Goal: Task Accomplishment & Management: Manage account settings

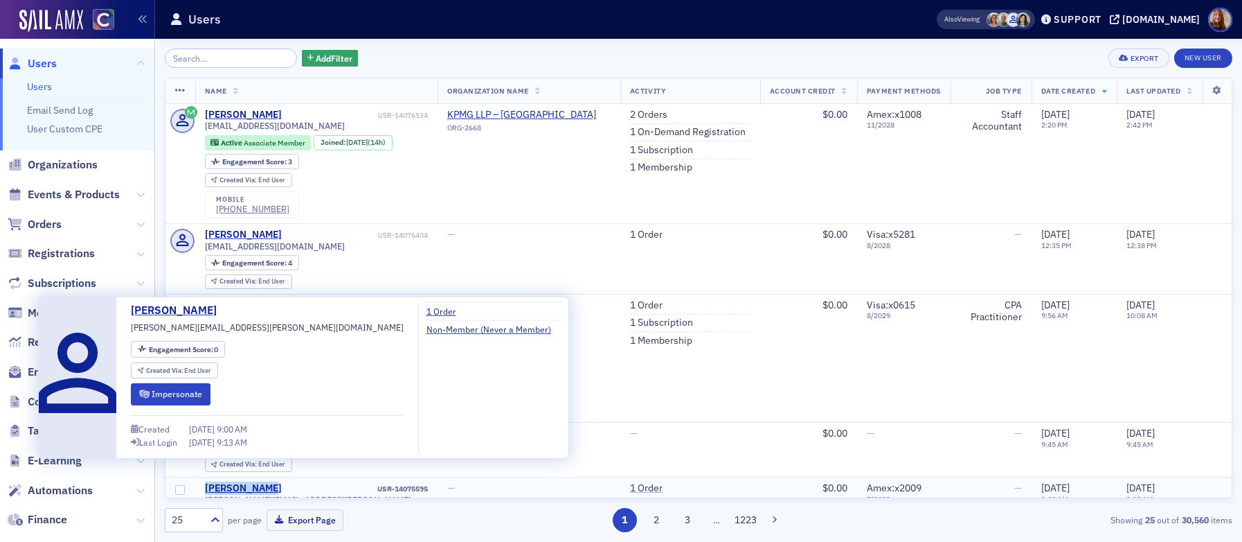
copy div "[PERSON_NAME]"
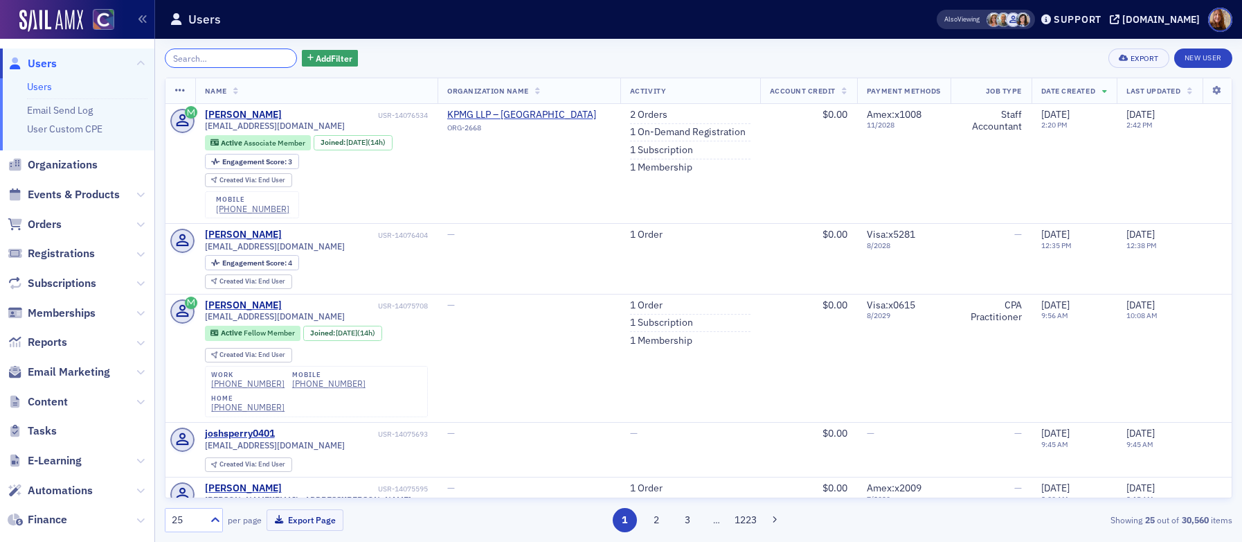
click at [220, 59] on input "search" at bounding box center [231, 57] width 132 height 19
paste input "[PERSON_NAME]"
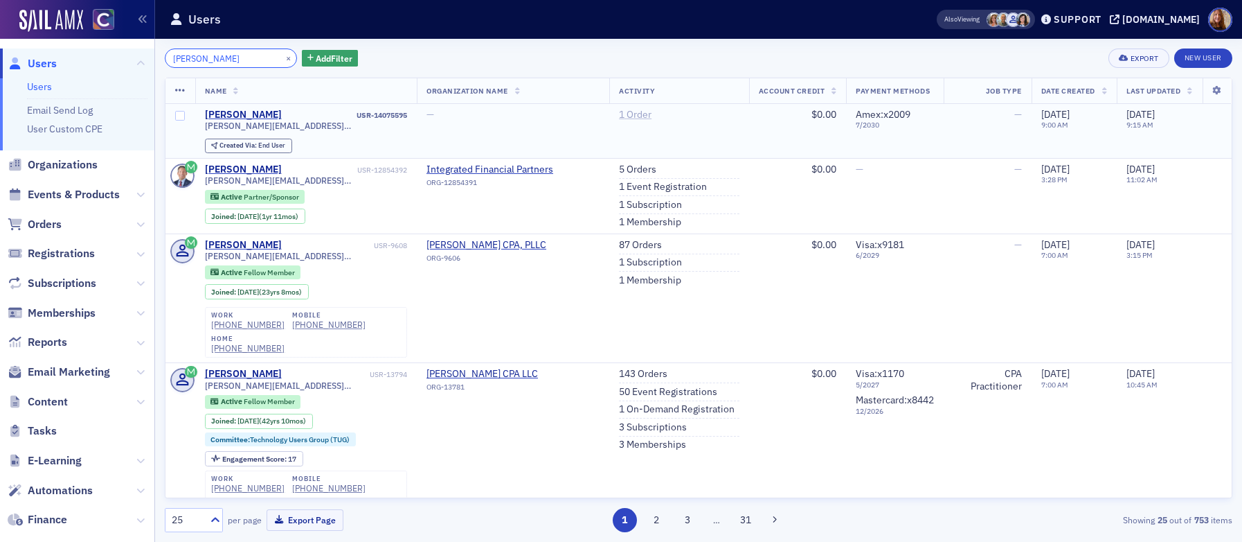
type input "[PERSON_NAME]"
click at [632, 112] on link "1 Order" at bounding box center [635, 115] width 33 height 12
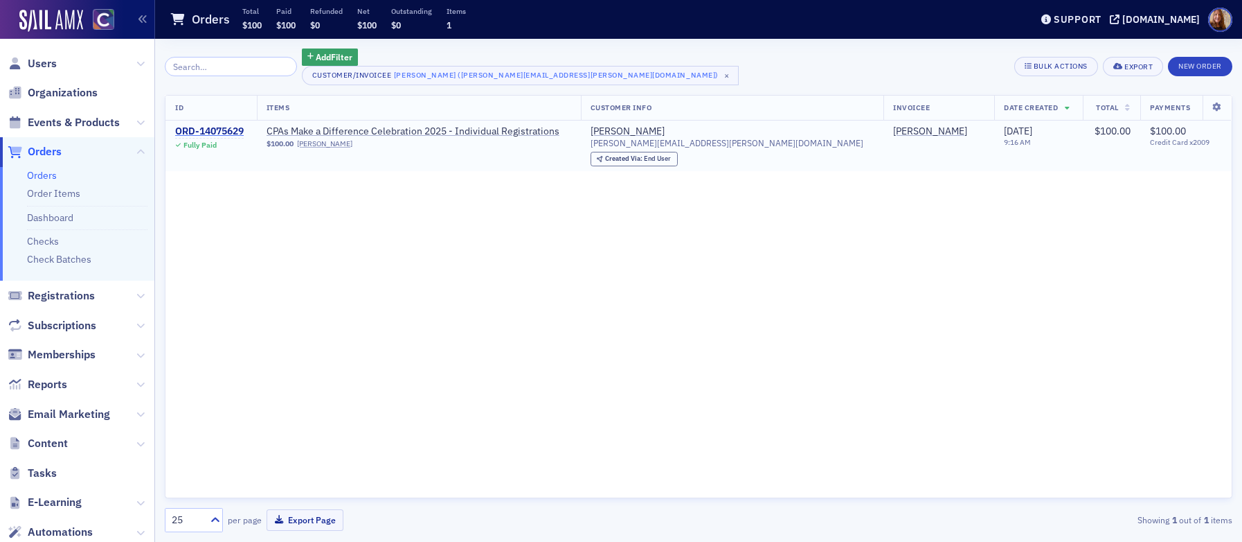
click at [226, 130] on div "ORD-14075629" at bounding box center [209, 131] width 69 height 12
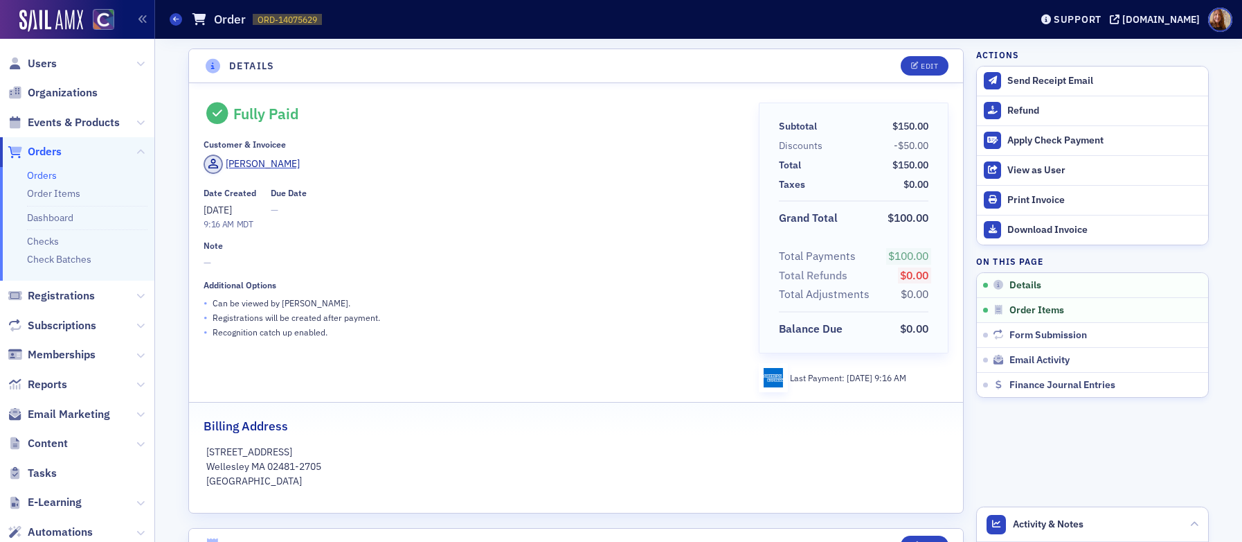
scroll to position [289, 0]
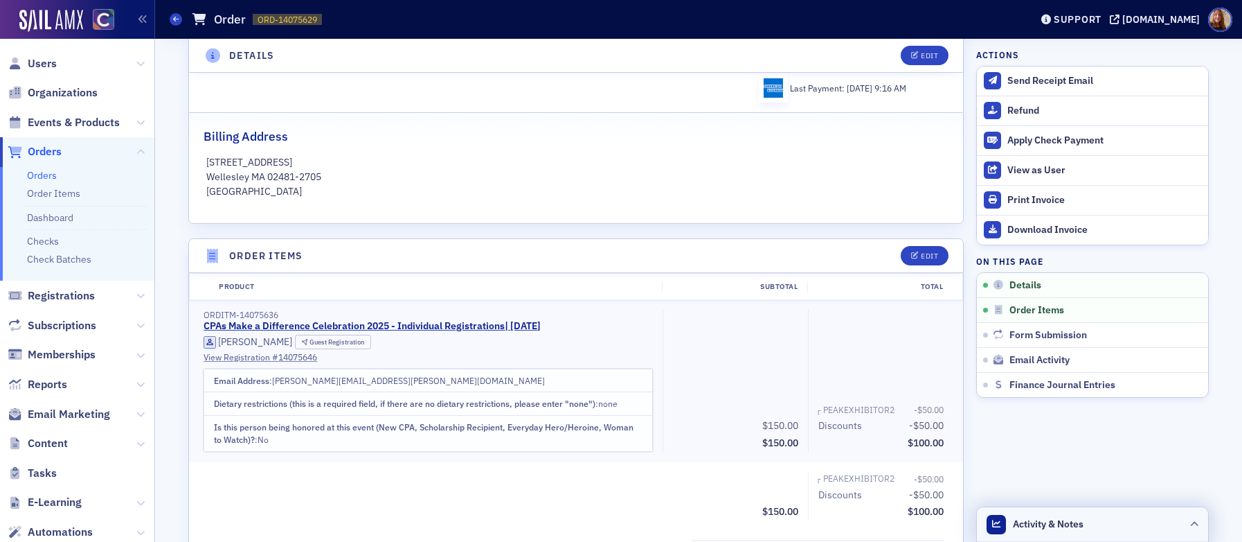
click at [1122, 515] on header "Activity & Notes" at bounding box center [1092, 524] width 231 height 35
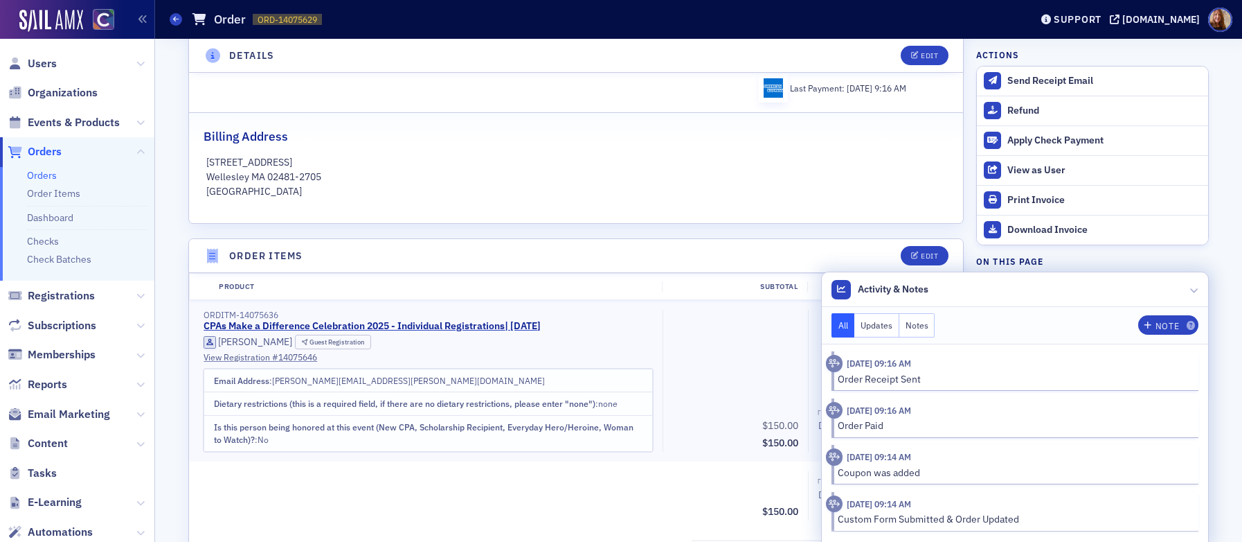
click at [810, 180] on p "Wellesley MA 02481-2705" at bounding box center [576, 177] width 740 height 15
click at [1094, 294] on header "Activity & Notes" at bounding box center [1015, 289] width 386 height 35
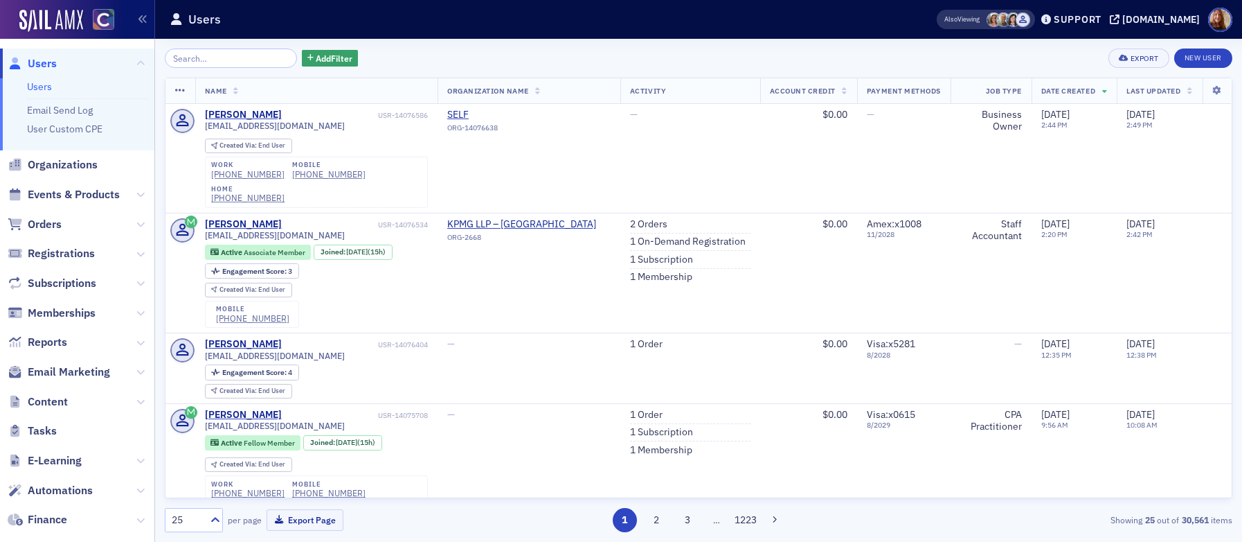
click at [225, 56] on input "search" at bounding box center [231, 57] width 132 height 19
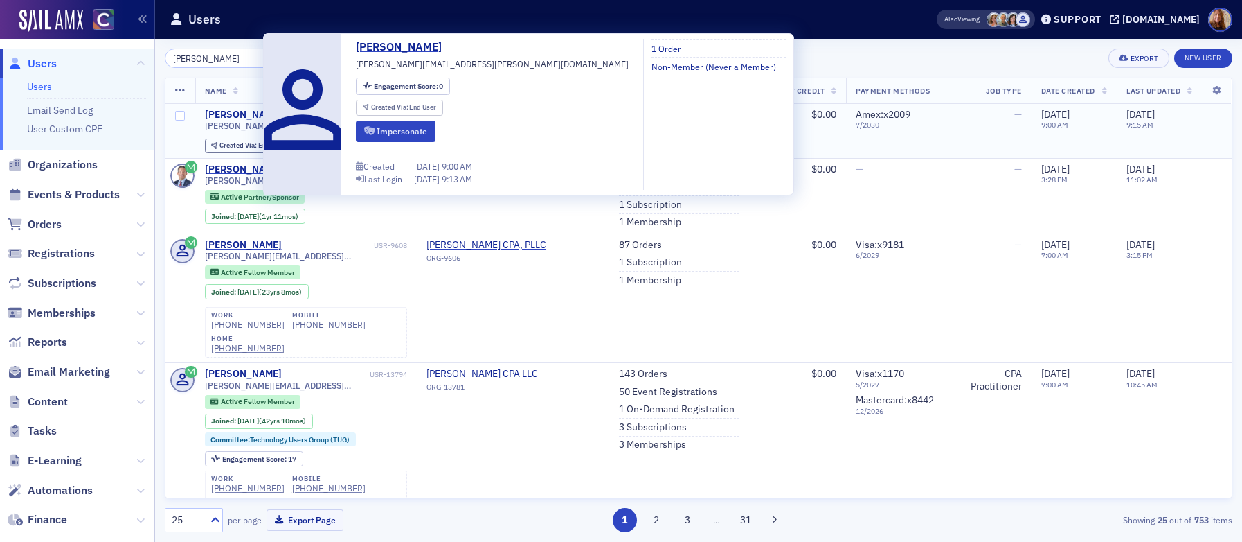
type input "[PERSON_NAME]"
click at [239, 114] on div "[PERSON_NAME]" at bounding box center [243, 115] width 77 height 12
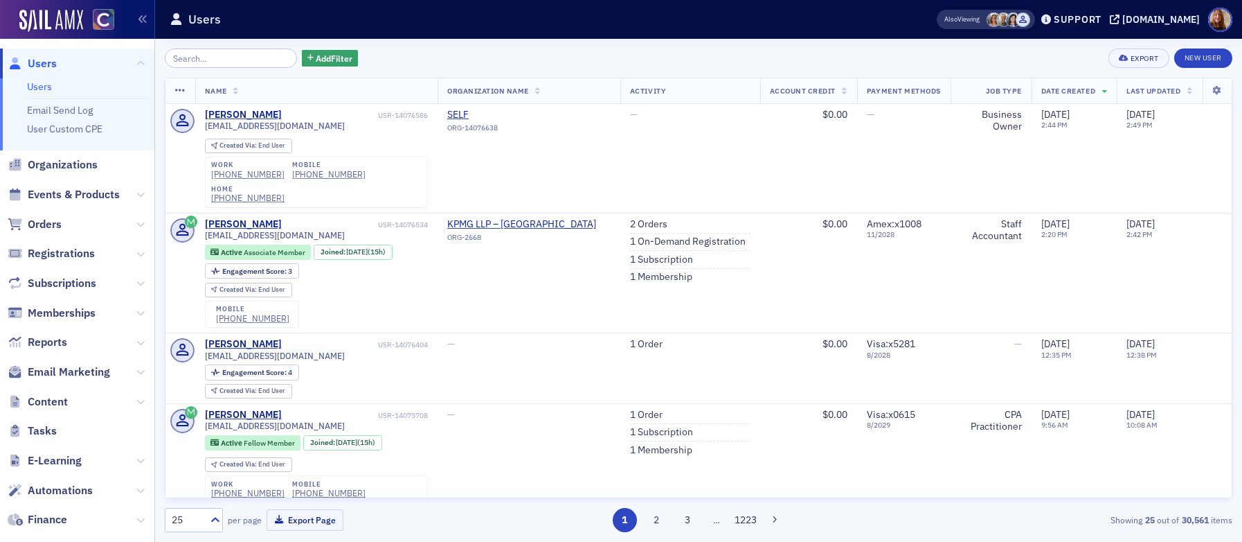
click at [200, 67] on input "search" at bounding box center [231, 57] width 132 height 19
click at [42, 82] on link "Users" at bounding box center [39, 86] width 25 height 12
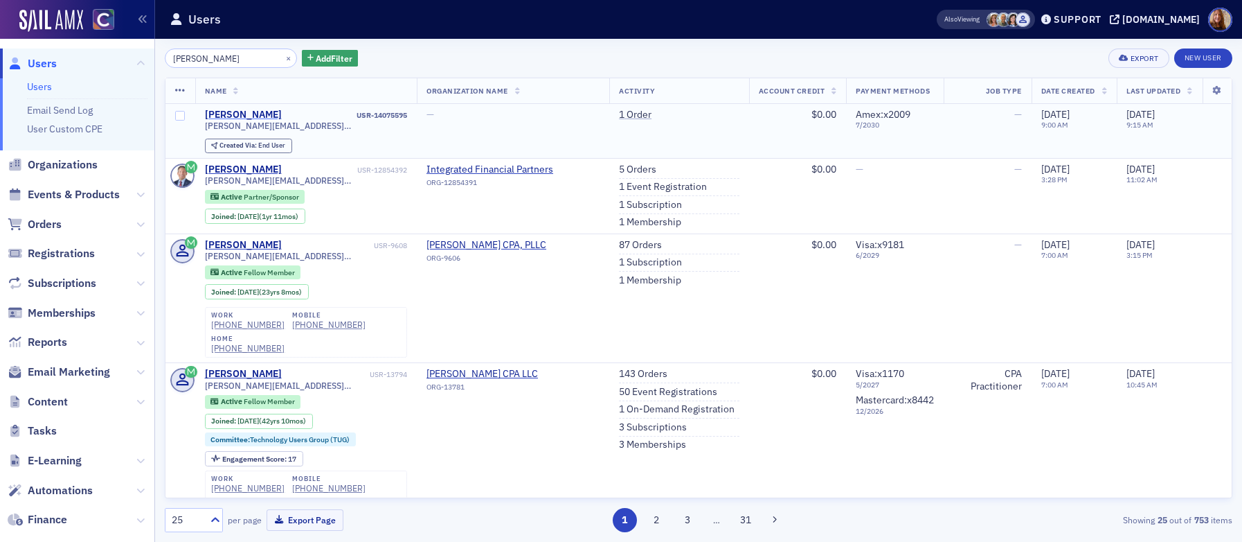
click at [232, 112] on div "[PERSON_NAME]" at bounding box center [243, 115] width 77 height 12
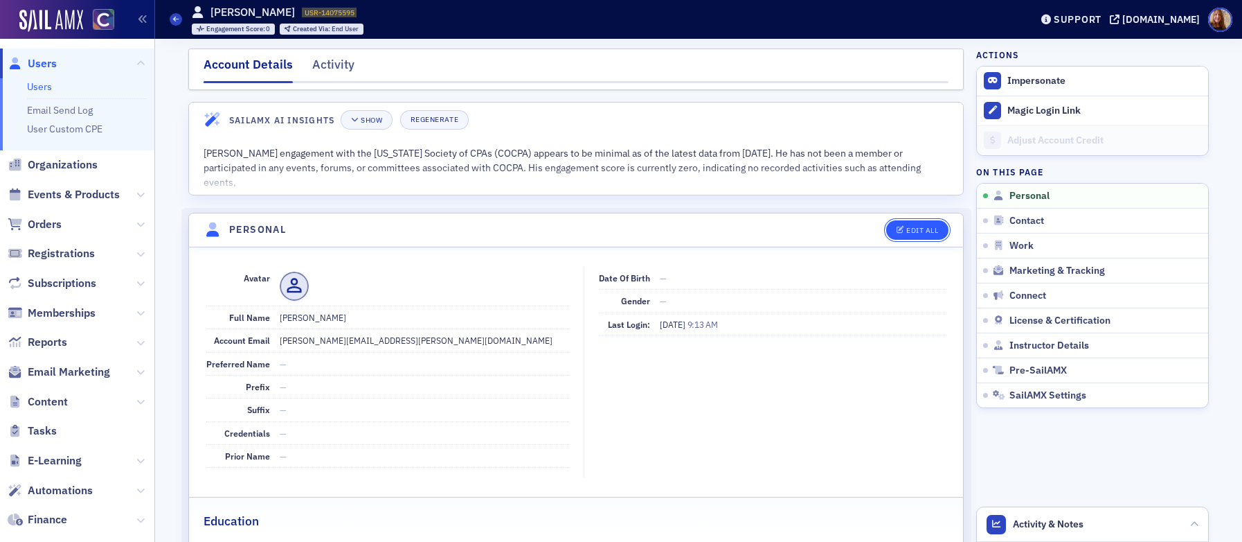
click at [924, 229] on div "Edit All" at bounding box center [923, 230] width 32 height 8
select select "US"
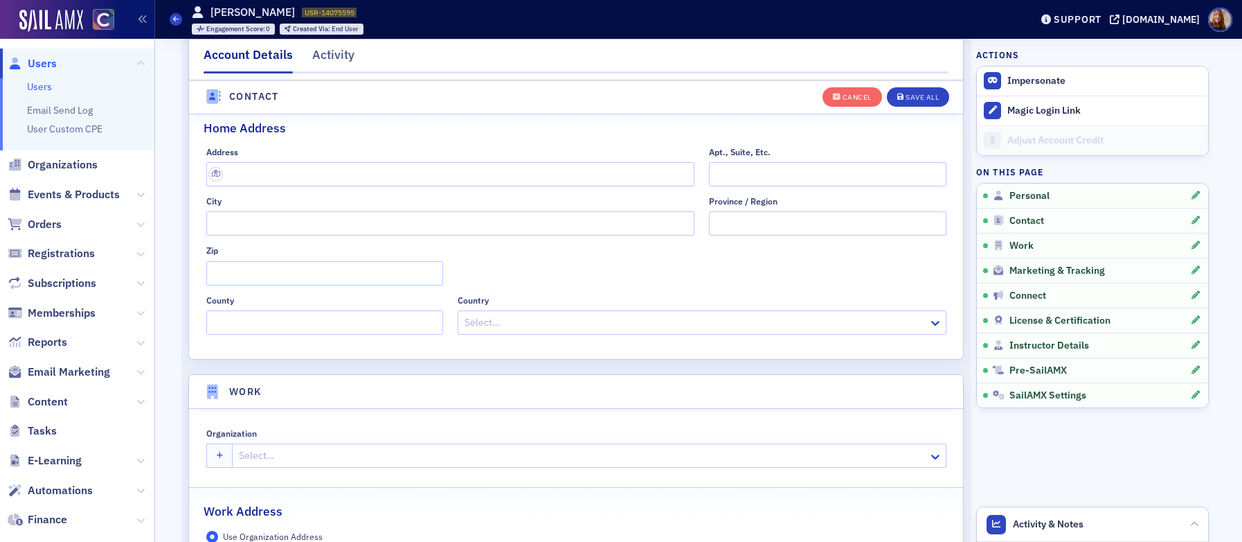
scroll to position [1006, 0]
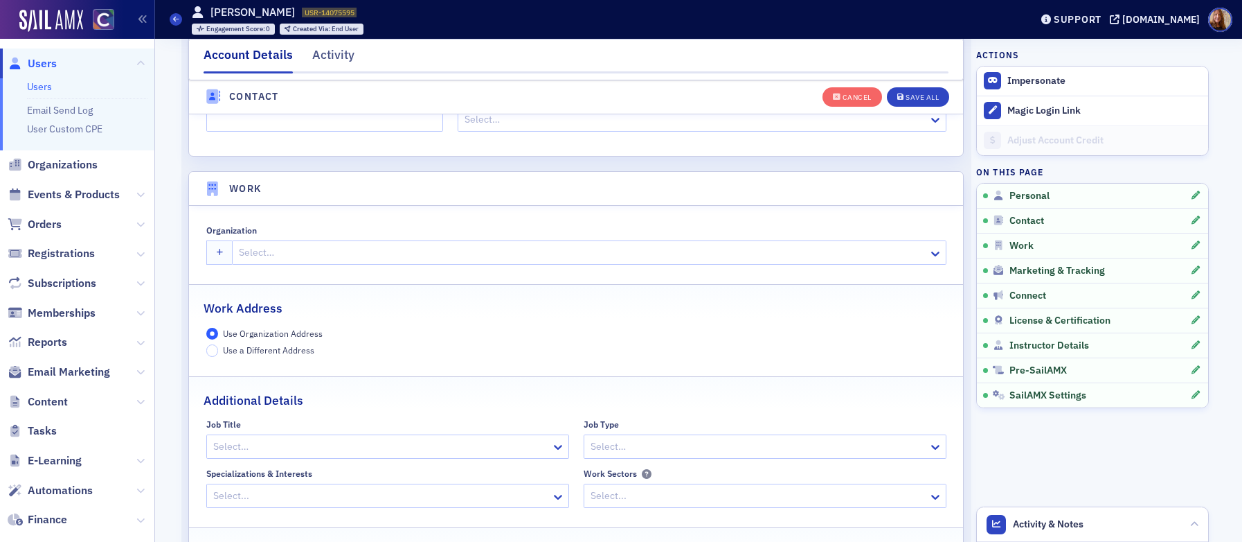
click at [315, 239] on div "Organization Select…" at bounding box center [576, 244] width 740 height 39
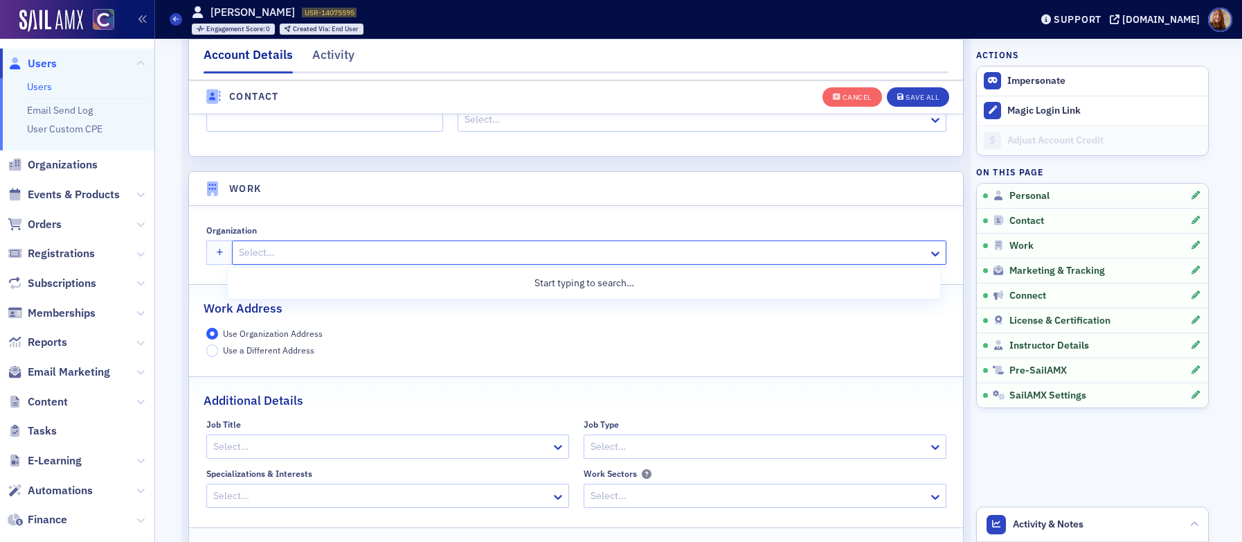
click at [368, 260] on div at bounding box center [582, 252] width 689 height 17
type input "integrated"
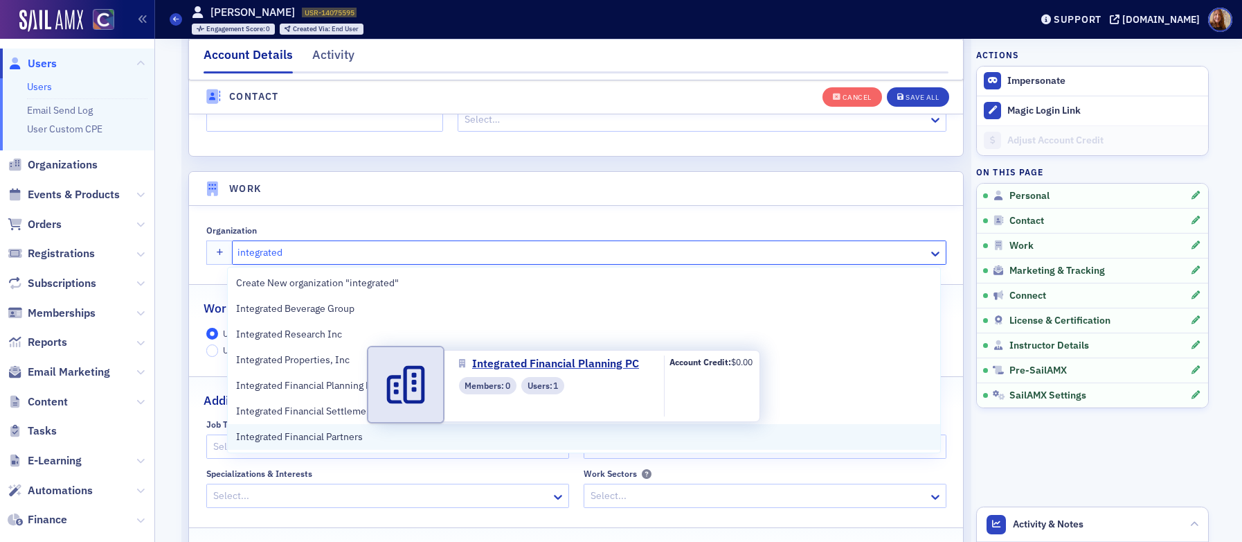
click at [310, 429] on span "Integrated Financial Partners" at bounding box center [299, 436] width 127 height 15
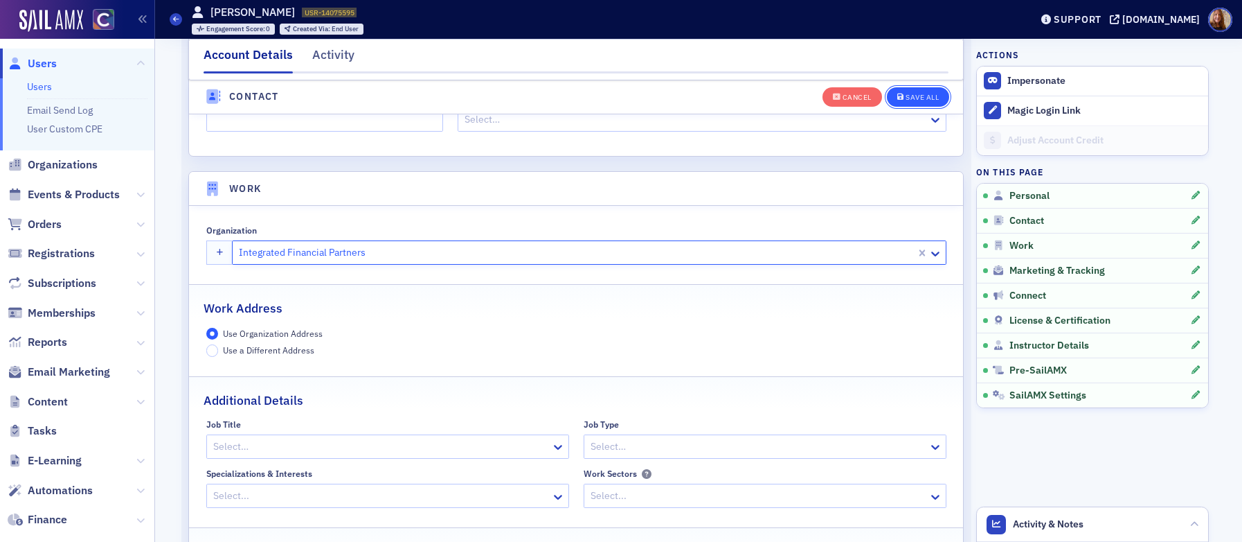
click at [920, 93] on div "Save All" at bounding box center [922, 97] width 33 height 8
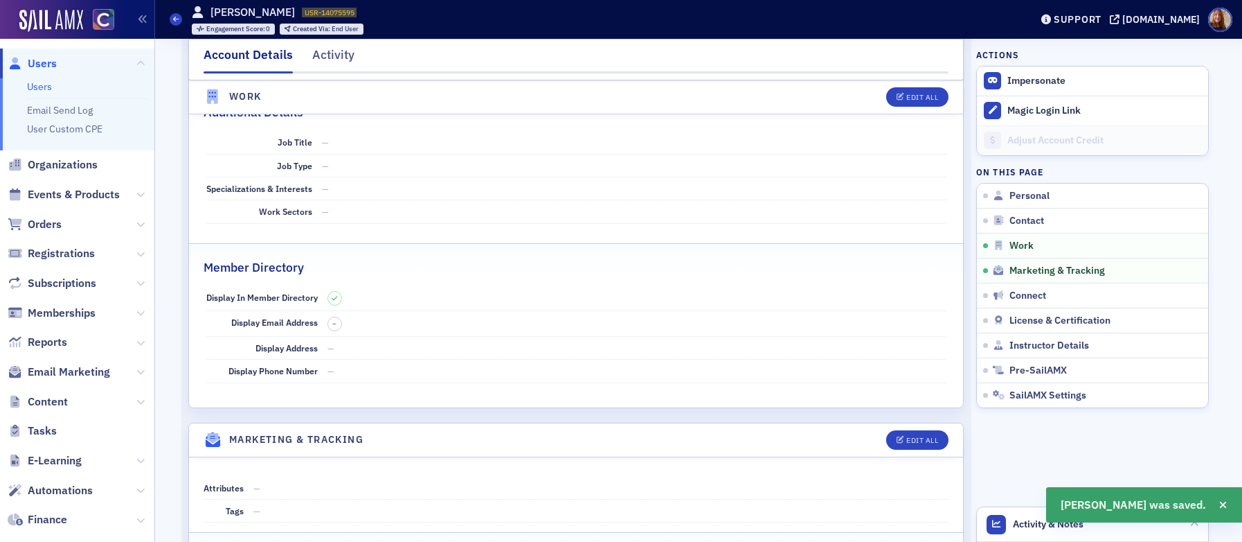
click at [49, 82] on link "Users" at bounding box center [39, 86] width 25 height 12
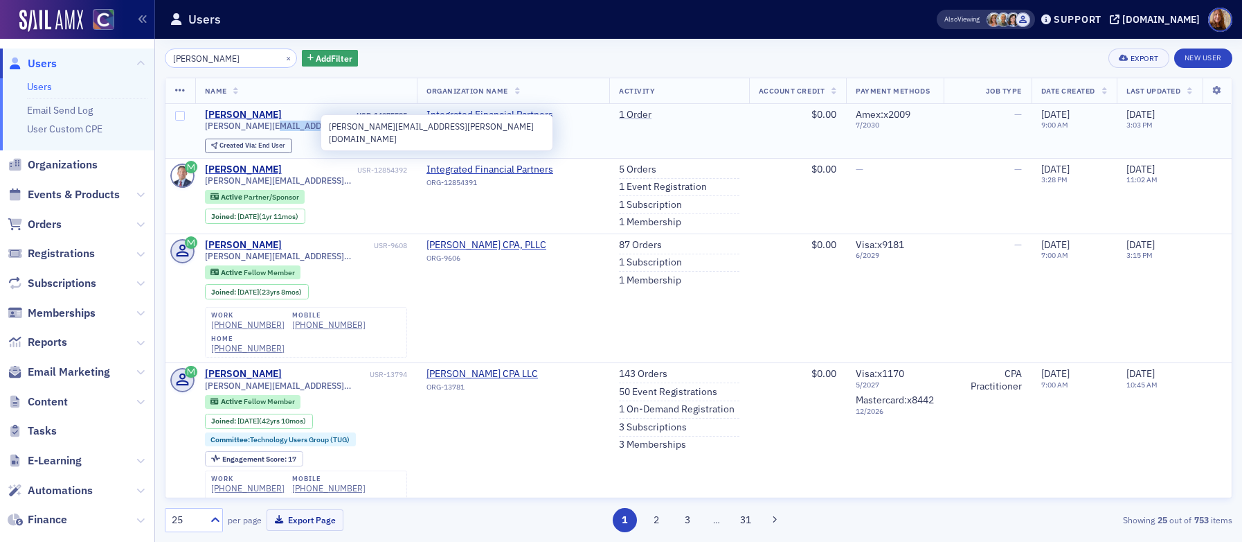
drag, startPoint x: 325, startPoint y: 127, endPoint x: 265, endPoint y: 130, distance: 59.6
click at [265, 130] on div "[PERSON_NAME][EMAIL_ADDRESS][PERSON_NAME][DOMAIN_NAME]" at bounding box center [306, 126] width 203 height 10
drag, startPoint x: 262, startPoint y: 127, endPoint x: 320, endPoint y: 130, distance: 58.2
click at [320, 130] on span "[PERSON_NAME][EMAIL_ADDRESS][PERSON_NAME][DOMAIN_NAME]" at bounding box center [306, 126] width 203 height 10
copy span "[DOMAIN_NAME]"
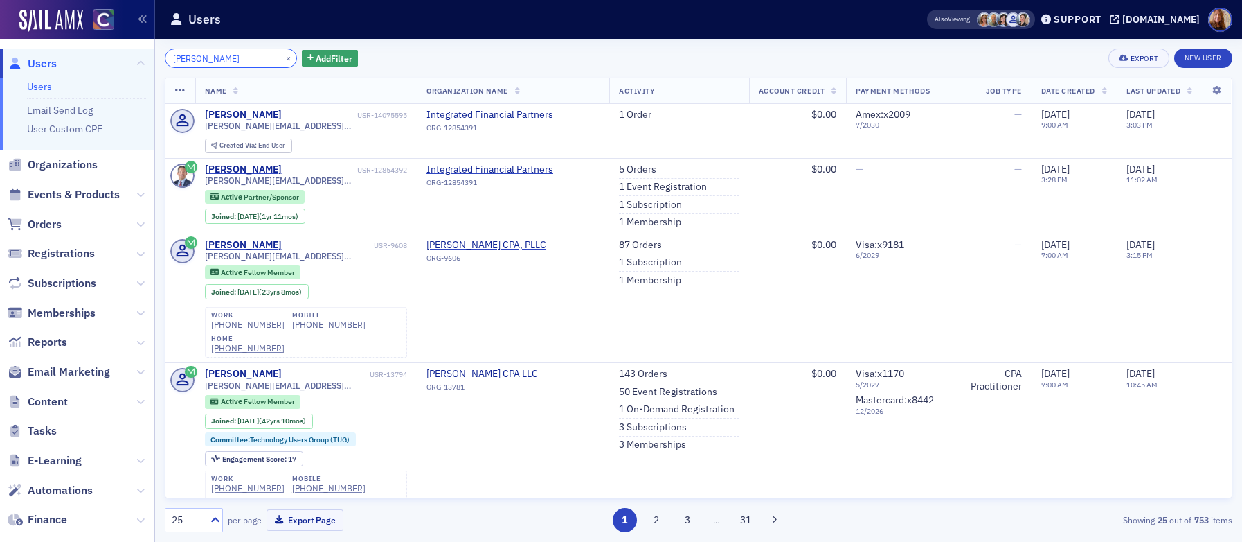
click at [211, 64] on input "[PERSON_NAME]" at bounding box center [231, 57] width 132 height 19
paste input "[DOMAIN_NAME]"
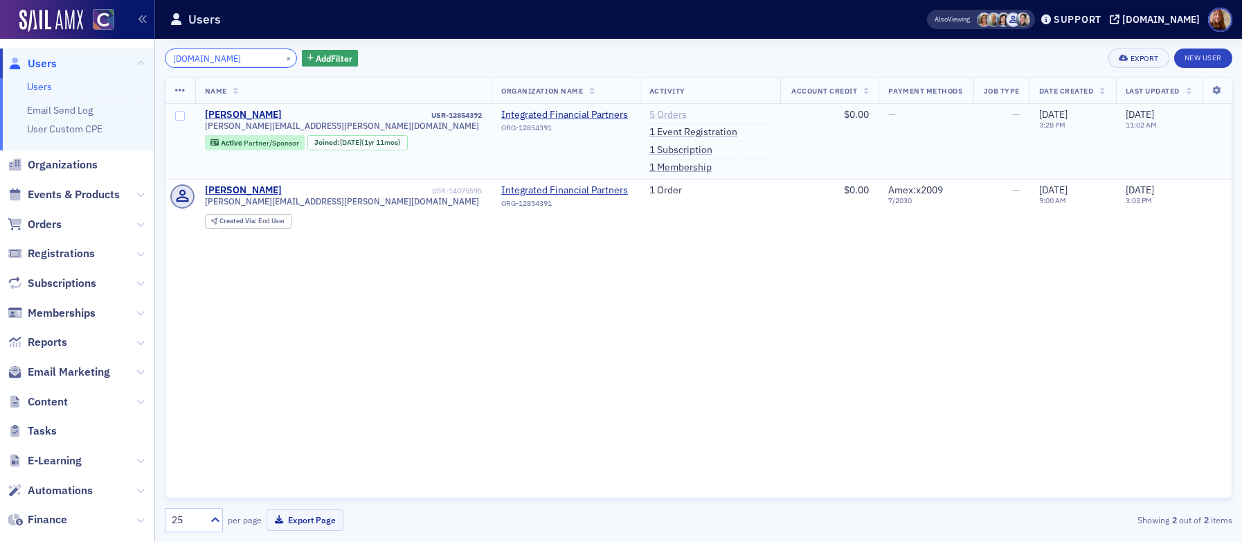
type input "[DOMAIN_NAME]"
click at [650, 114] on link "5 Orders" at bounding box center [668, 115] width 37 height 12
click at [640, 190] on td "1 Order" at bounding box center [710, 206] width 141 height 55
click at [650, 190] on link "1 Order" at bounding box center [666, 190] width 33 height 12
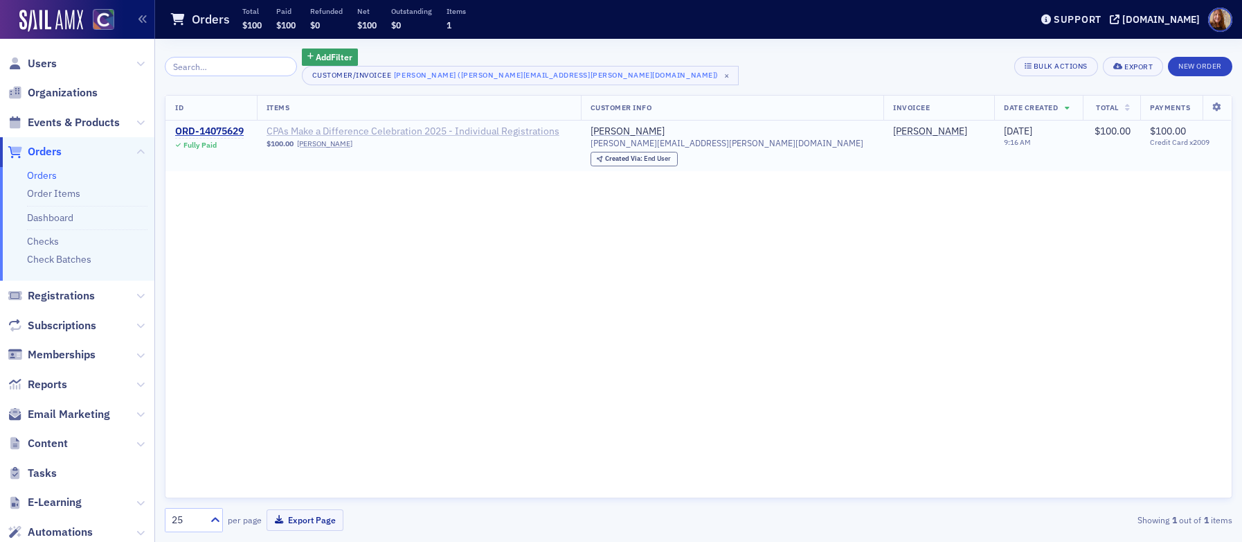
click at [484, 131] on span "CPAs Make a Difference Celebration 2025 - Individual Registrations" at bounding box center [413, 131] width 293 height 12
click at [235, 125] on div "ORD-14075629" at bounding box center [209, 131] width 69 height 12
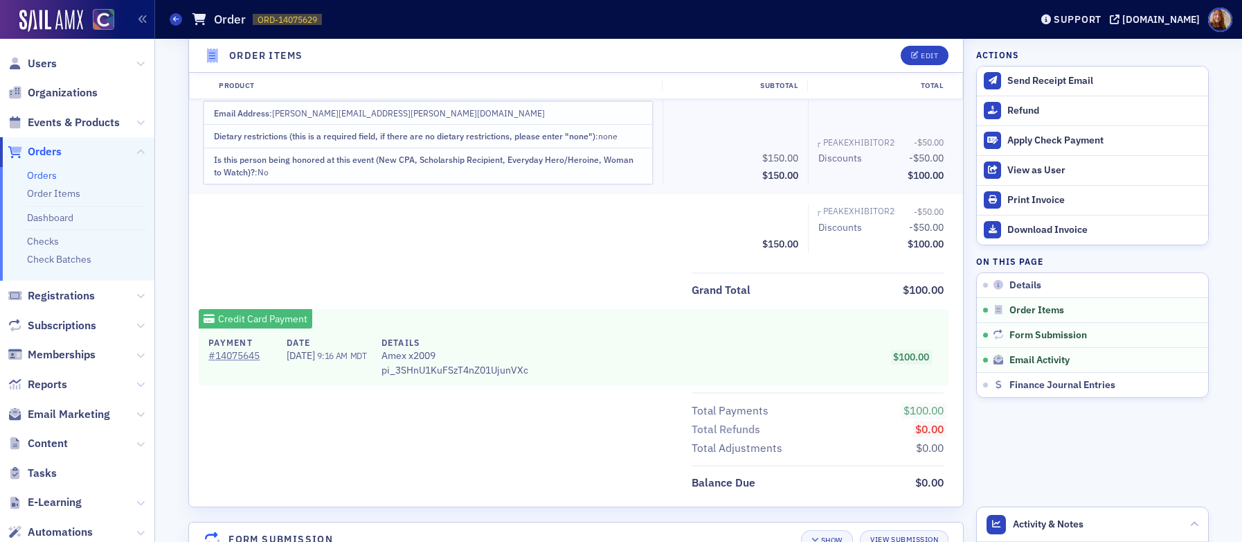
scroll to position [23, 0]
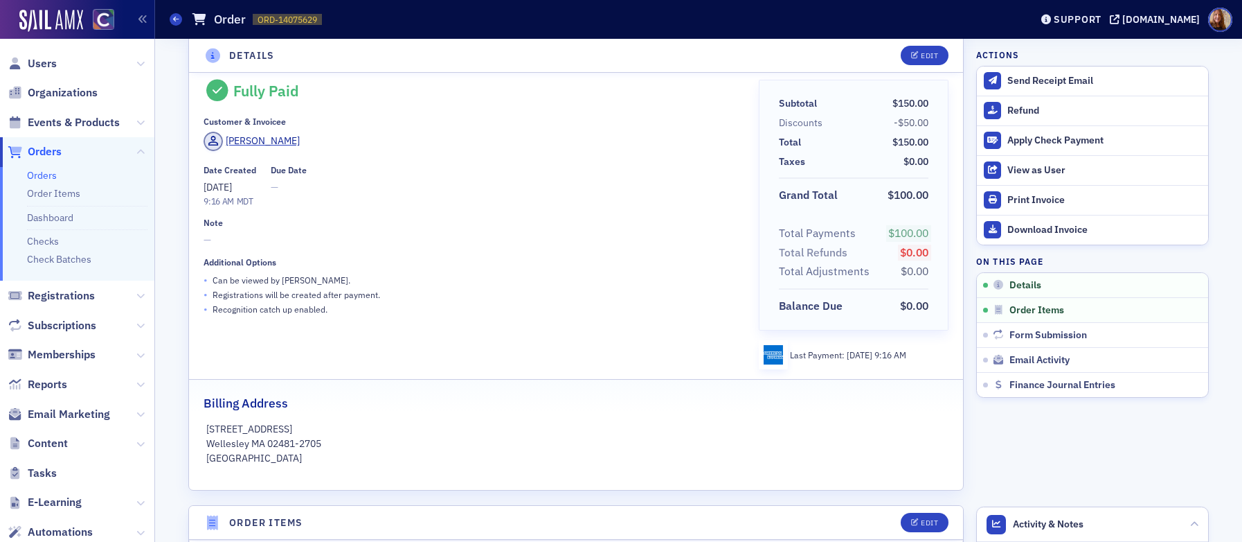
click at [39, 52] on span "Users" at bounding box center [77, 63] width 154 height 30
click at [37, 63] on span "Users" at bounding box center [42, 63] width 29 height 15
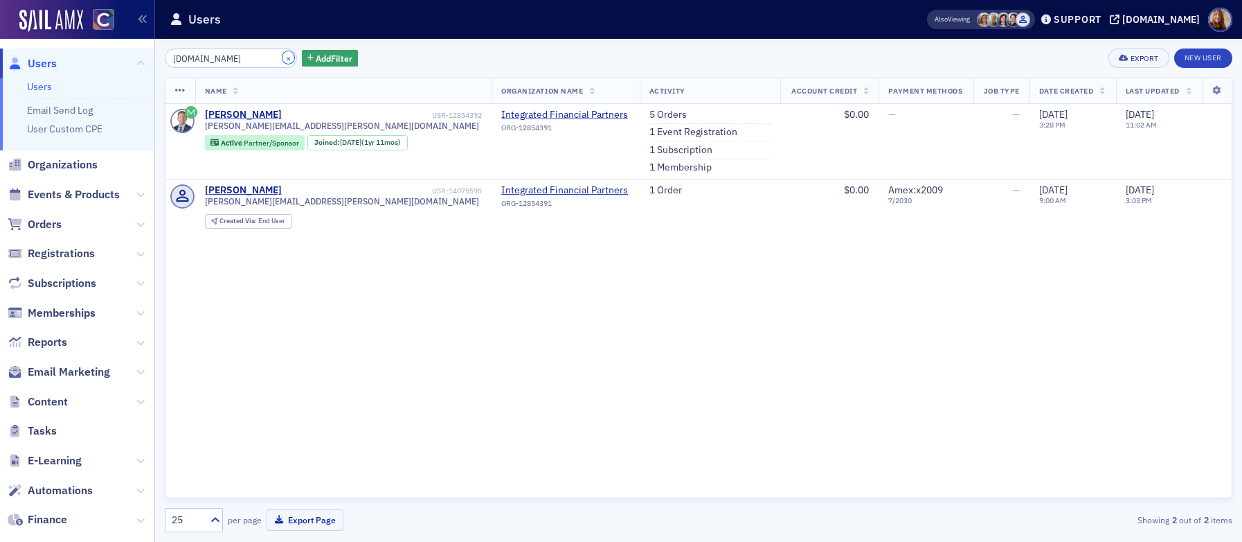
click at [283, 60] on button "×" at bounding box center [289, 57] width 12 height 12
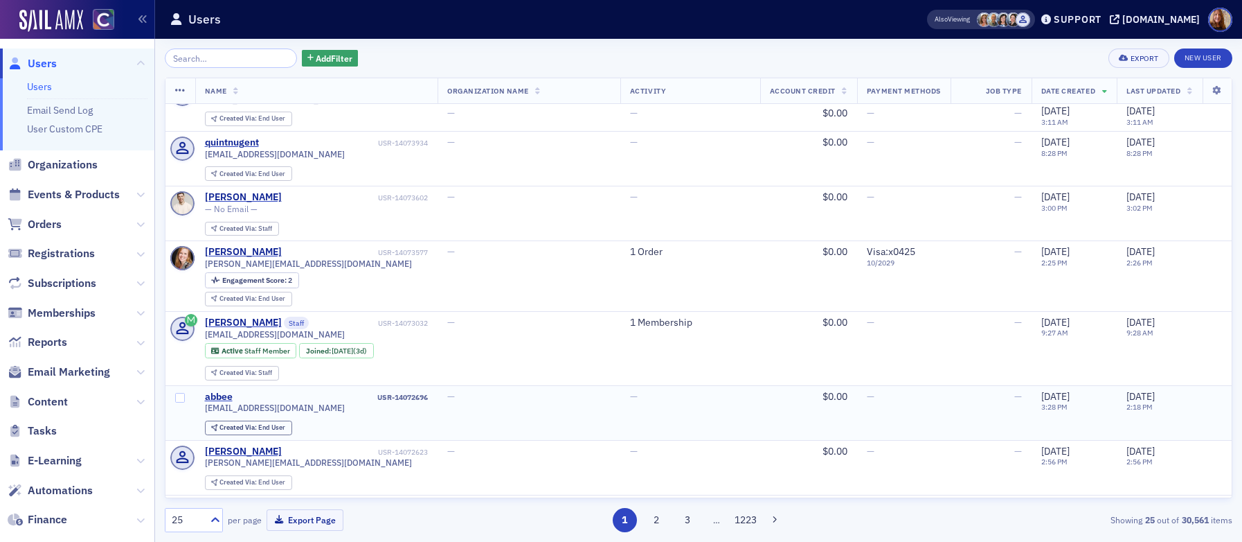
scroll to position [943, 0]
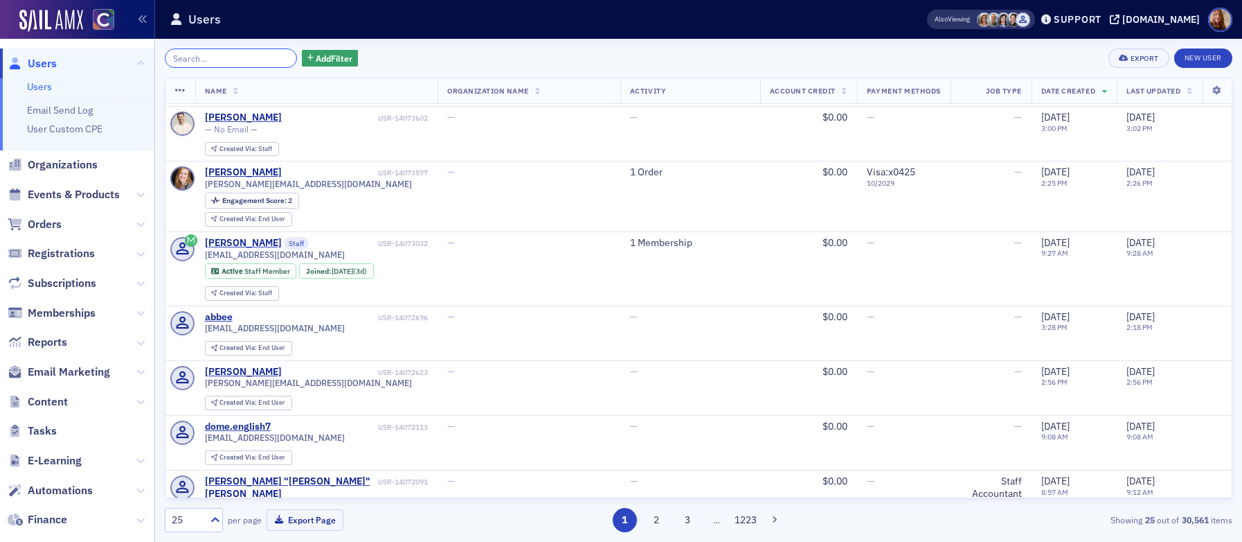
click at [190, 60] on input "search" at bounding box center [231, 57] width 132 height 19
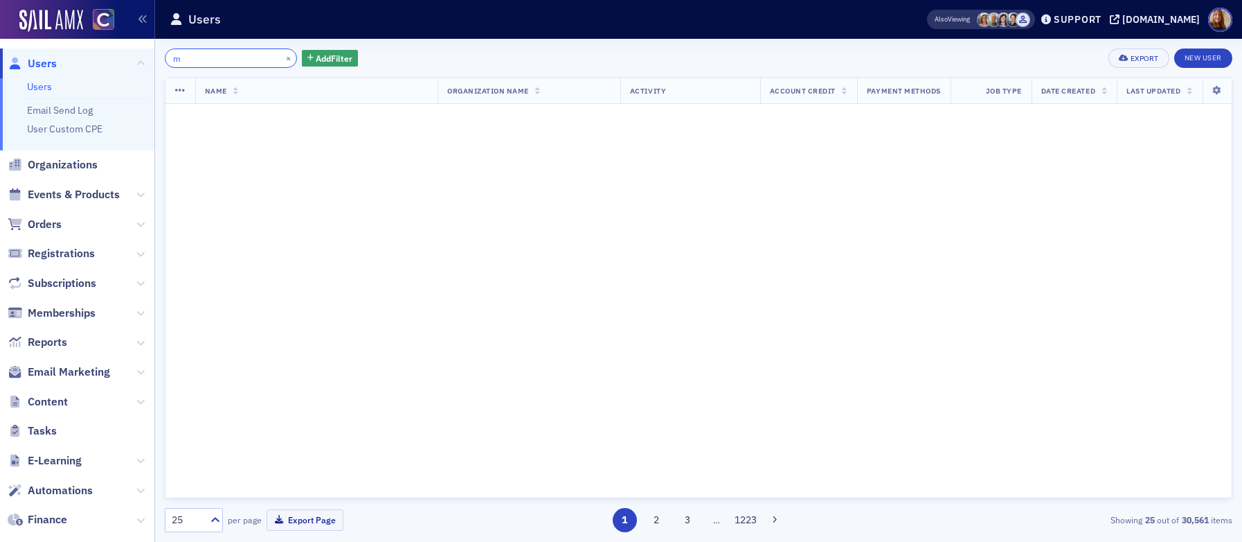
scroll to position [1835, 0]
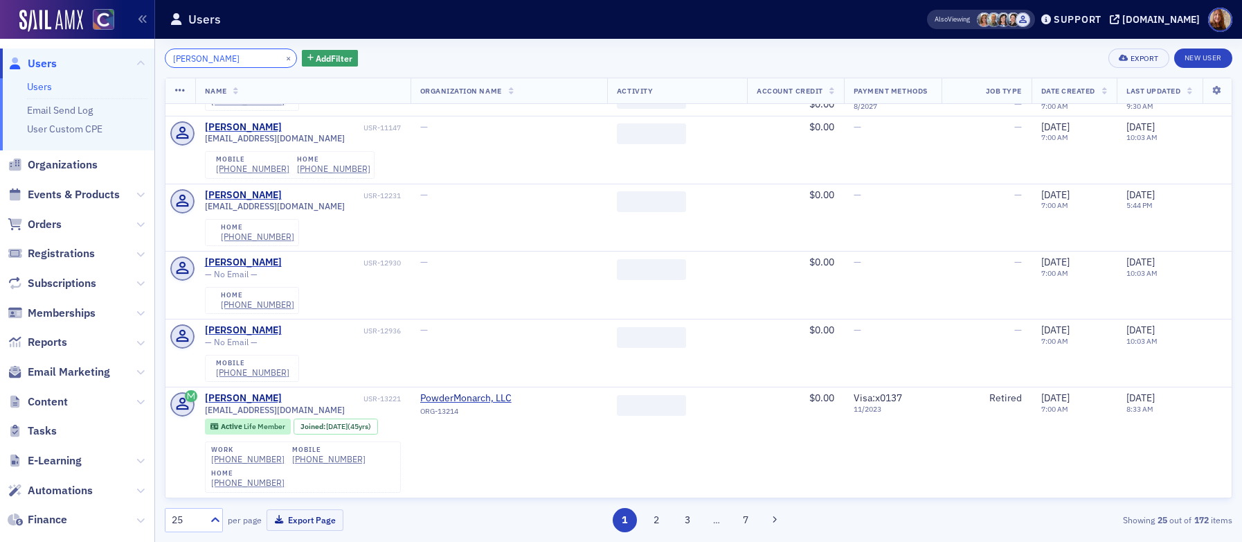
scroll to position [1802, 0]
click at [184, 62] on input "[PERSON_NAME]" at bounding box center [231, 57] width 132 height 19
type input "[PERSON_NAME]"
click at [283, 59] on button "×" at bounding box center [289, 57] width 12 height 12
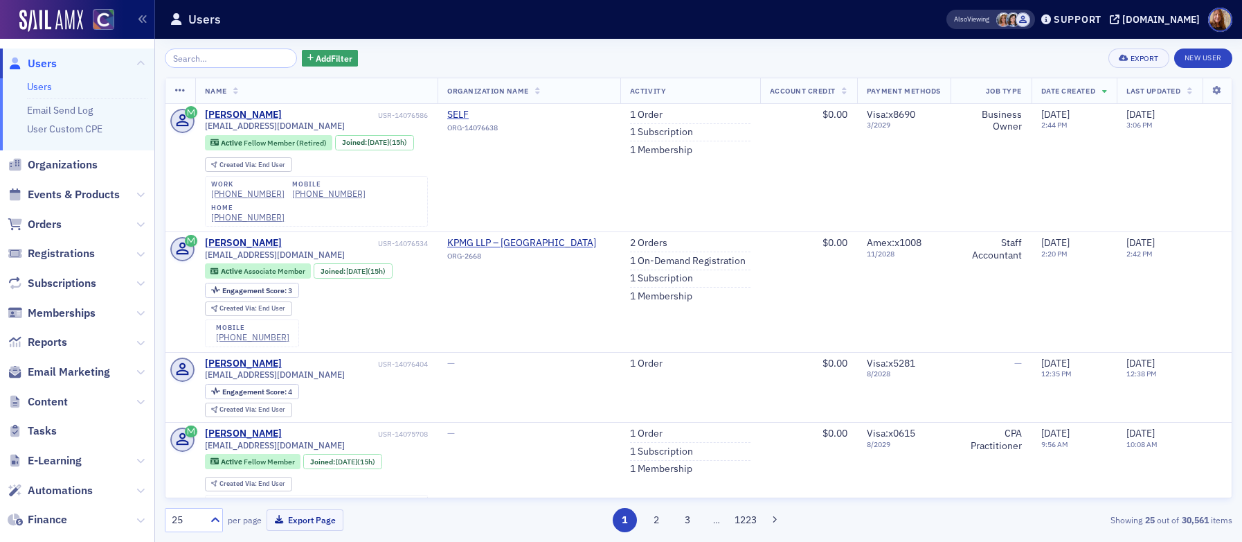
click at [39, 85] on link "Users" at bounding box center [39, 86] width 25 height 12
click at [30, 84] on link "Users" at bounding box center [39, 86] width 25 height 12
click at [206, 58] on input "search" at bounding box center [231, 57] width 132 height 19
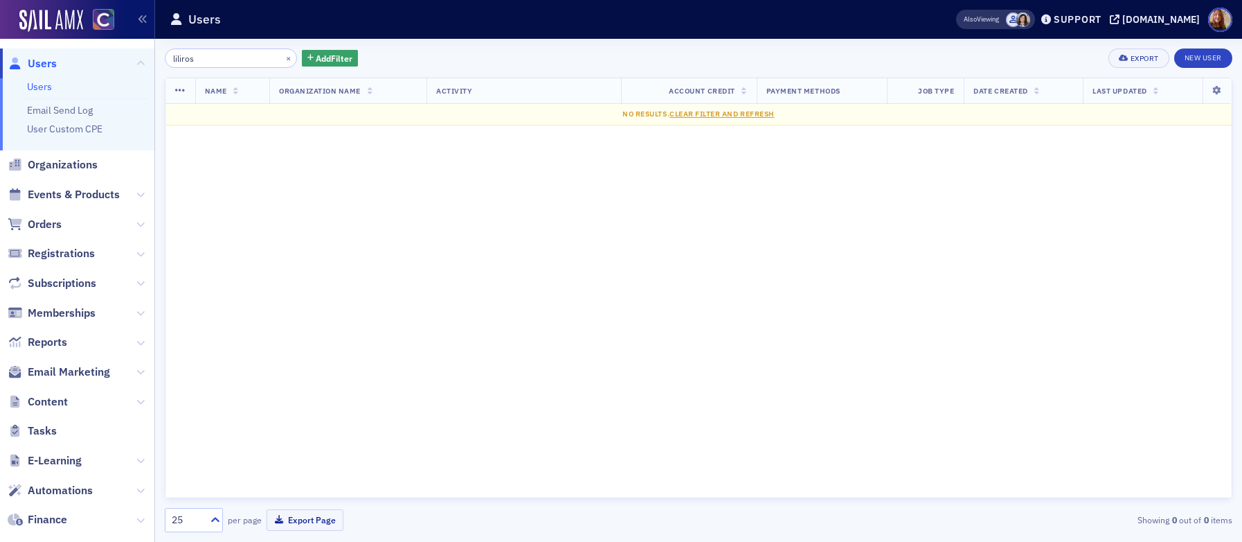
click at [187, 61] on input "liliros" at bounding box center [231, 57] width 132 height 19
click at [187, 60] on input "liliros" at bounding box center [231, 57] width 132 height 19
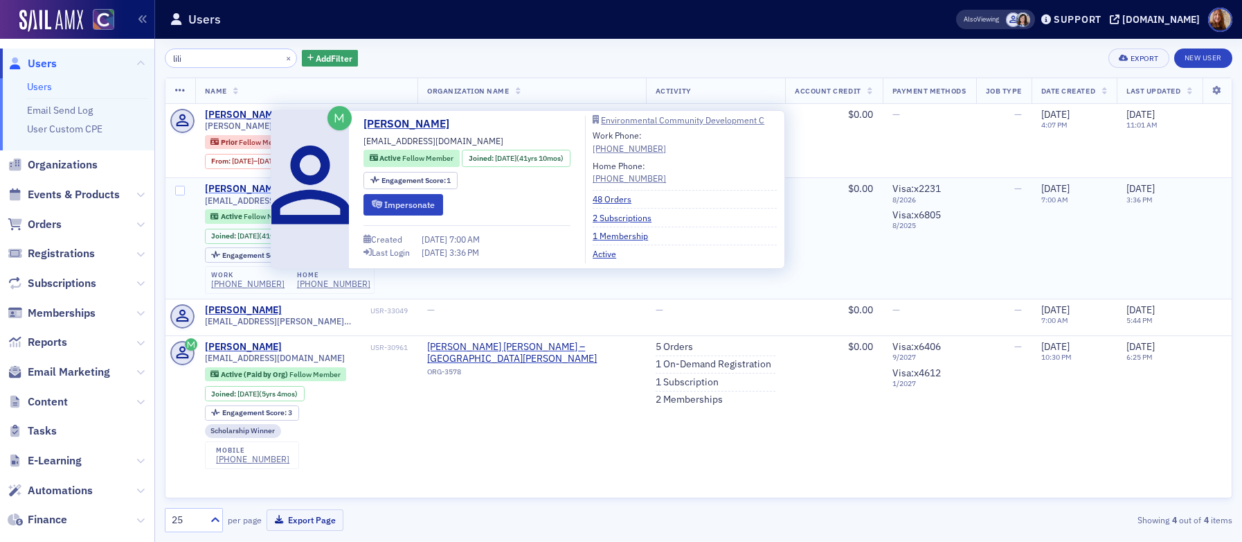
type input "lili"
click at [245, 188] on div "[PERSON_NAME]" at bounding box center [243, 189] width 77 height 12
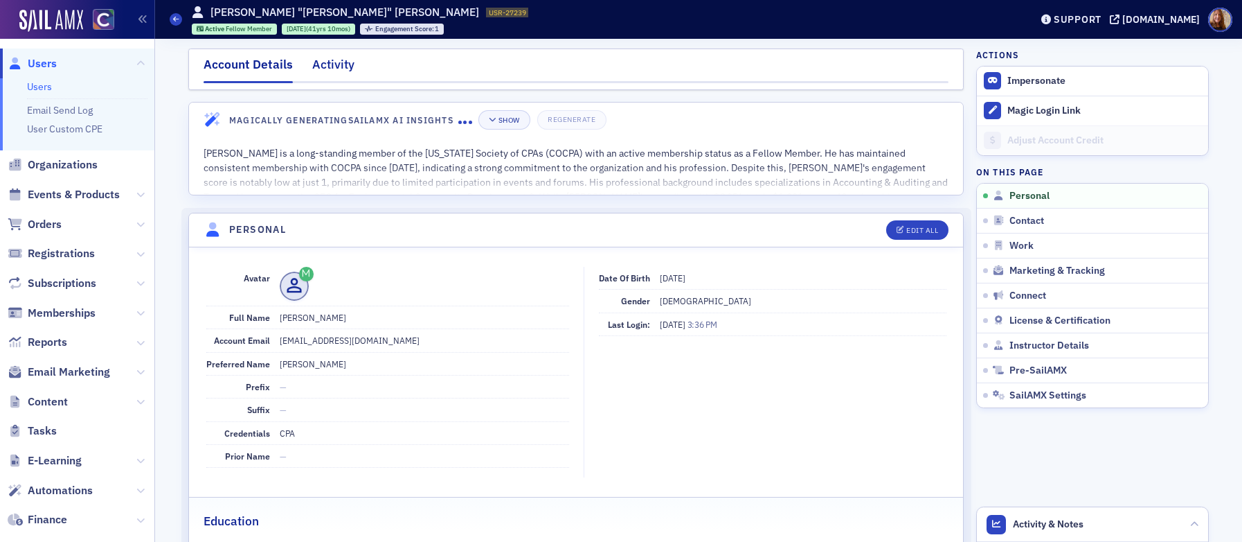
click at [328, 68] on div "Activity" at bounding box center [333, 68] width 42 height 26
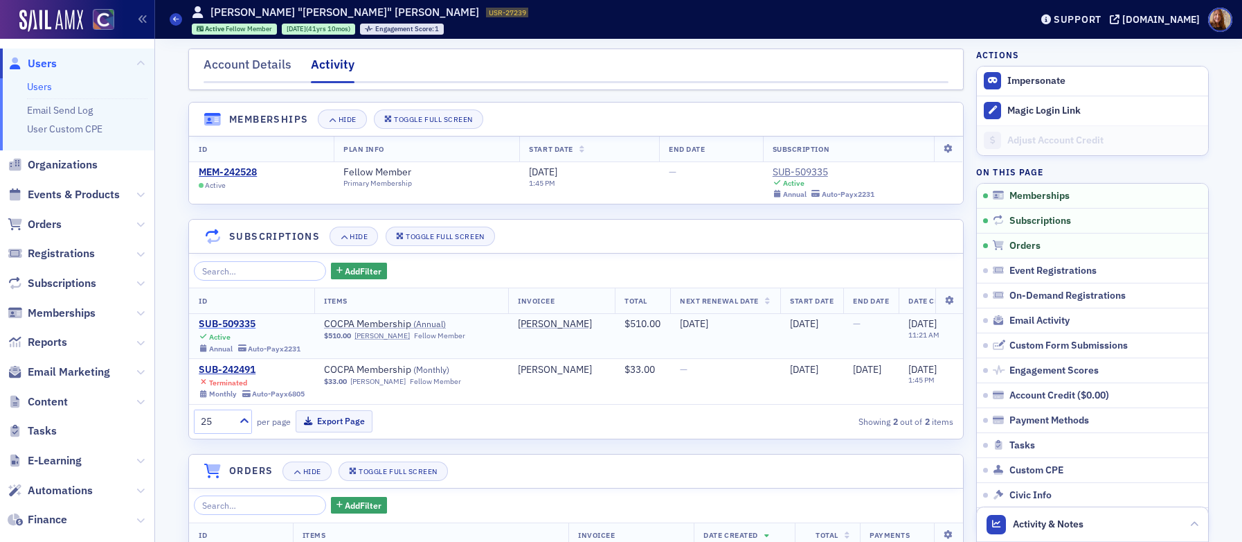
click at [238, 323] on div "SUB-509335" at bounding box center [250, 324] width 102 height 12
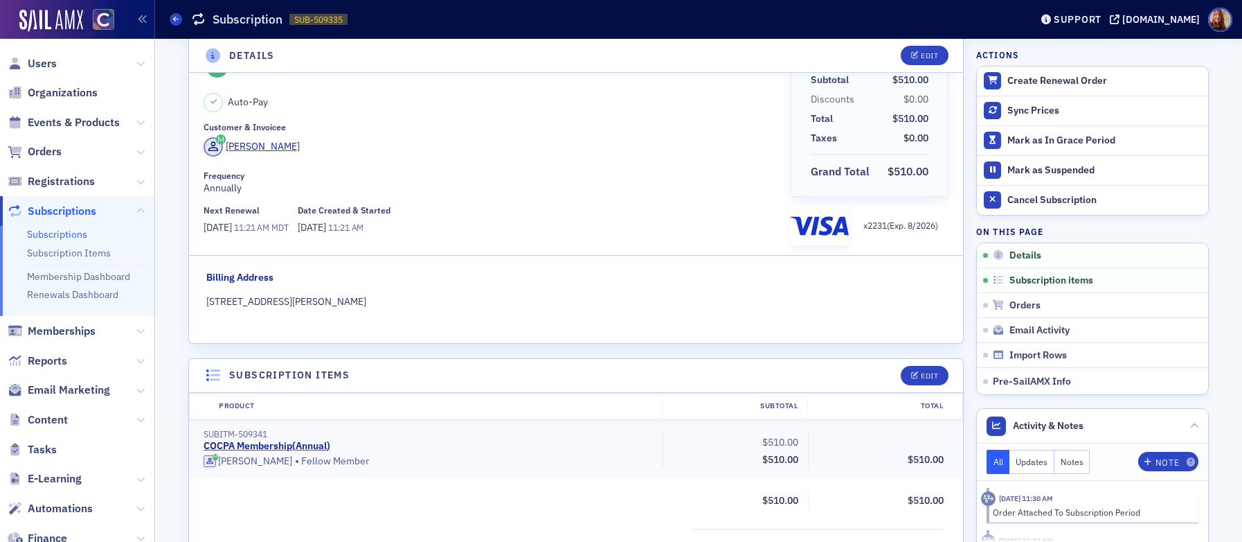
scroll to position [67, 0]
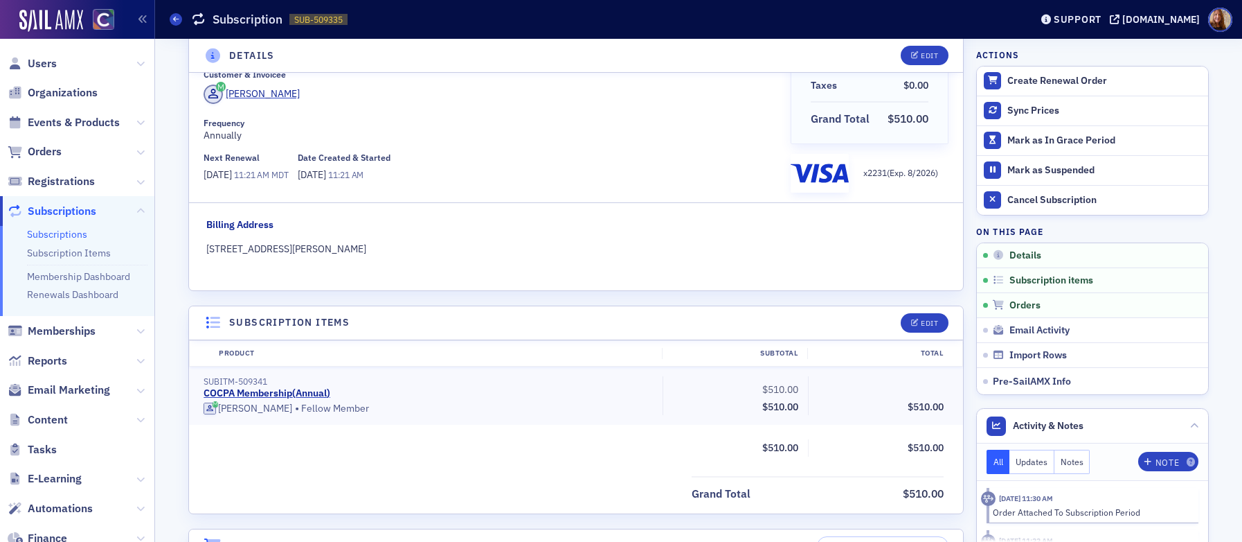
scroll to position [96, 0]
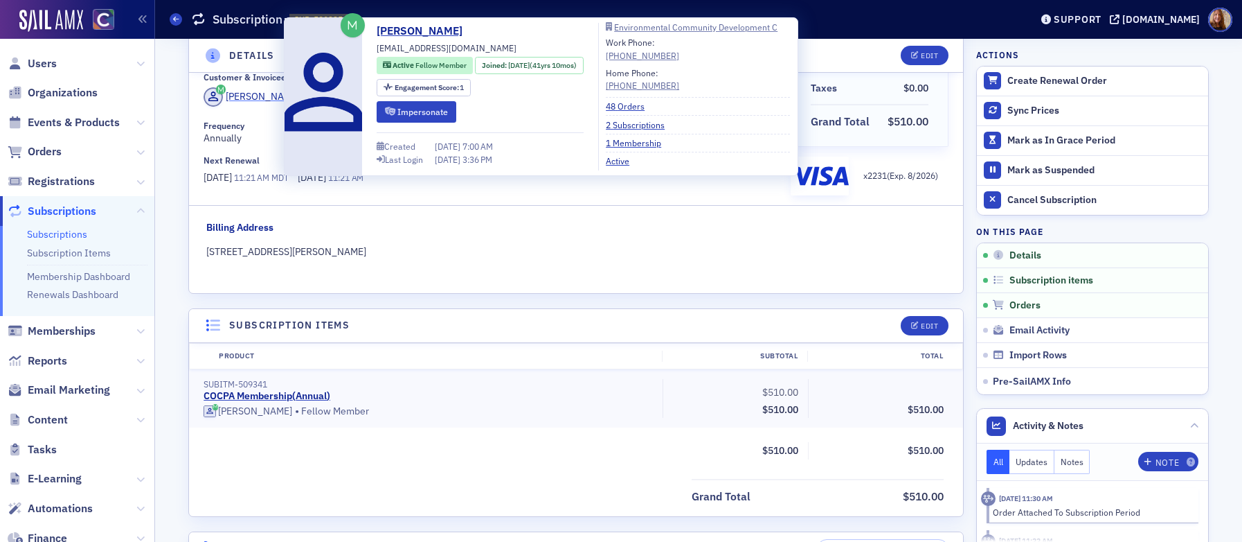
click at [226, 98] on div "[PERSON_NAME]" at bounding box center [263, 96] width 74 height 15
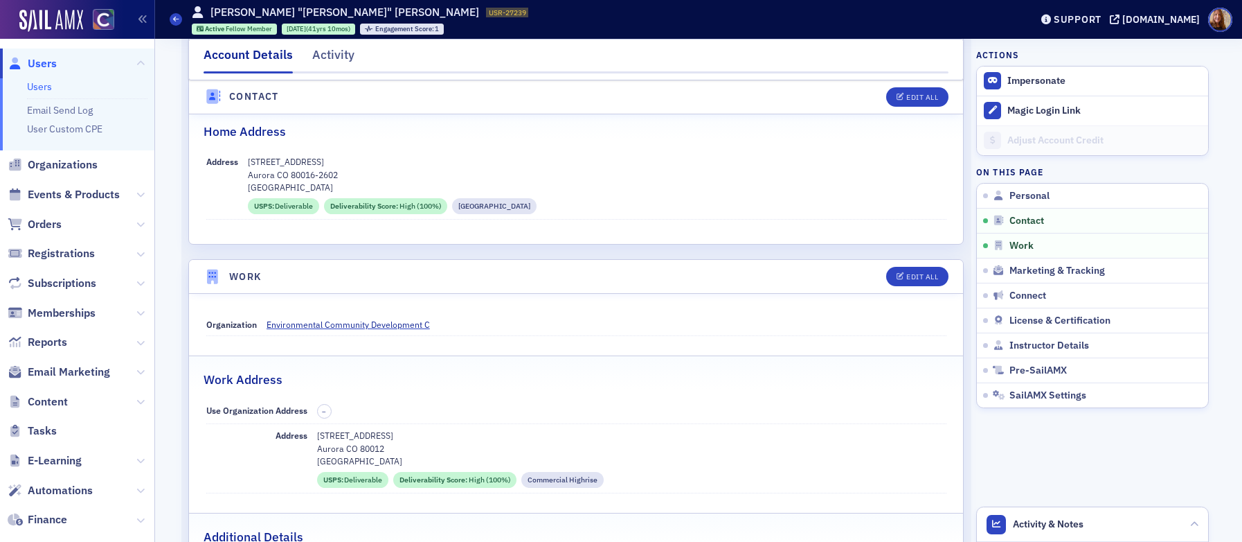
scroll to position [670, 0]
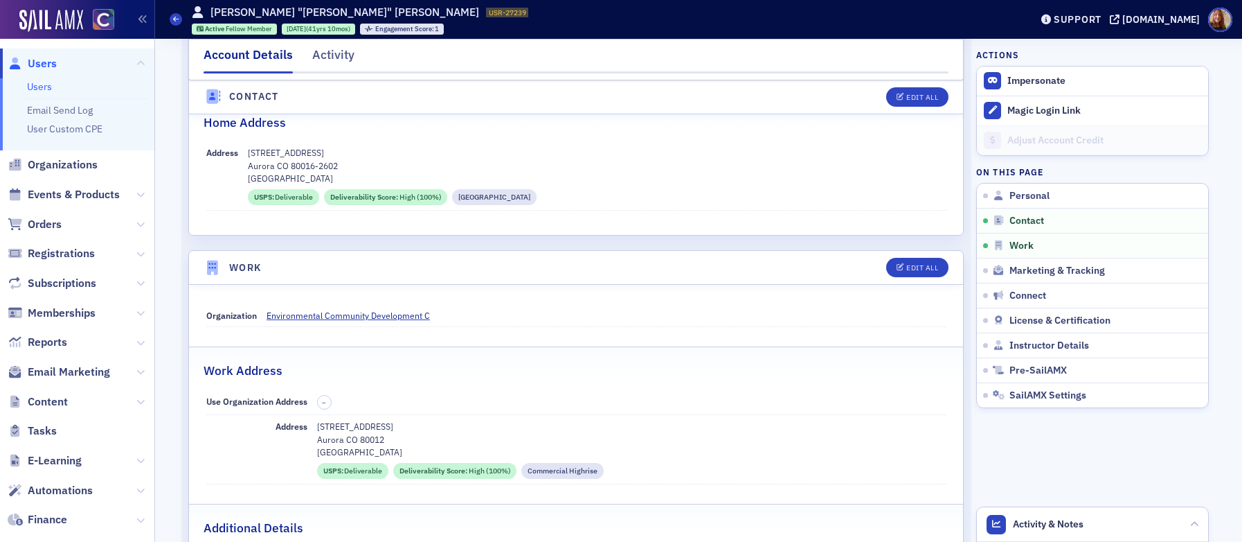
click at [623, 123] on div "Home Address" at bounding box center [576, 115] width 745 height 33
click at [905, 272] on button "Edit All" at bounding box center [917, 267] width 62 height 19
select select "US"
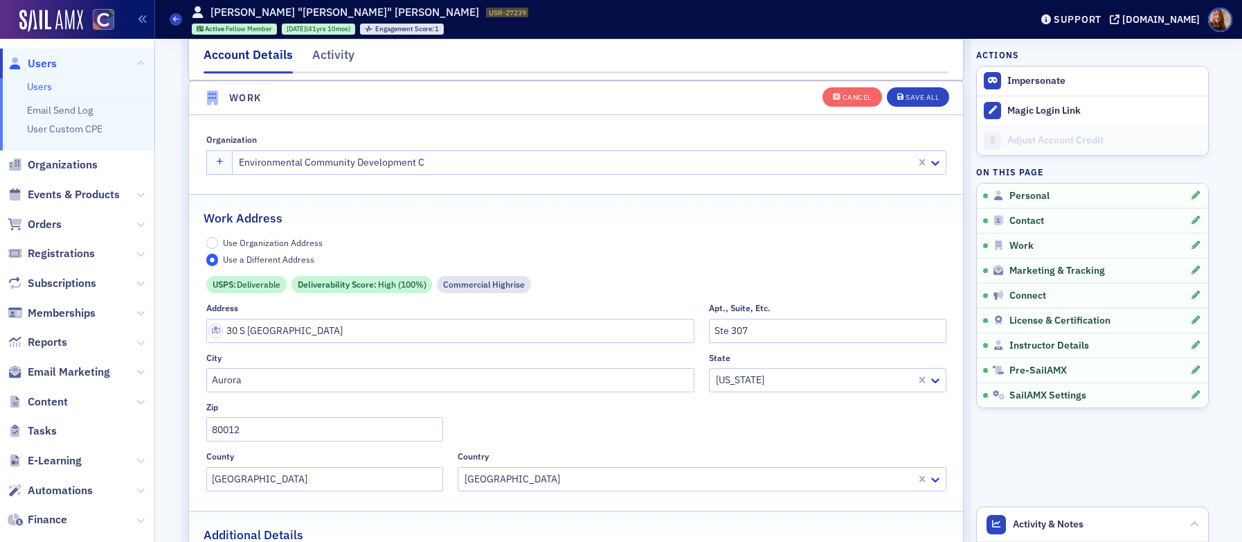
scroll to position [729, 0]
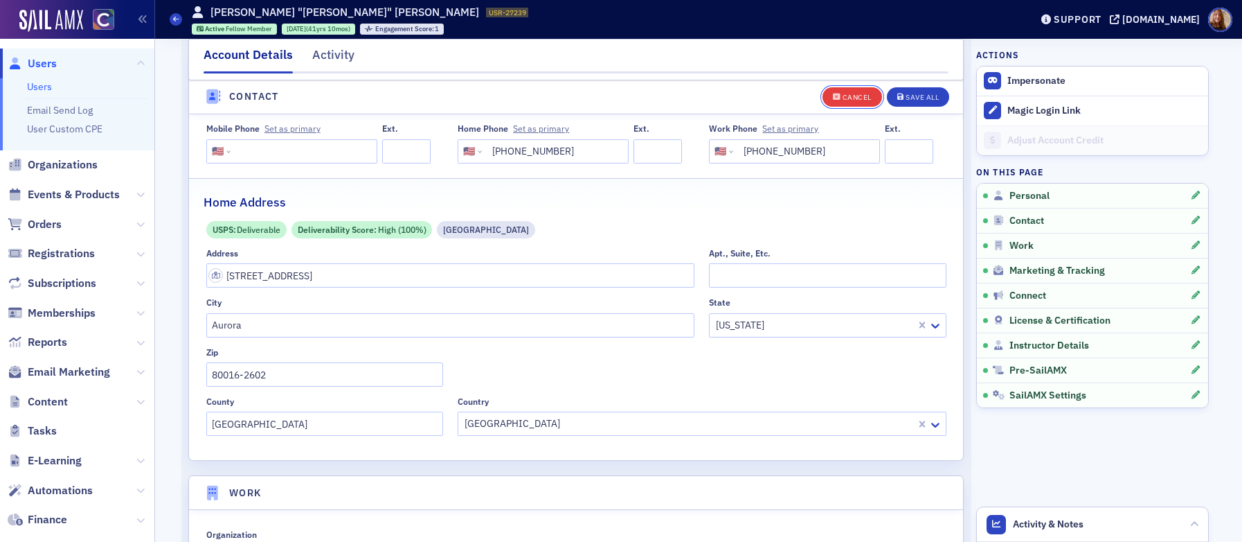
click at [843, 100] on div "Cancel" at bounding box center [857, 97] width 29 height 8
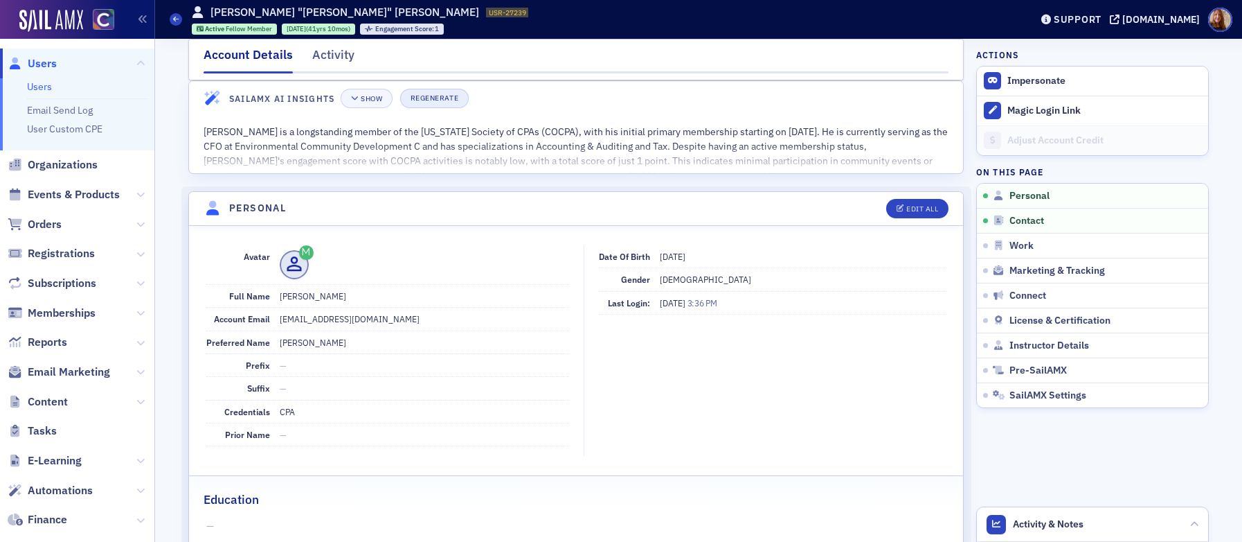
scroll to position [0, 0]
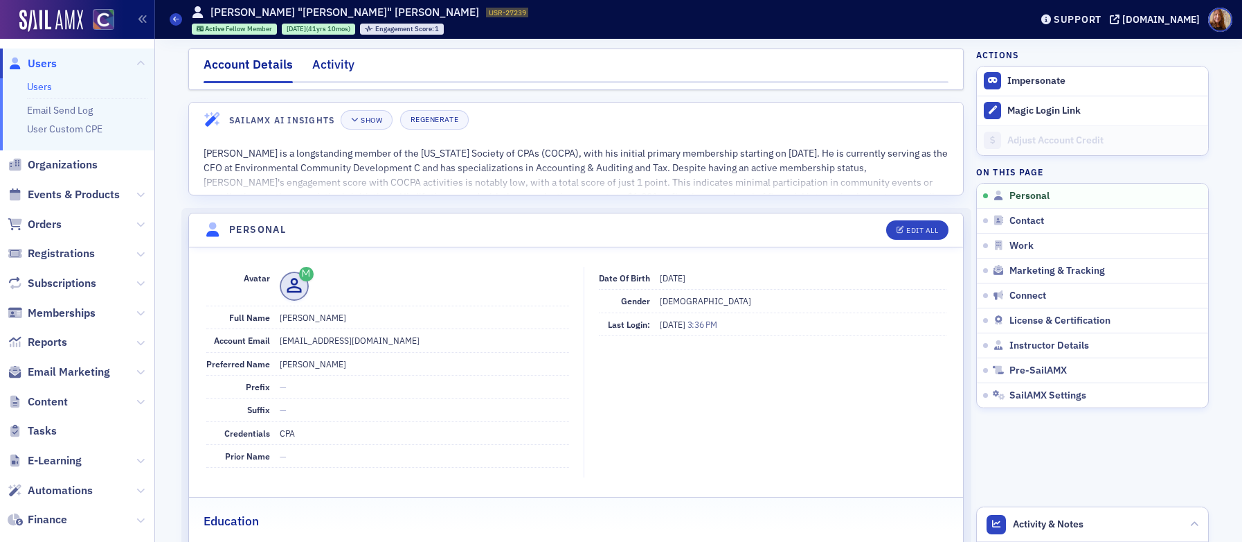
click at [338, 72] on div "Activity" at bounding box center [333, 68] width 42 height 26
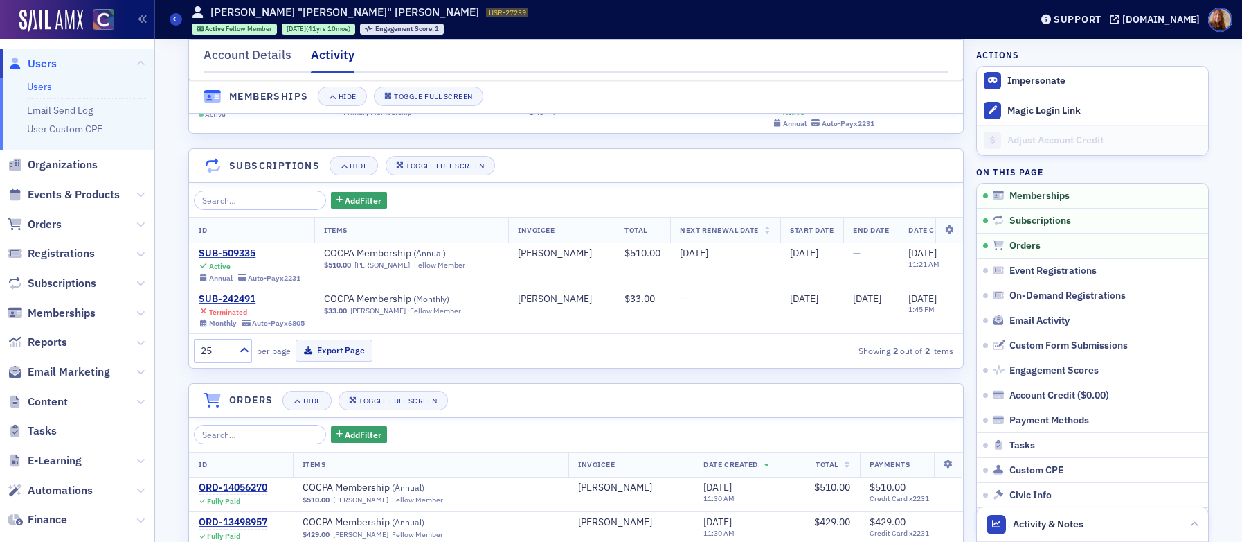
scroll to position [217, 0]
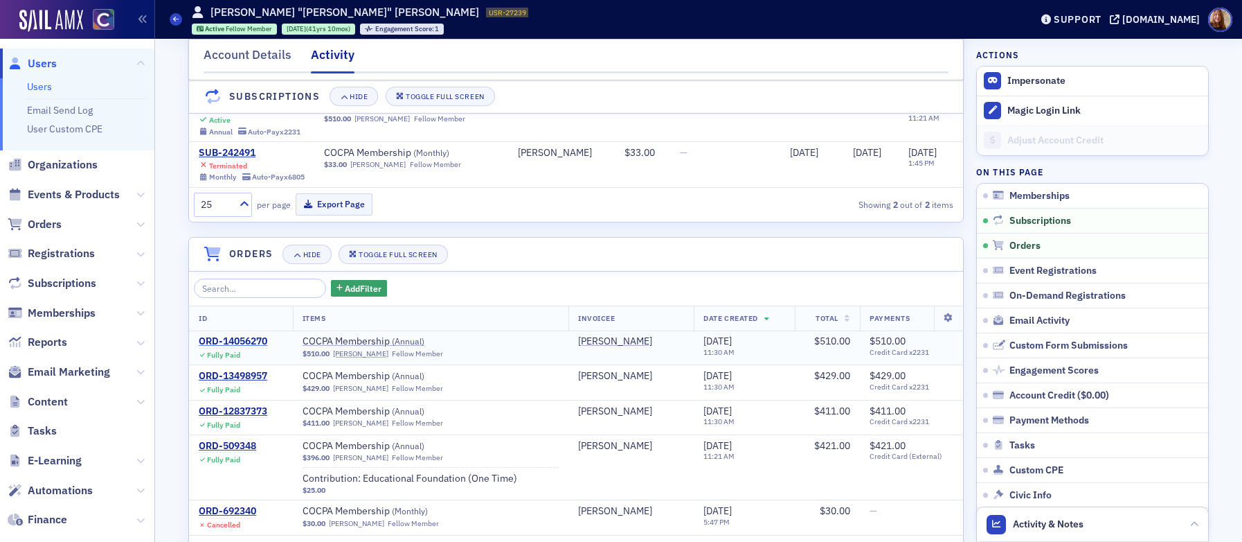
click at [242, 348] on div "ORD-14056270" at bounding box center [233, 341] width 69 height 12
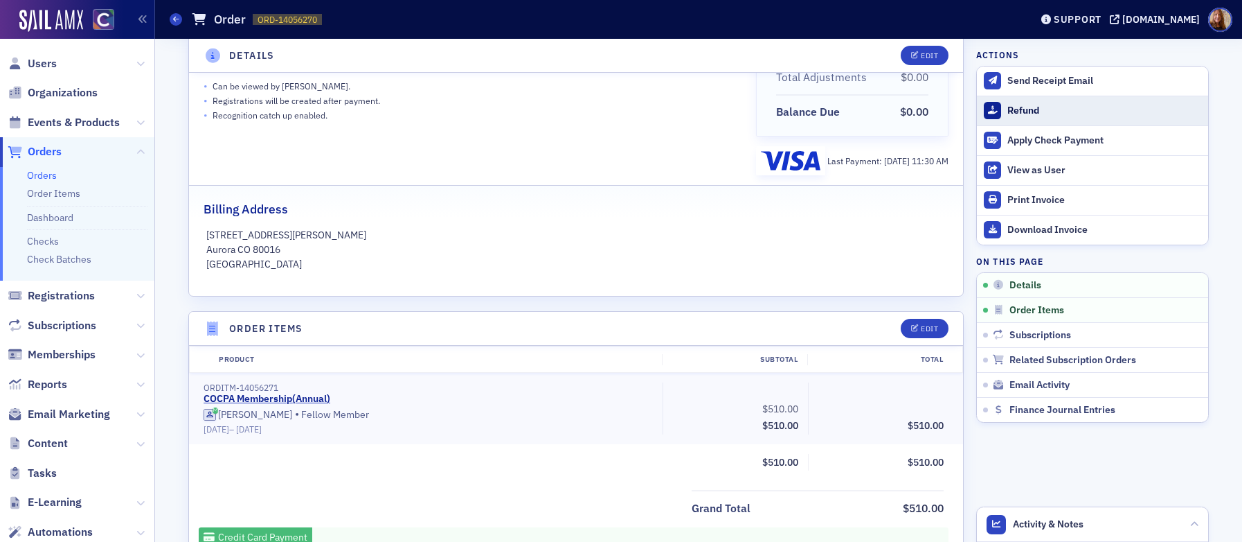
click at [1008, 112] on div "Refund" at bounding box center [1105, 111] width 194 height 12
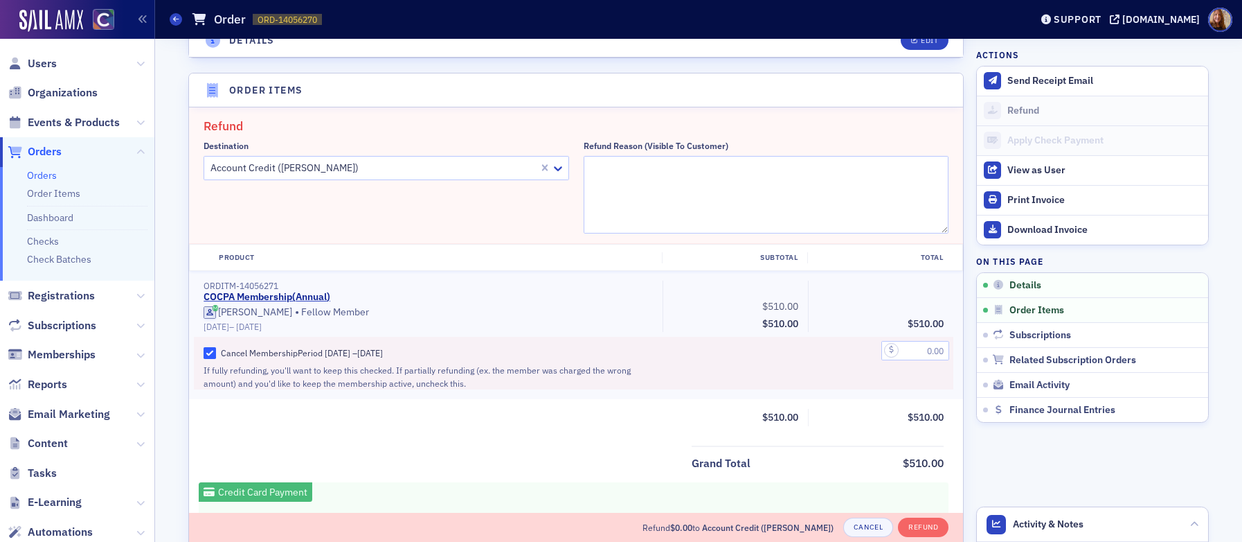
scroll to position [482, 0]
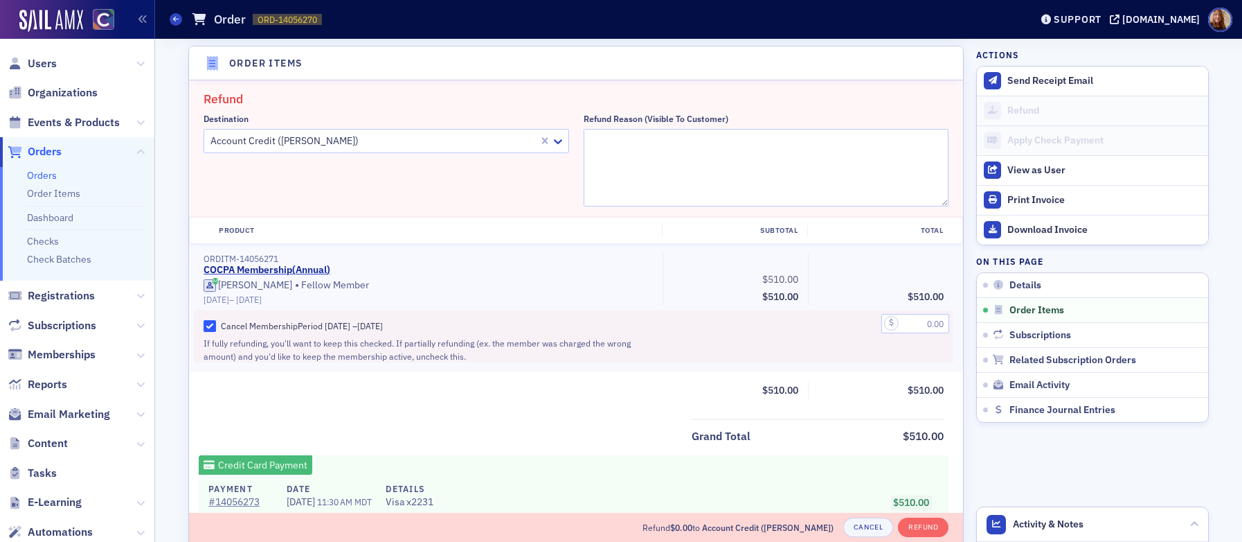
click at [396, 145] on div at bounding box center [373, 140] width 328 height 17
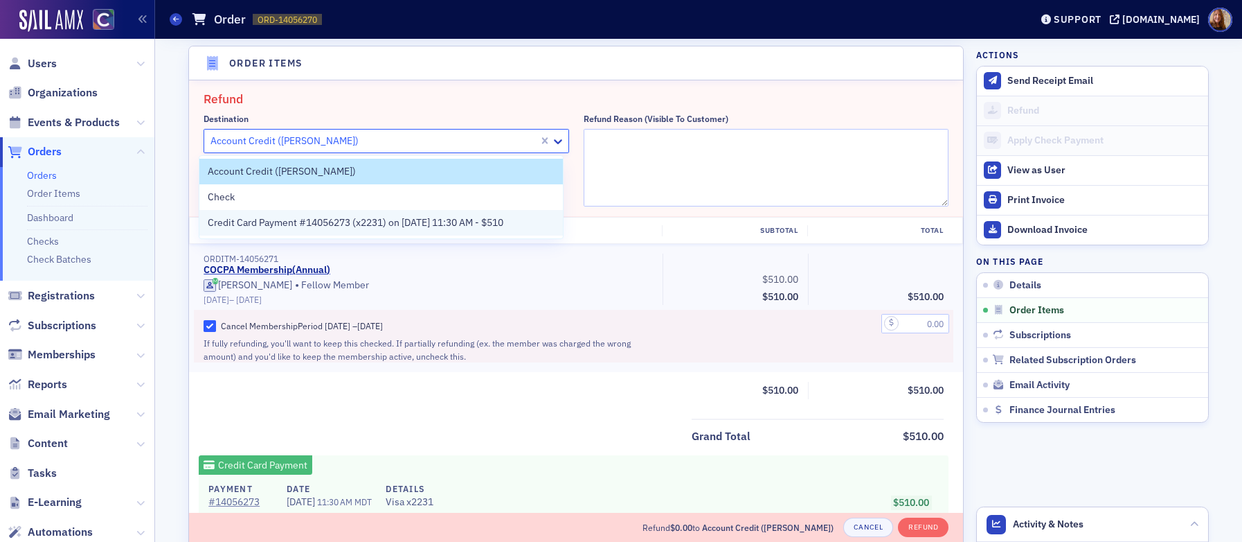
click at [317, 217] on span "Credit Card Payment #14056273 (x2231) on [DATE] 11:30 AM - $510" at bounding box center [356, 222] width 296 height 15
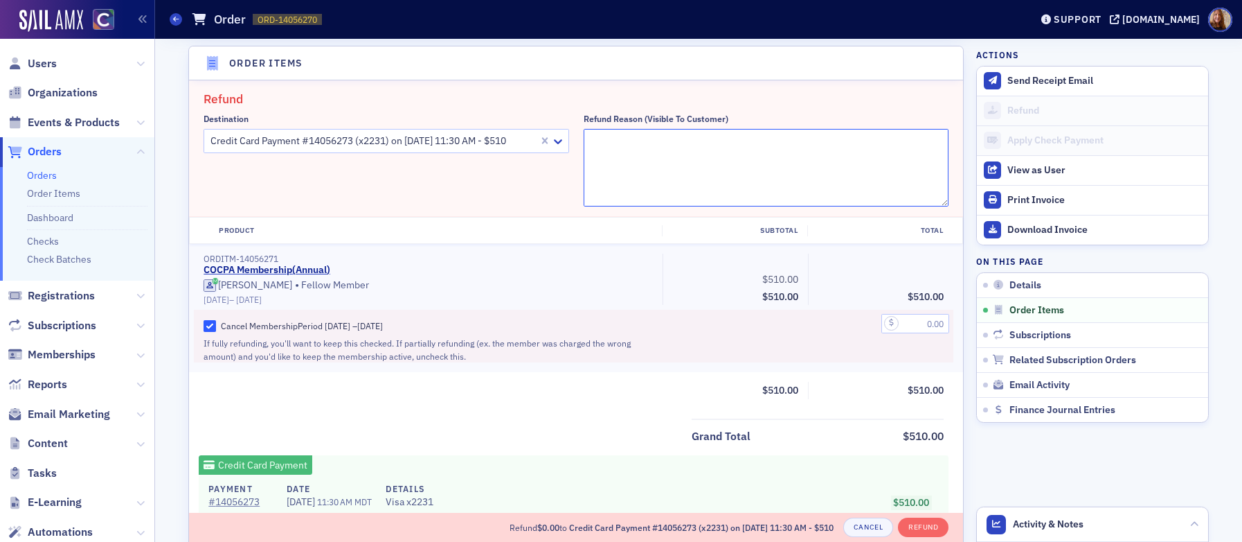
click at [621, 160] on textarea "Refund Reason (Visible to Customer)" at bounding box center [767, 168] width 366 height 78
type textarea "Moving to retired membership"
drag, startPoint x: 912, startPoint y: 318, endPoint x: 947, endPoint y: 315, distance: 34.7
click at [912, 317] on input "text" at bounding box center [916, 323] width 68 height 19
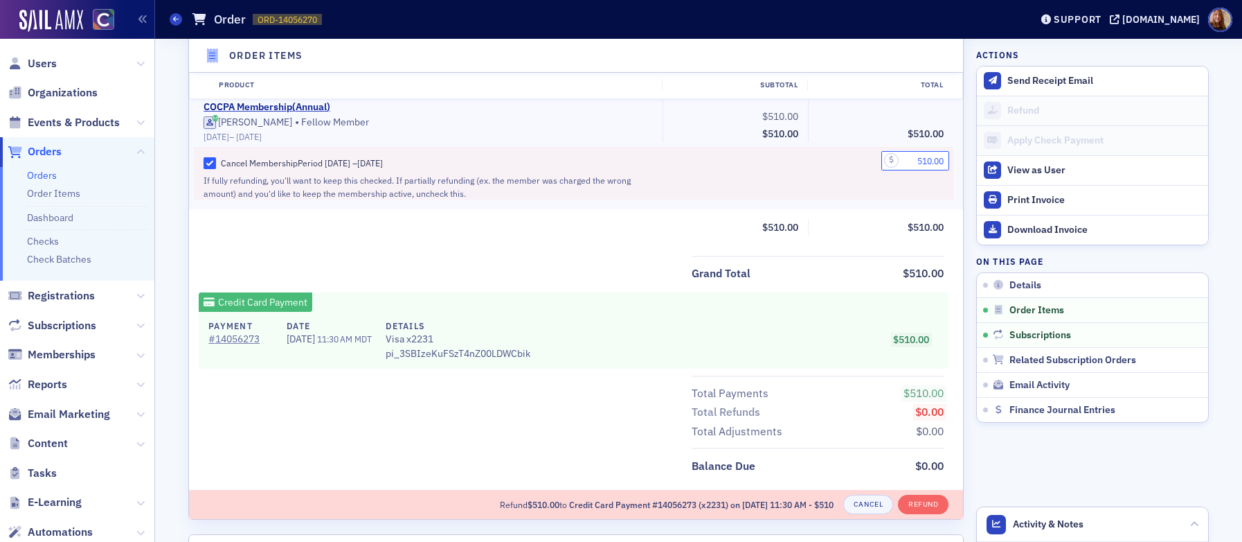
scroll to position [674, 0]
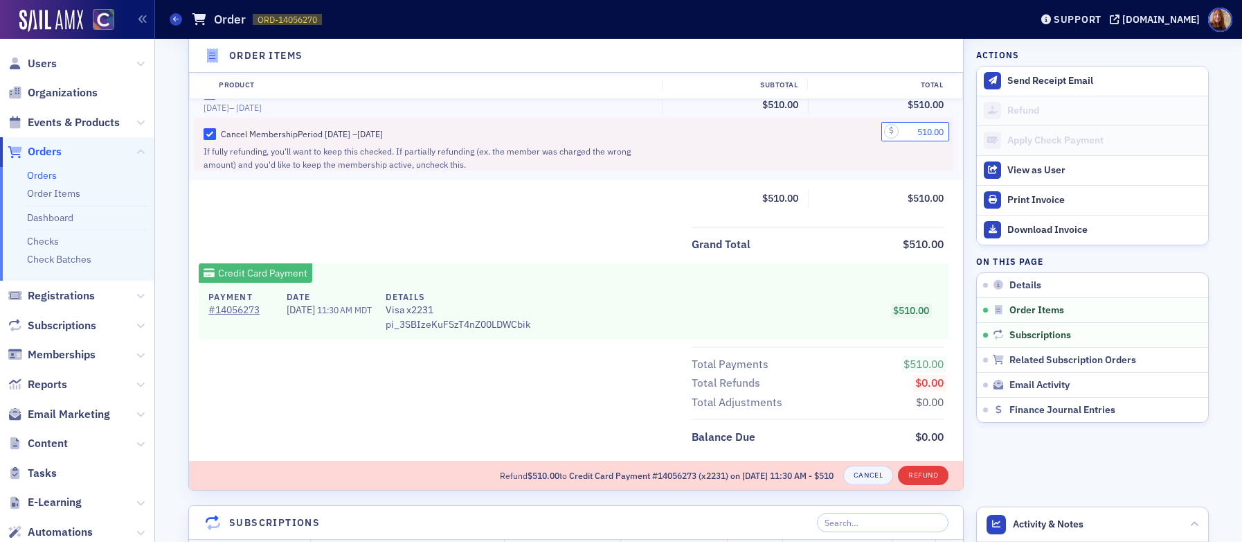
type input "510.00"
click at [917, 479] on button "Refund" at bounding box center [923, 474] width 51 height 19
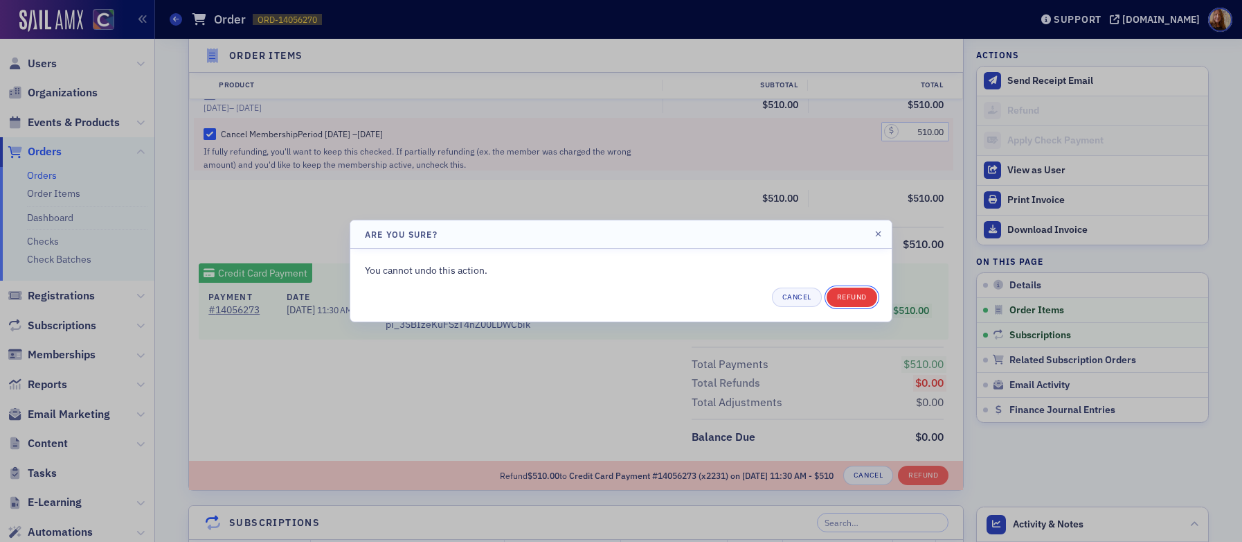
click at [865, 301] on button "Refund" at bounding box center [852, 296] width 51 height 19
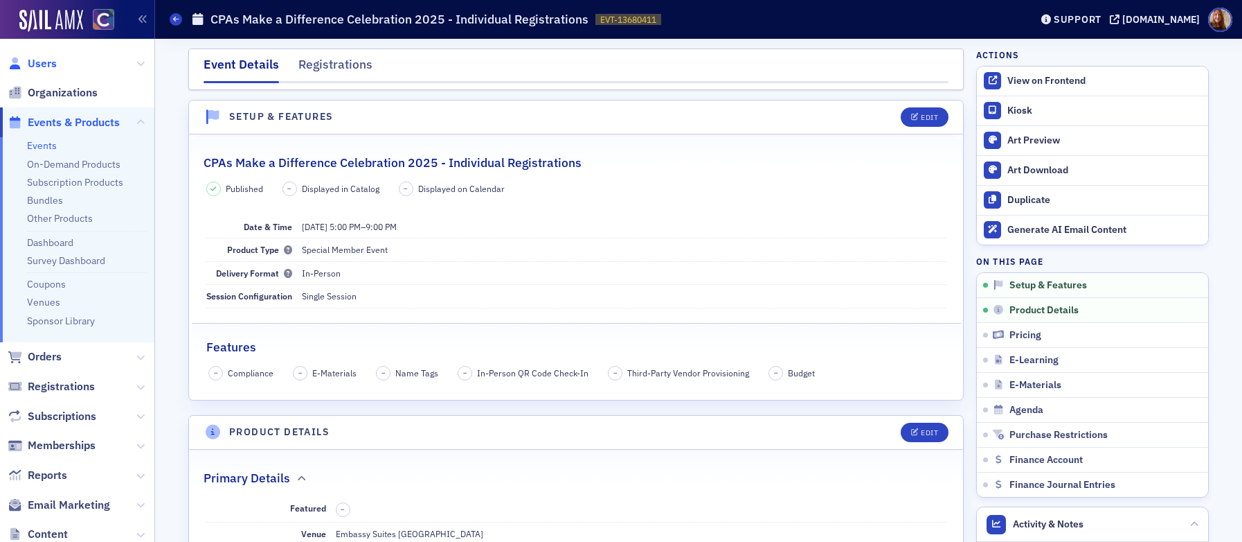
click at [46, 62] on span "Users" at bounding box center [42, 63] width 29 height 15
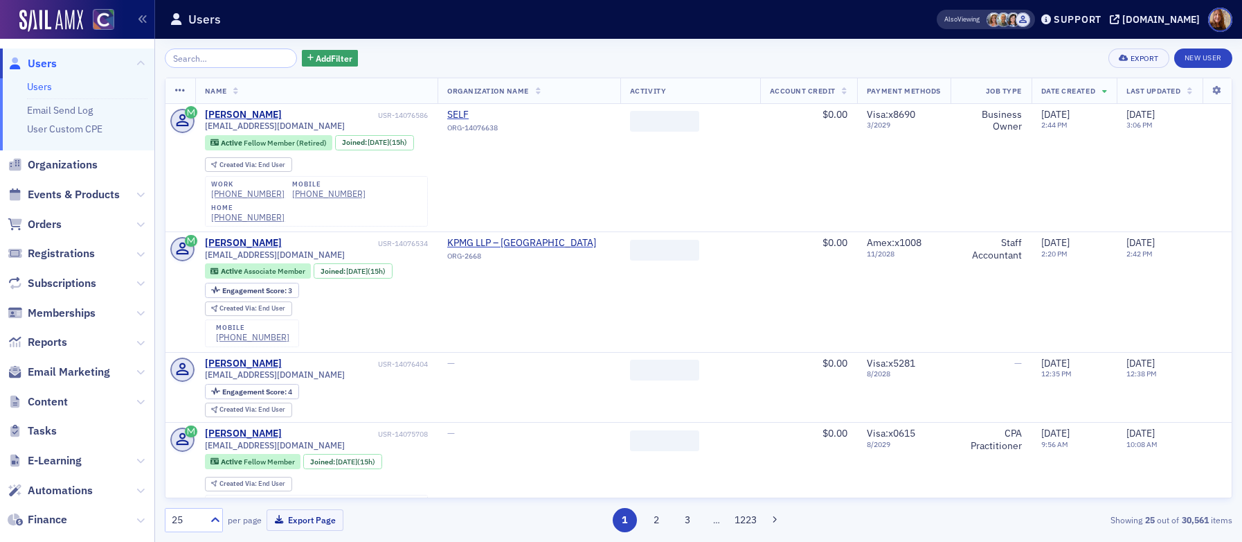
click at [247, 50] on input "search" at bounding box center [231, 57] width 132 height 19
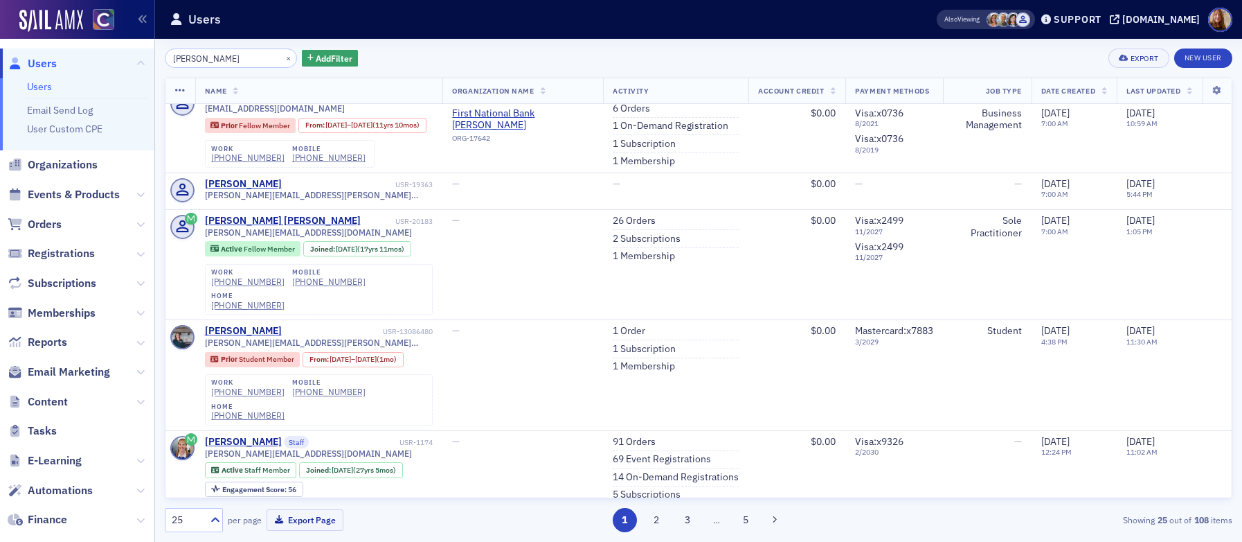
scroll to position [884, 0]
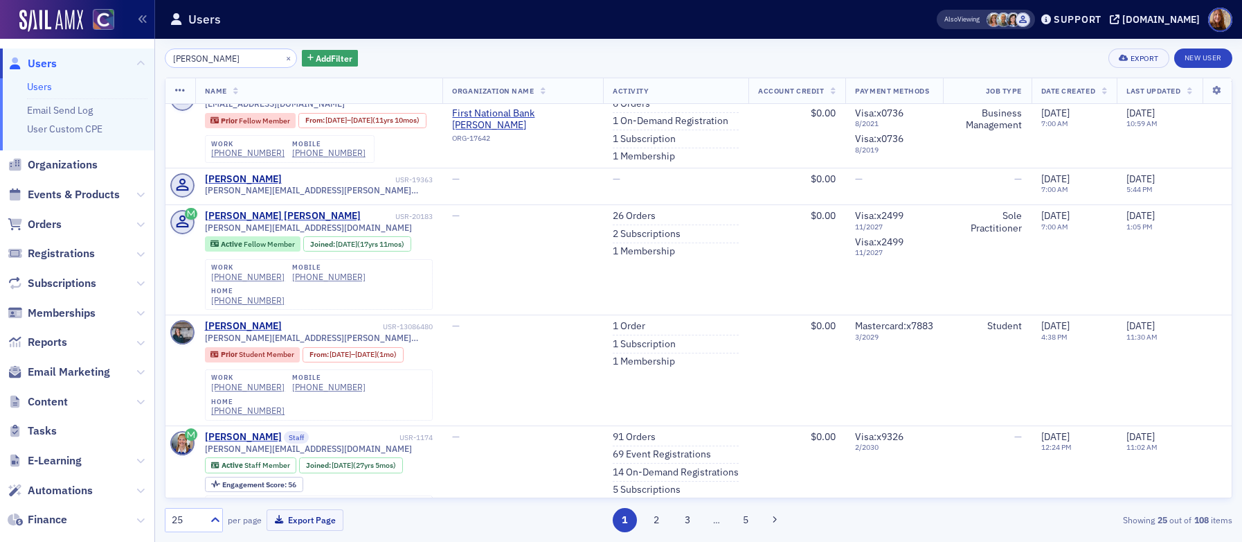
click at [221, 66] on input "rebecca graves" at bounding box center [231, 57] width 132 height 19
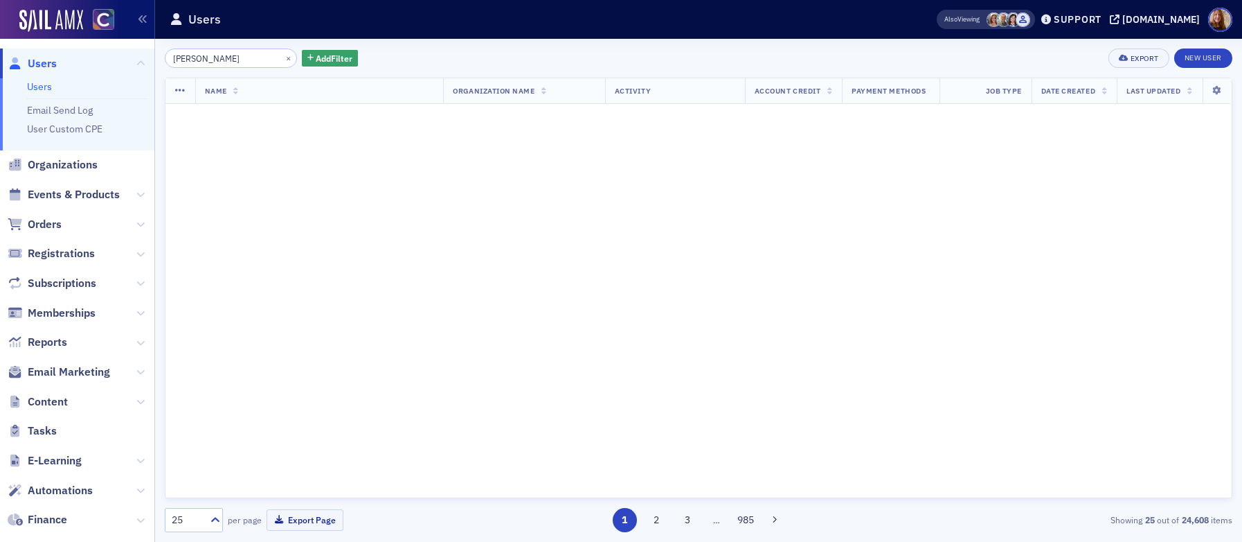
scroll to position [269, 0]
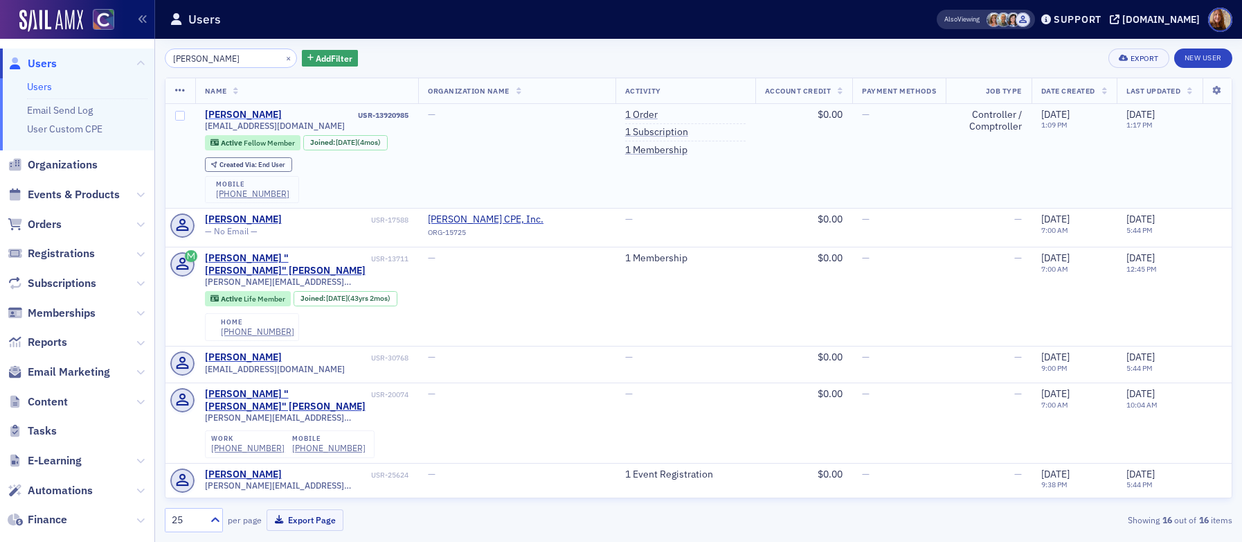
type input "ricky sharp"
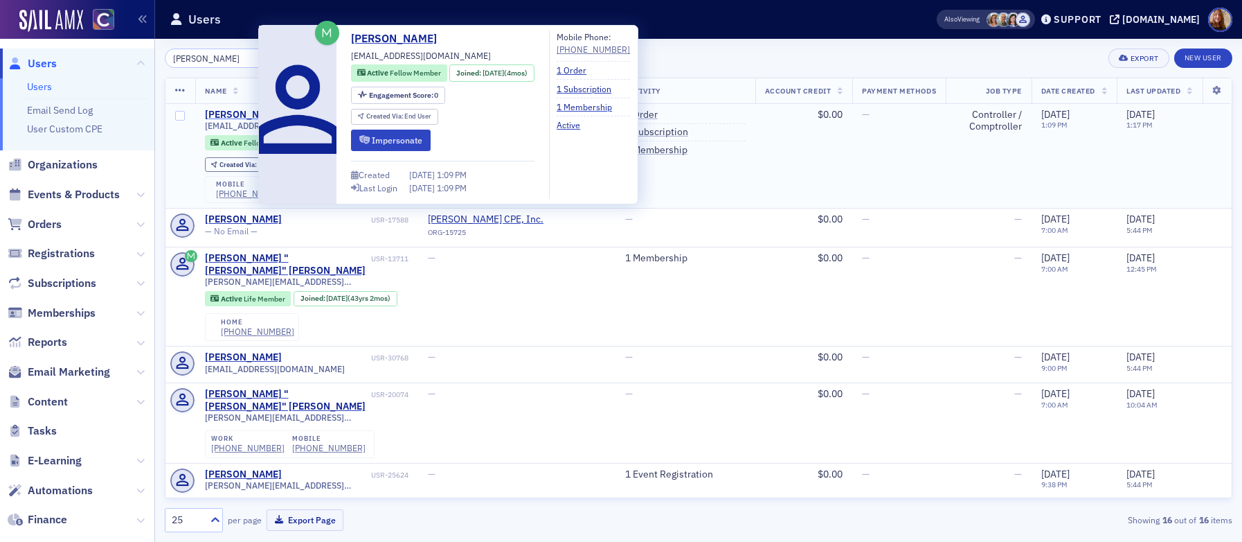
click at [232, 112] on div "Ricky Sharp" at bounding box center [243, 115] width 77 height 12
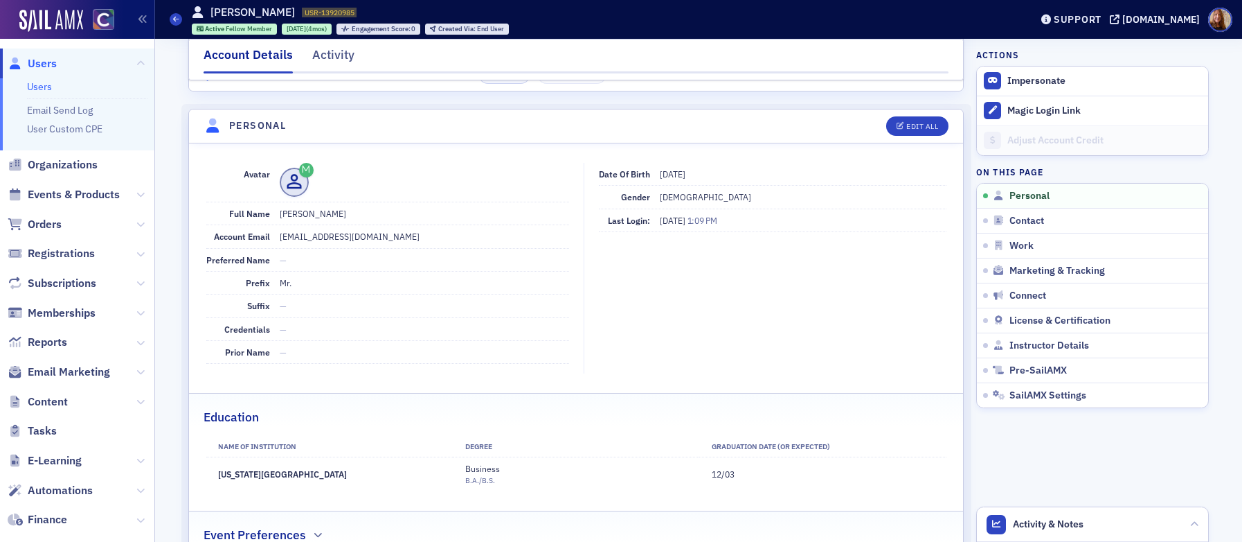
scroll to position [378, 0]
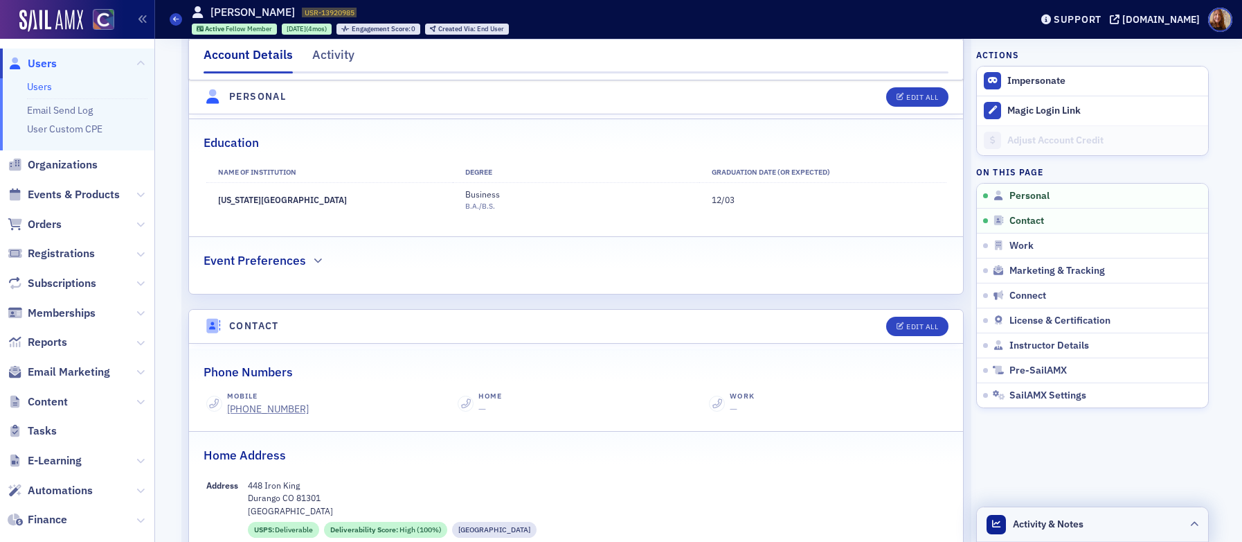
click at [1112, 521] on header "Activity & Notes" at bounding box center [1092, 524] width 231 height 35
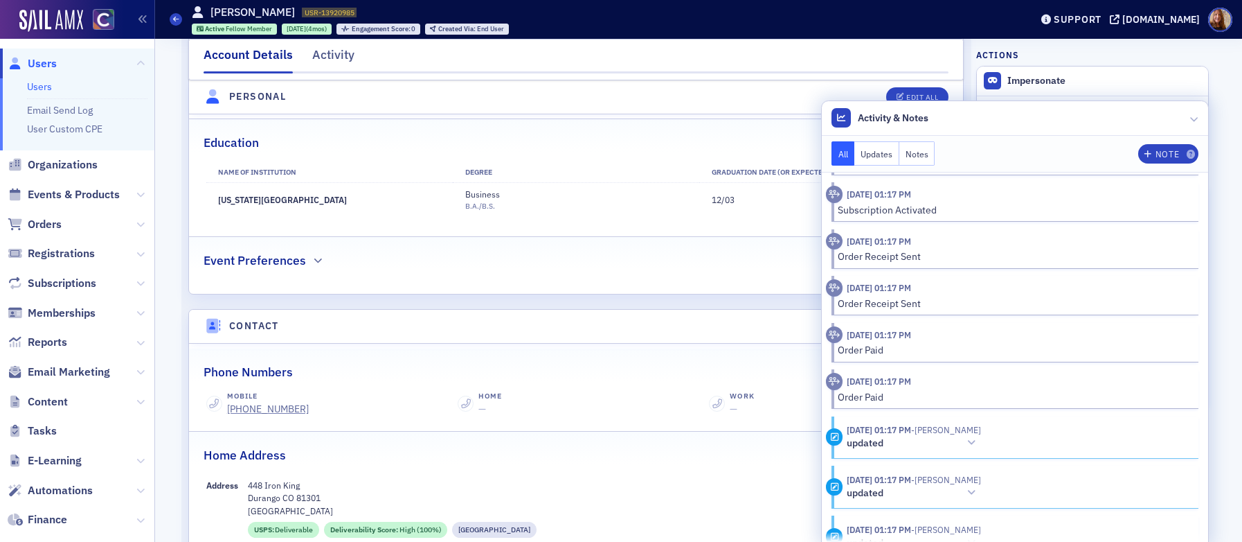
scroll to position [0, 0]
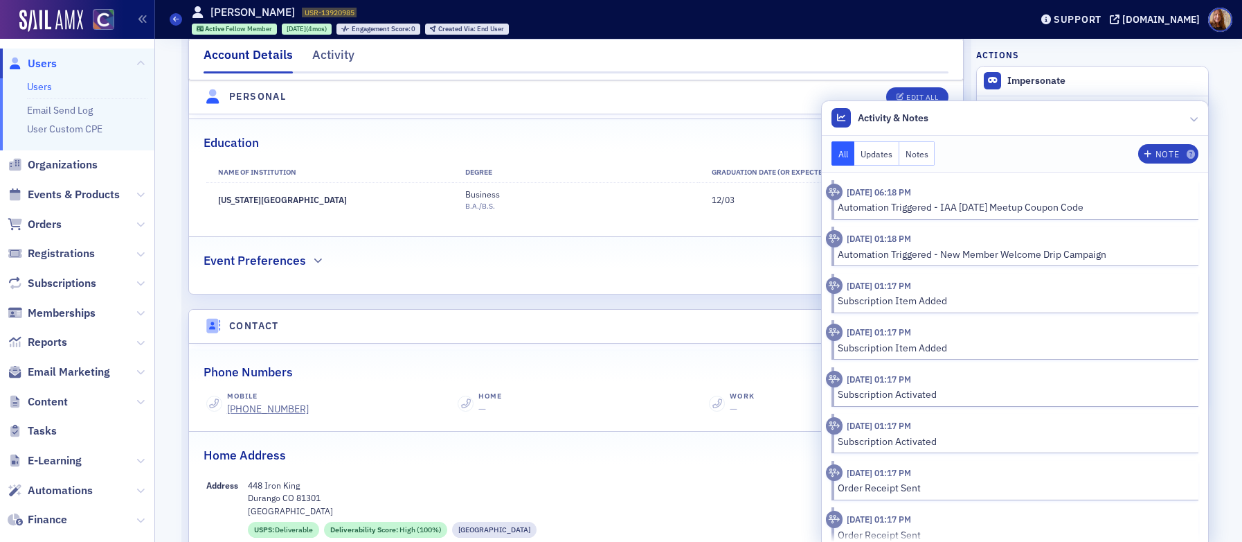
click at [585, 177] on th "Degree" at bounding box center [576, 172] width 247 height 21
click at [1071, 118] on header "Activity & Notes" at bounding box center [1015, 118] width 386 height 35
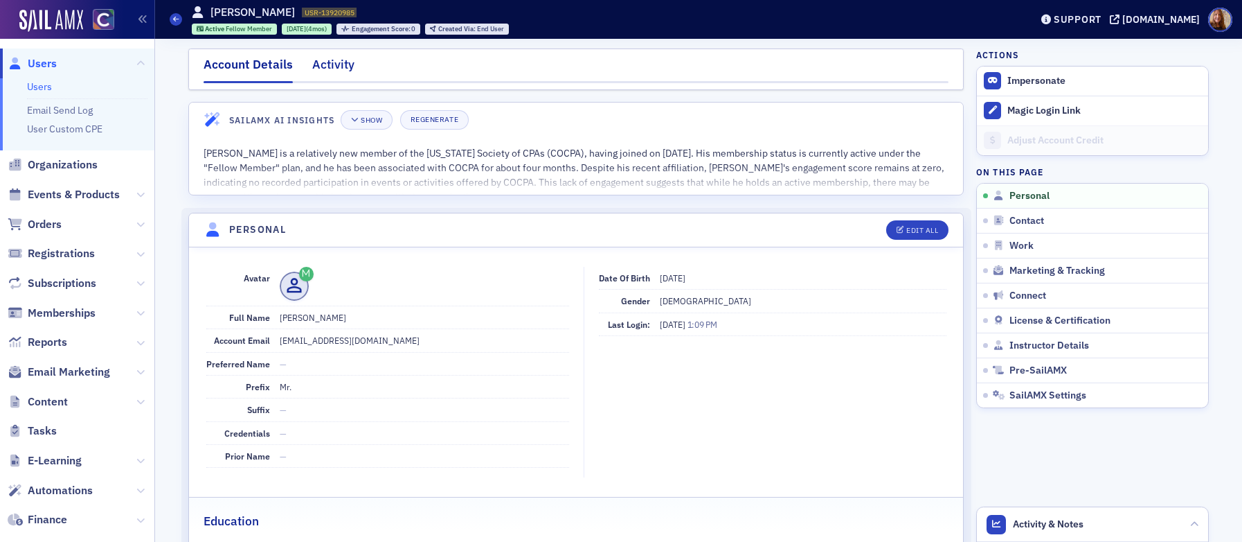
click at [320, 64] on div "Activity" at bounding box center [333, 68] width 42 height 26
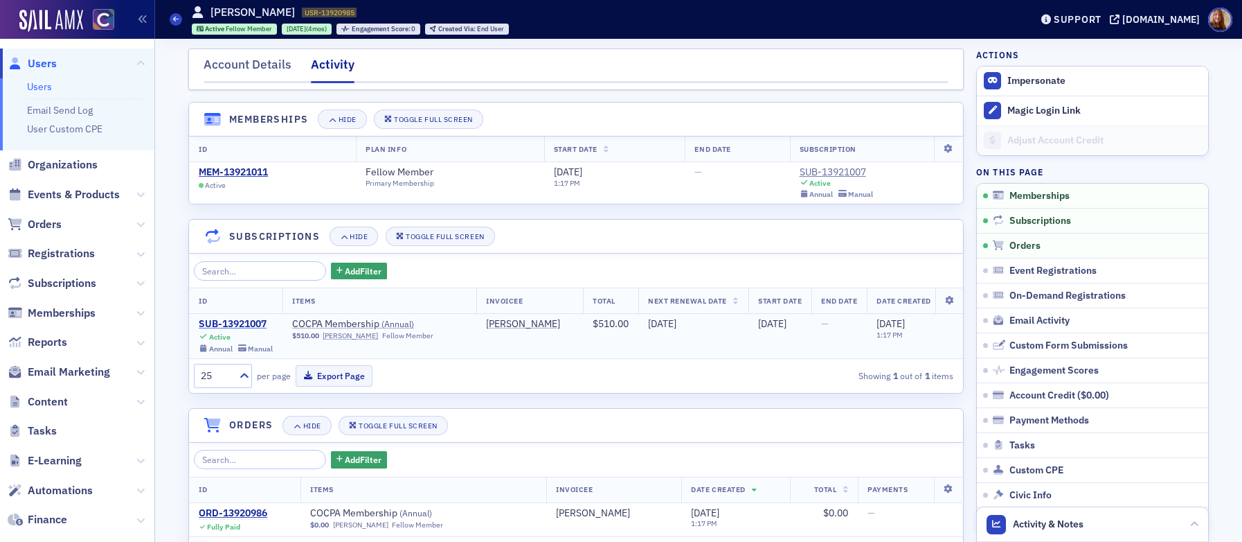
click at [223, 325] on div "SUB-13921007" at bounding box center [236, 324] width 74 height 12
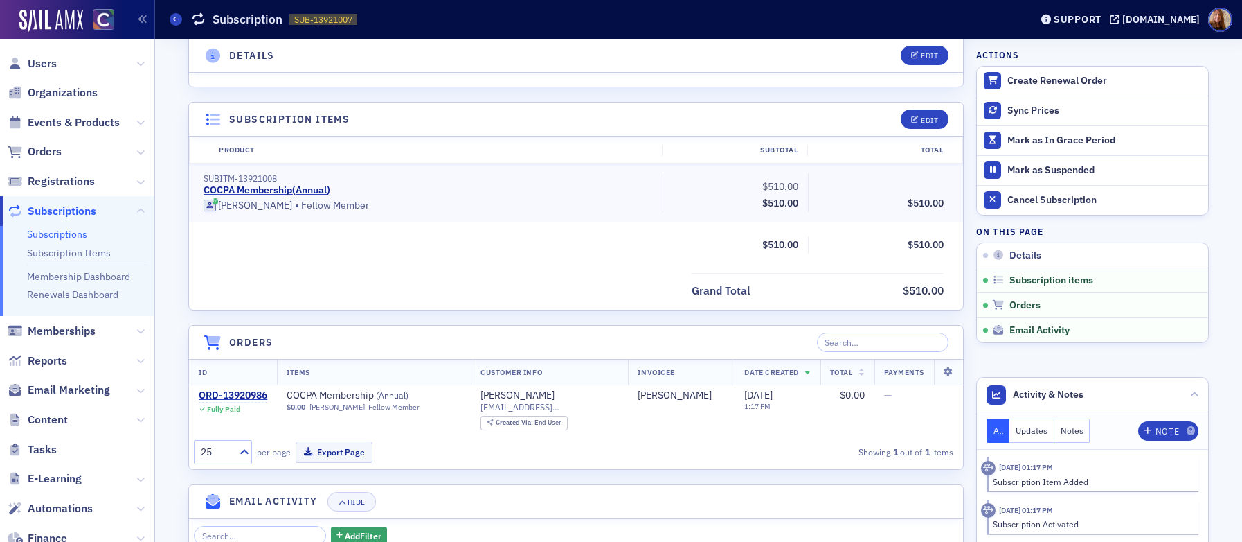
scroll to position [426, 0]
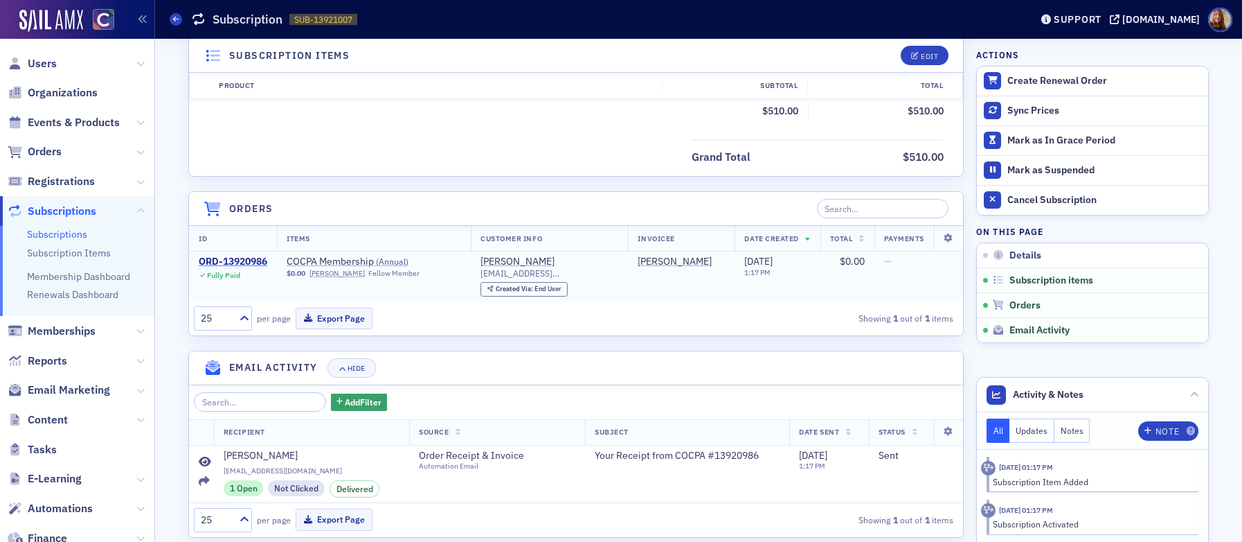
click at [242, 258] on div "ORD-13920986" at bounding box center [233, 262] width 69 height 12
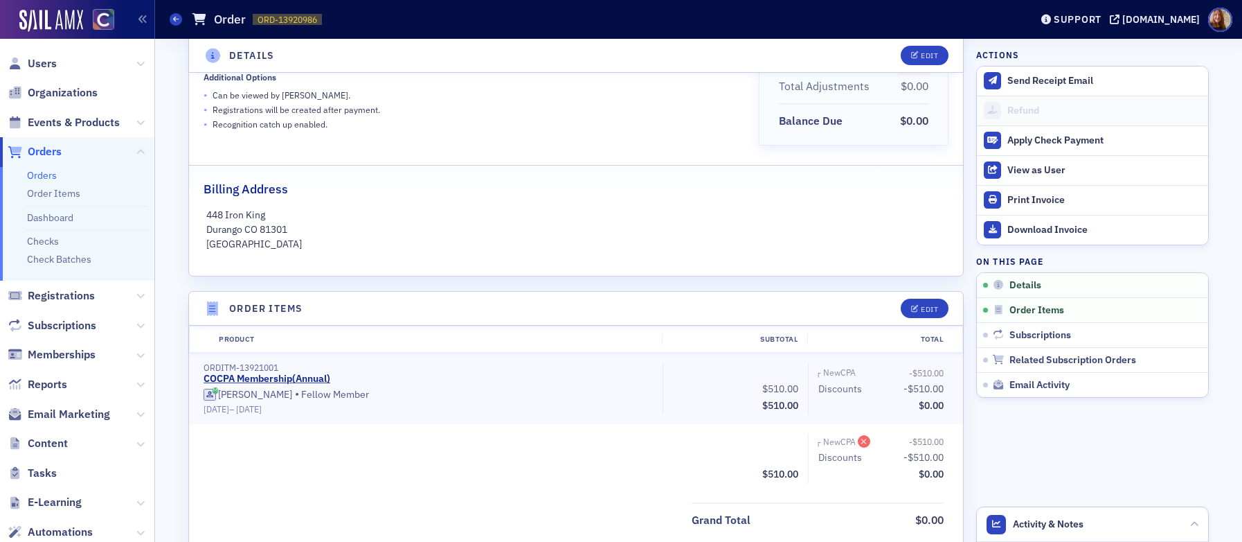
scroll to position [205, 0]
click at [48, 179] on link "Orders" at bounding box center [42, 175] width 30 height 12
click at [44, 67] on span "Users" at bounding box center [42, 63] width 29 height 15
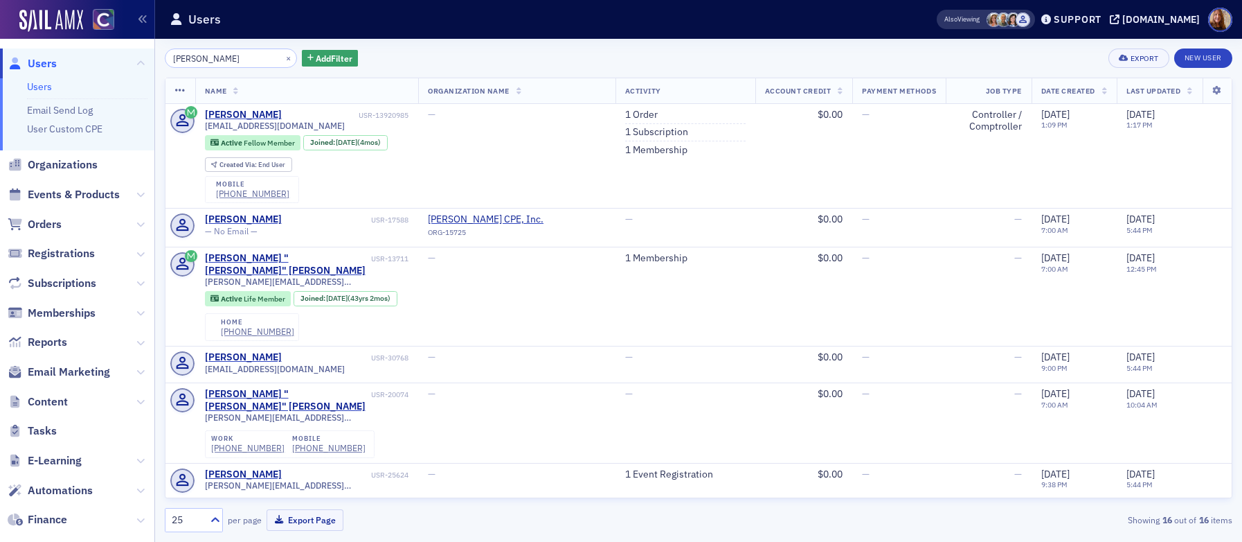
click at [204, 61] on input "ricky sharp" at bounding box center [231, 57] width 132 height 19
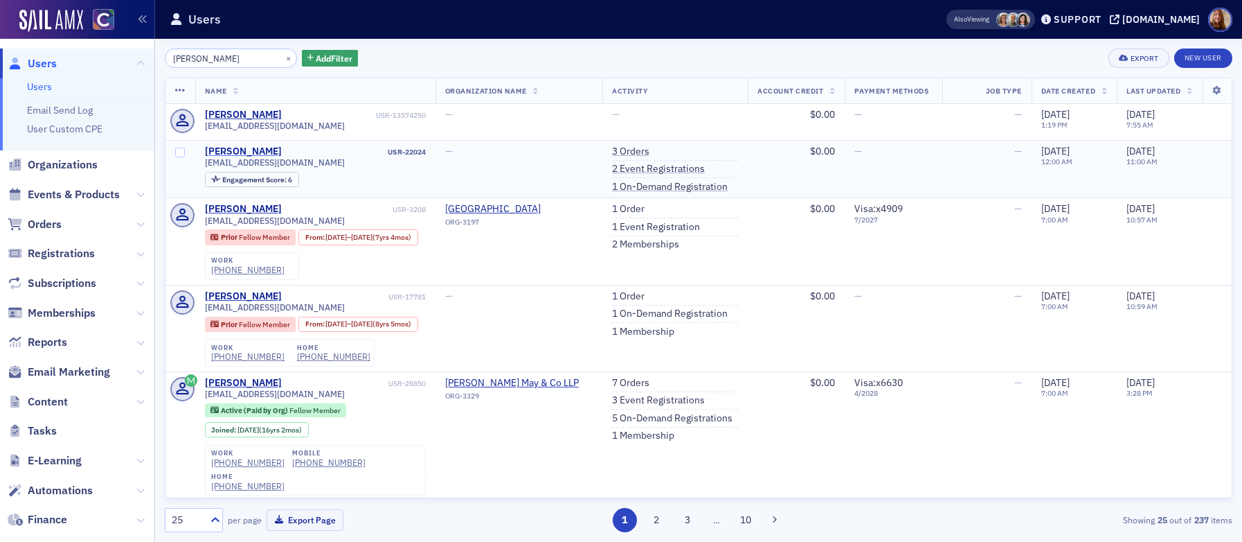
type input "erik johnson"
click at [235, 147] on div "Erik Johnson" at bounding box center [243, 151] width 77 height 12
click at [235, 109] on div "Erik Johnson" at bounding box center [243, 115] width 77 height 12
click at [613, 150] on link "3 Orders" at bounding box center [630, 151] width 37 height 12
click at [659, 163] on link "2 Event Registrations" at bounding box center [658, 169] width 93 height 12
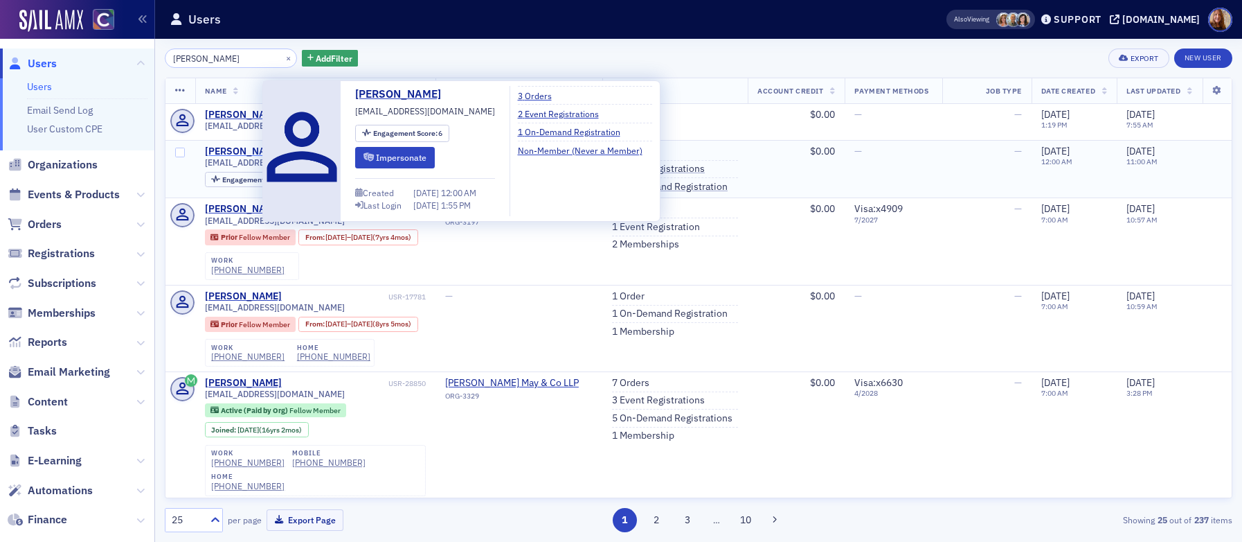
click at [240, 148] on div "Erik Johnson" at bounding box center [243, 151] width 77 height 12
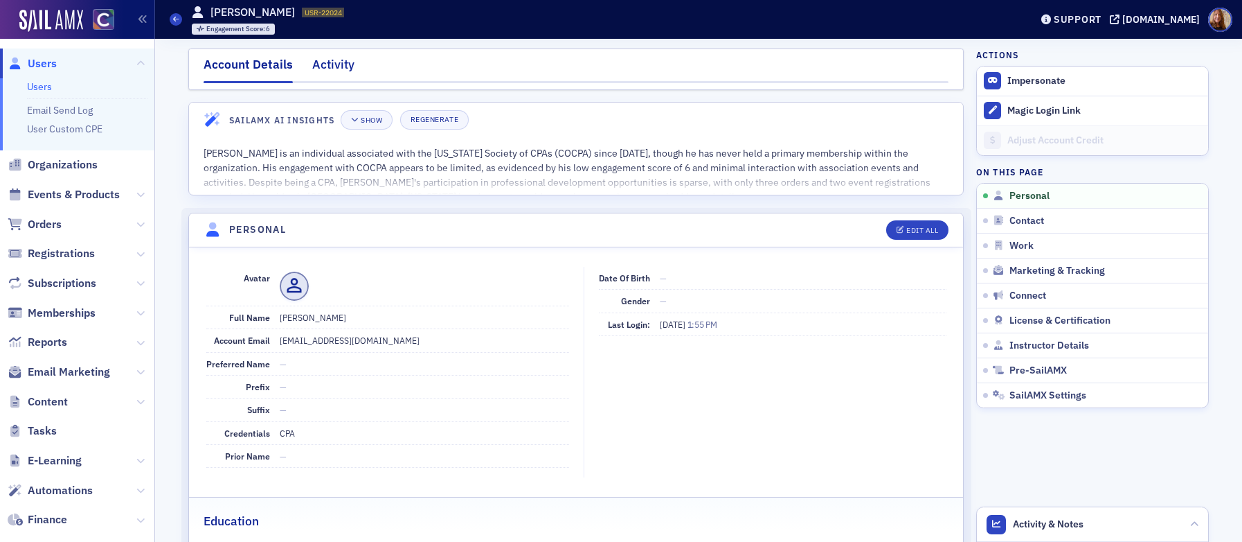
click at [319, 57] on div "Activity" at bounding box center [333, 68] width 42 height 26
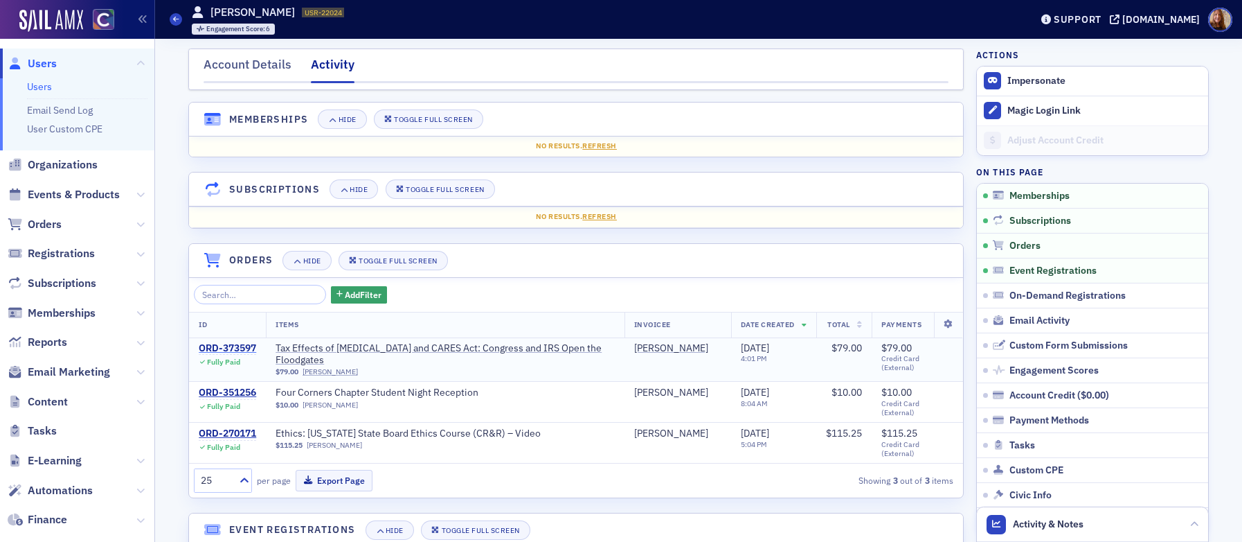
click at [210, 346] on div "ORD-373597" at bounding box center [227, 348] width 57 height 12
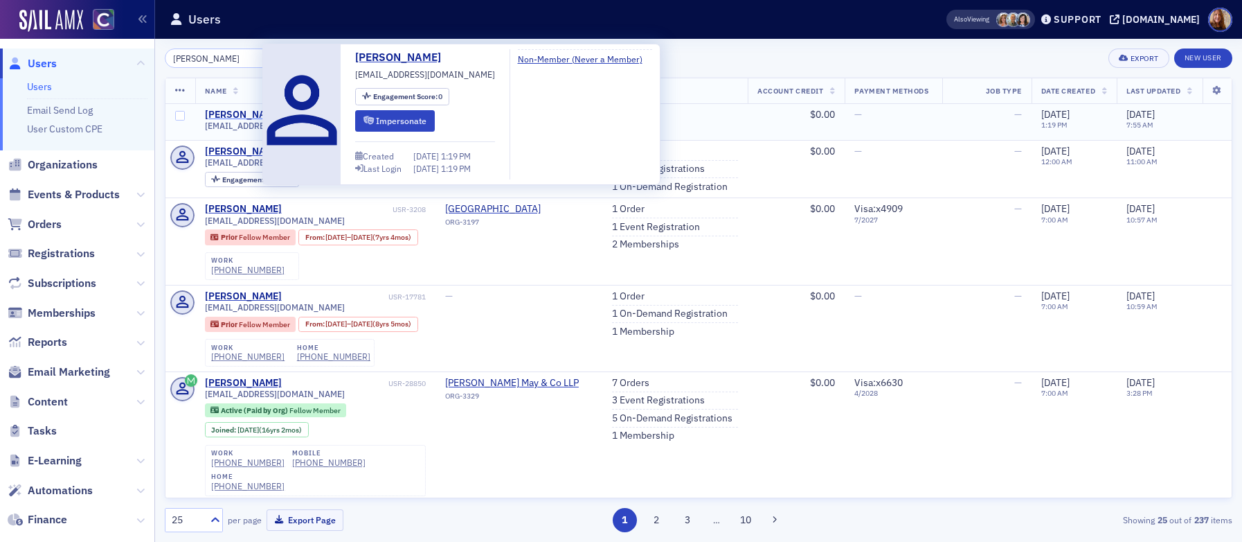
click at [242, 114] on div "Erik Johnson" at bounding box center [243, 115] width 77 height 12
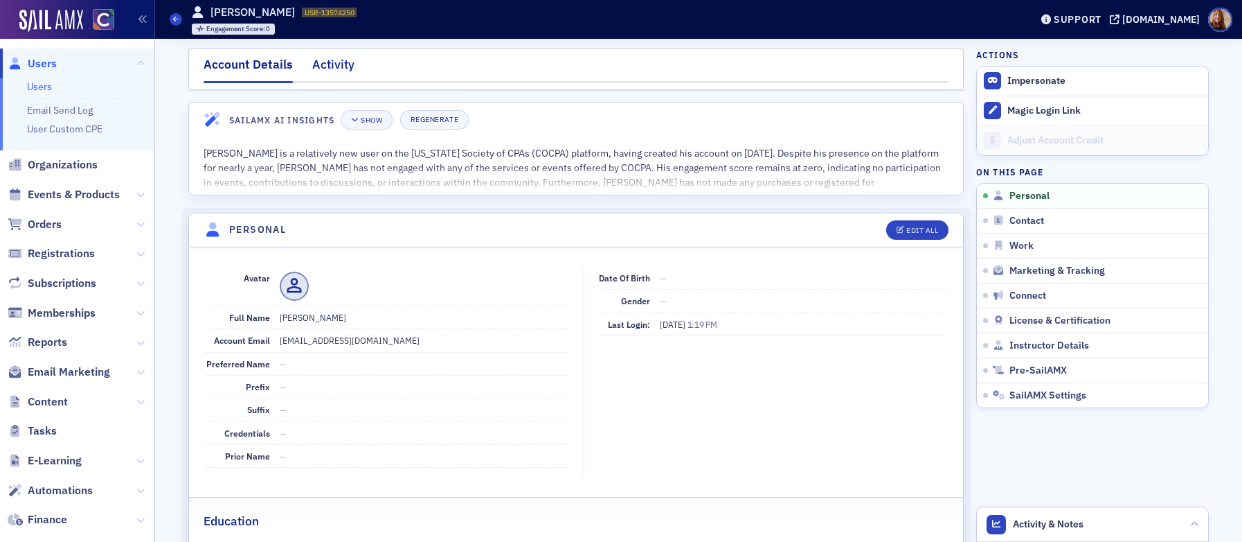
click at [333, 58] on div "Activity" at bounding box center [333, 68] width 42 height 26
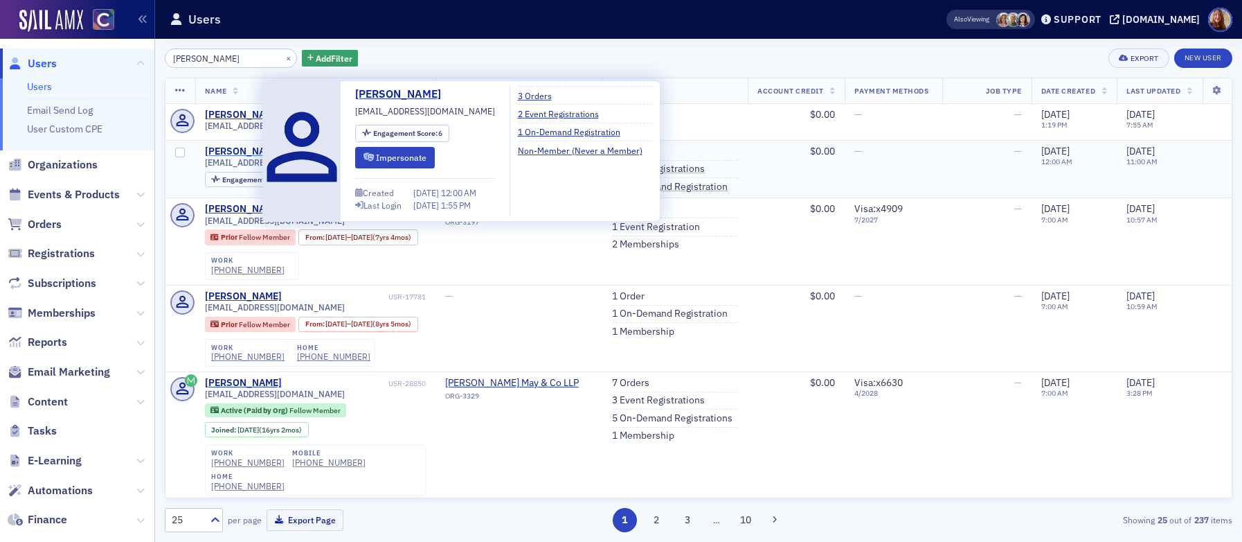
click at [216, 150] on div "Erik Johnson" at bounding box center [243, 151] width 77 height 12
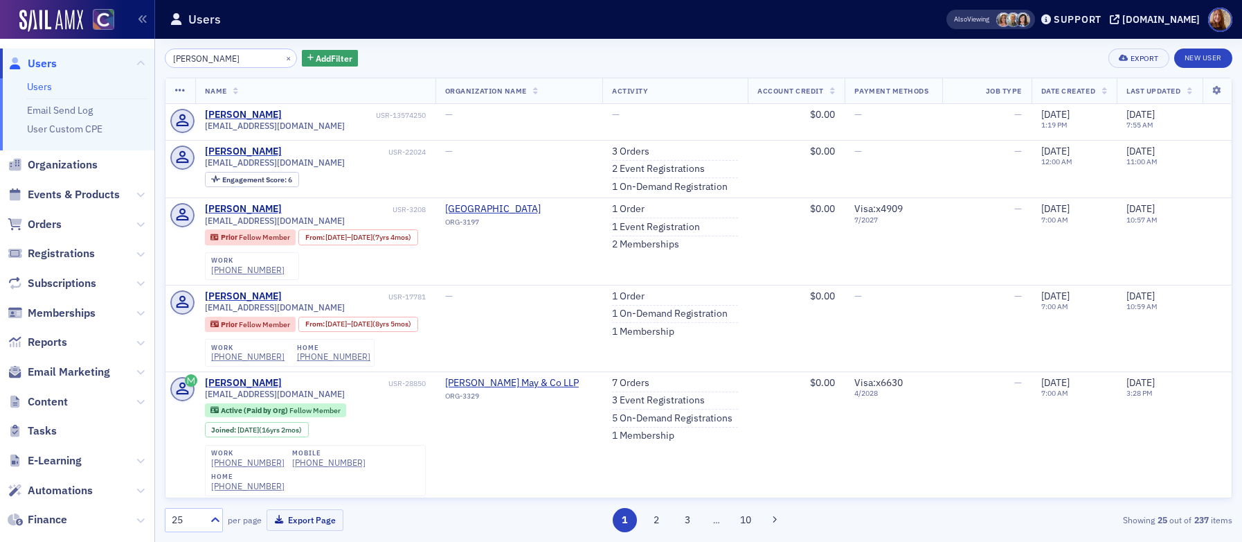
click at [206, 55] on input "erik johnson" at bounding box center [231, 57] width 132 height 19
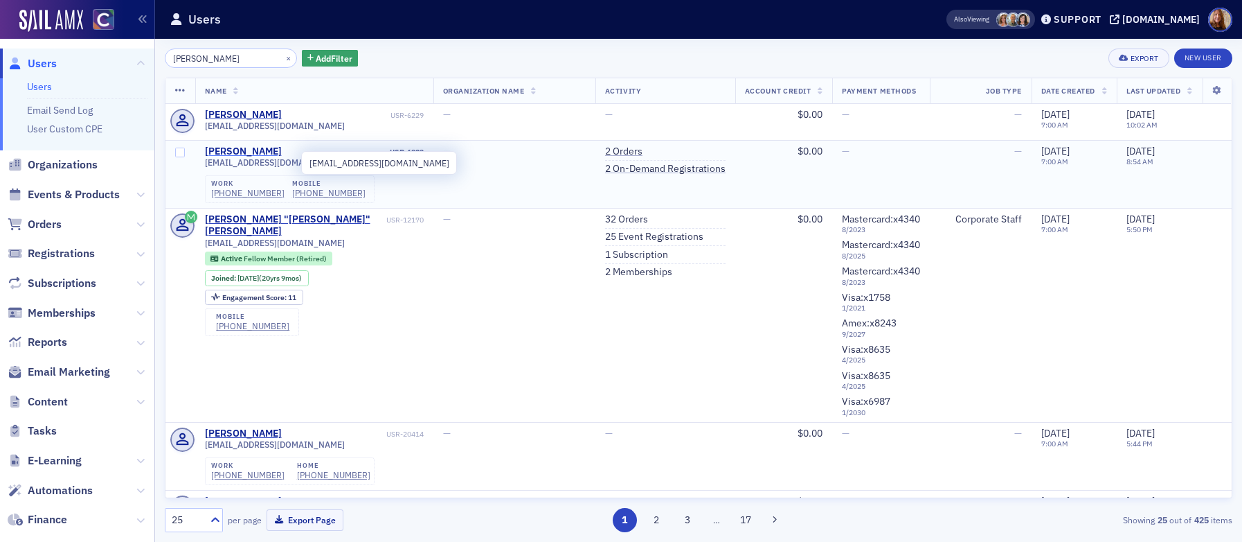
type input "ott"
click at [233, 148] on div "James Ott" at bounding box center [243, 151] width 77 height 12
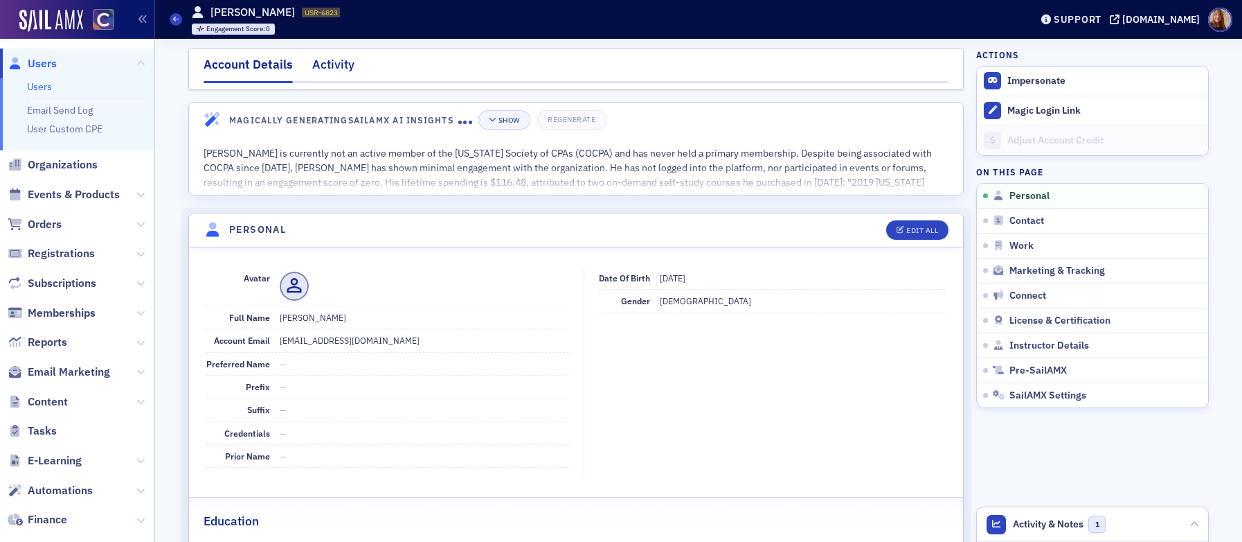
click at [320, 66] on div "Activity" at bounding box center [333, 68] width 42 height 26
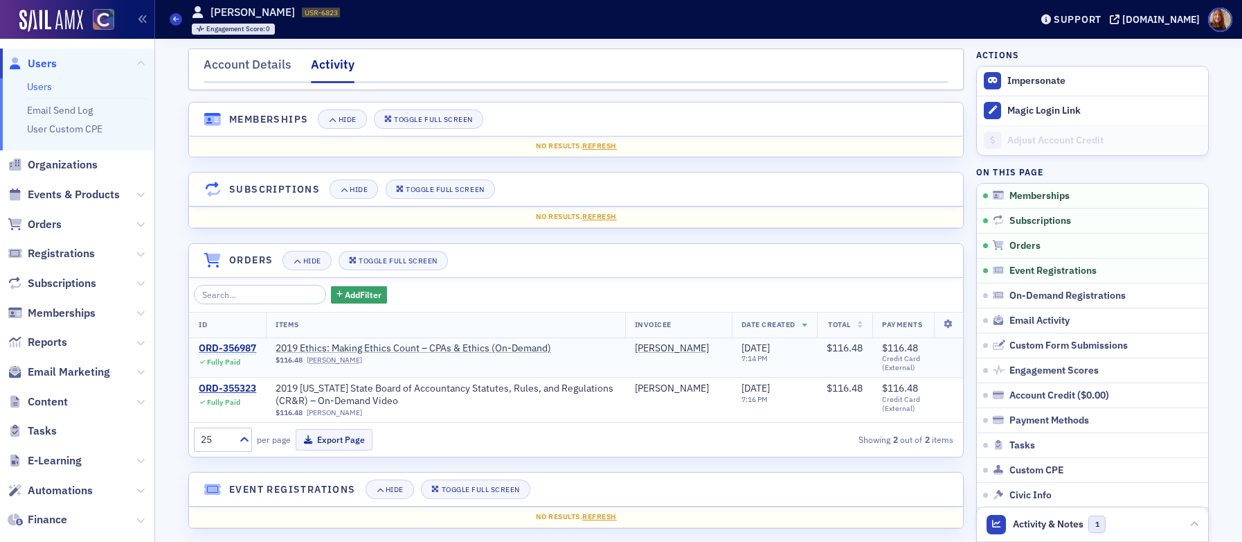
click at [230, 346] on div "ORD-356987" at bounding box center [227, 348] width 57 height 12
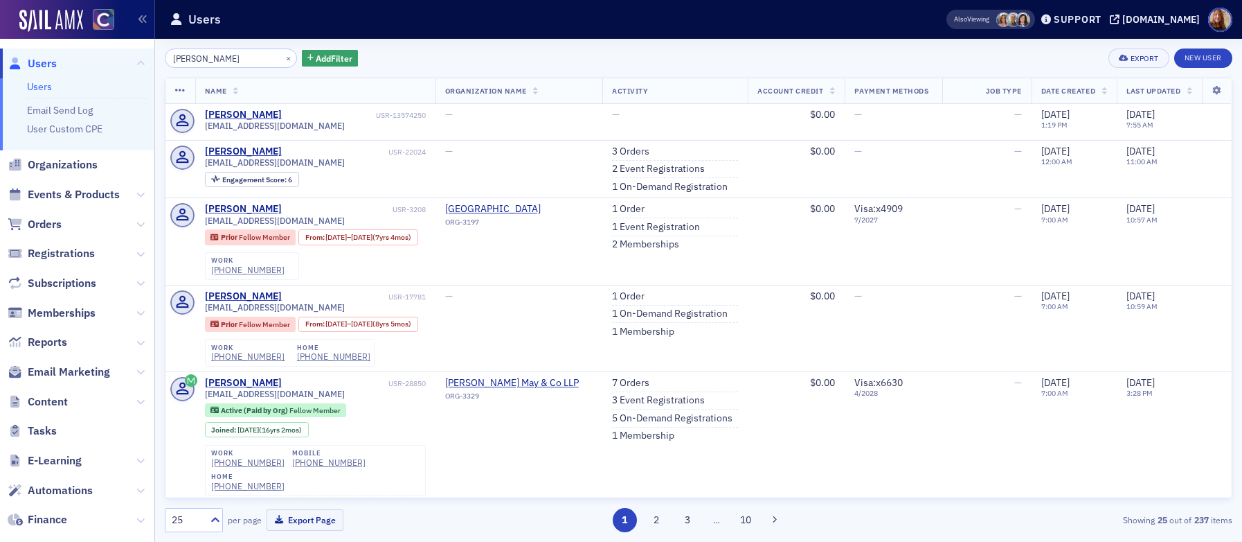
click at [195, 59] on input "erik johnson" at bounding box center [231, 57] width 132 height 19
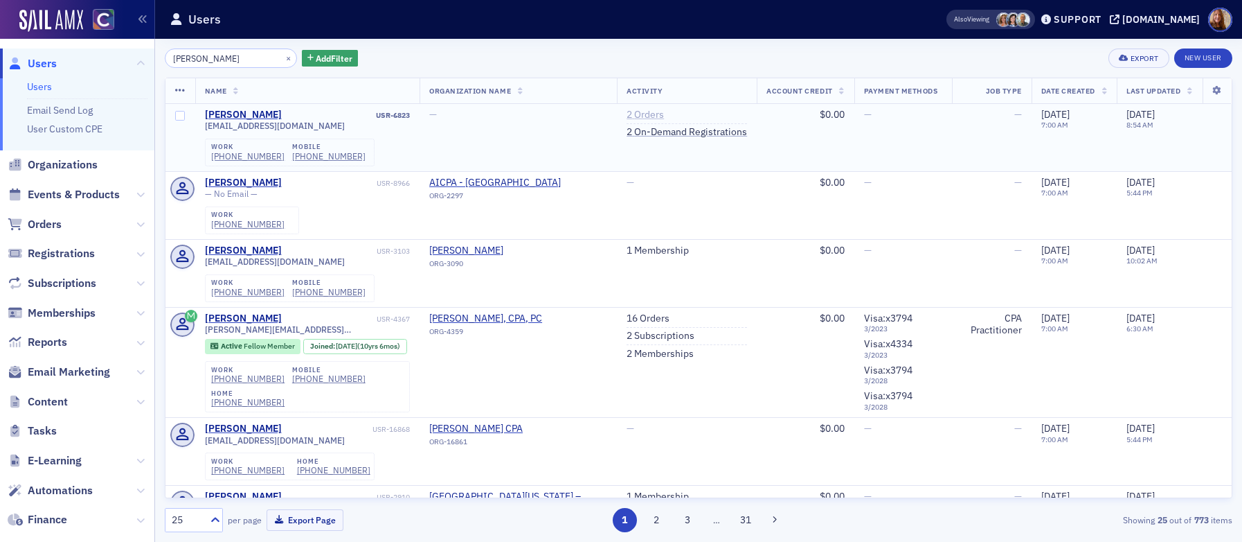
type input "james ott"
click at [627, 111] on link "2 Orders" at bounding box center [645, 115] width 37 height 12
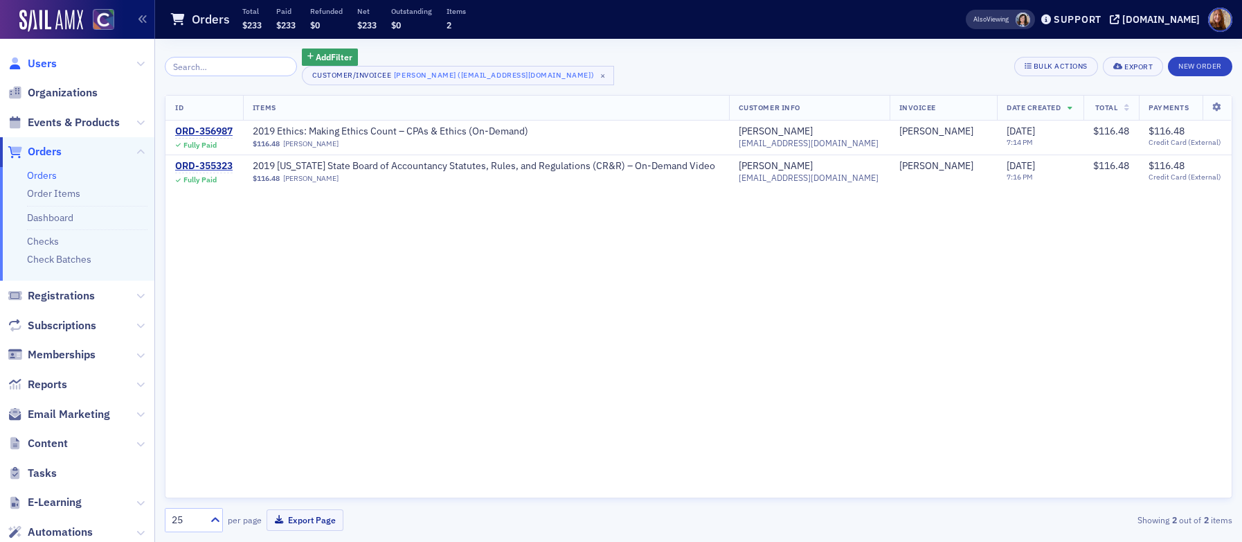
click at [47, 59] on span "Users" at bounding box center [42, 63] width 29 height 15
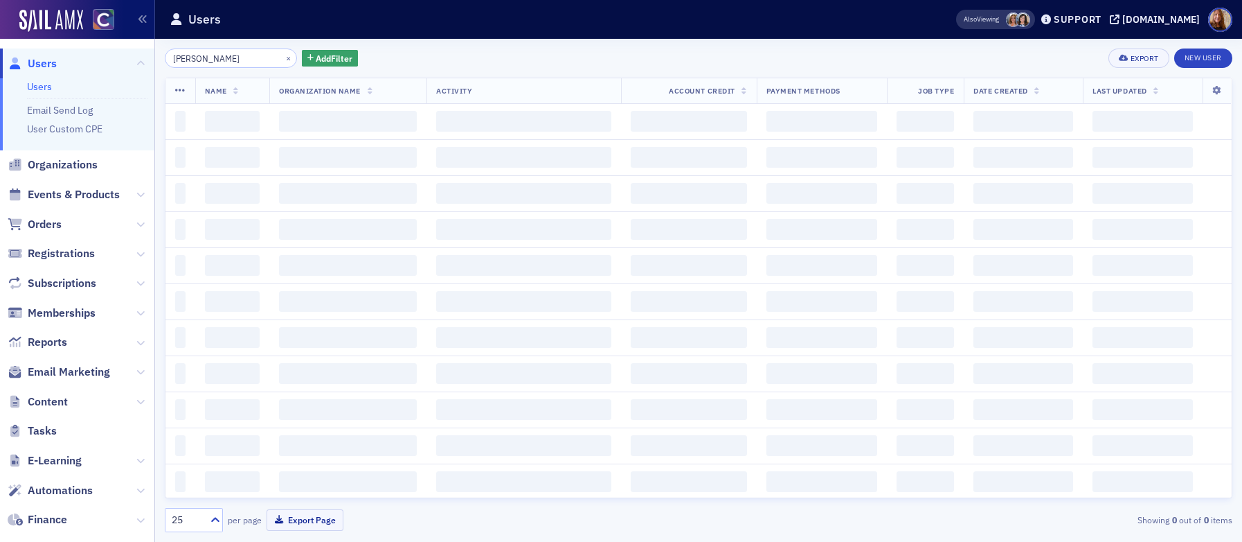
click at [215, 51] on input "james ott" at bounding box center [231, 57] width 132 height 19
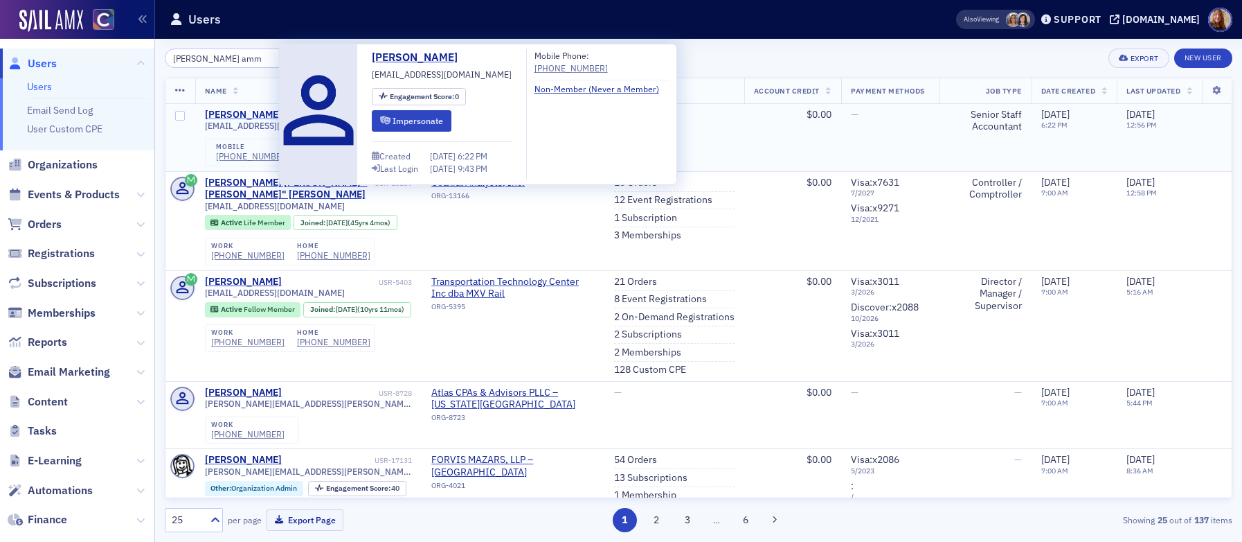
type input "tatum amm"
click at [262, 114] on div "Tatum Ammarell" at bounding box center [243, 115] width 77 height 12
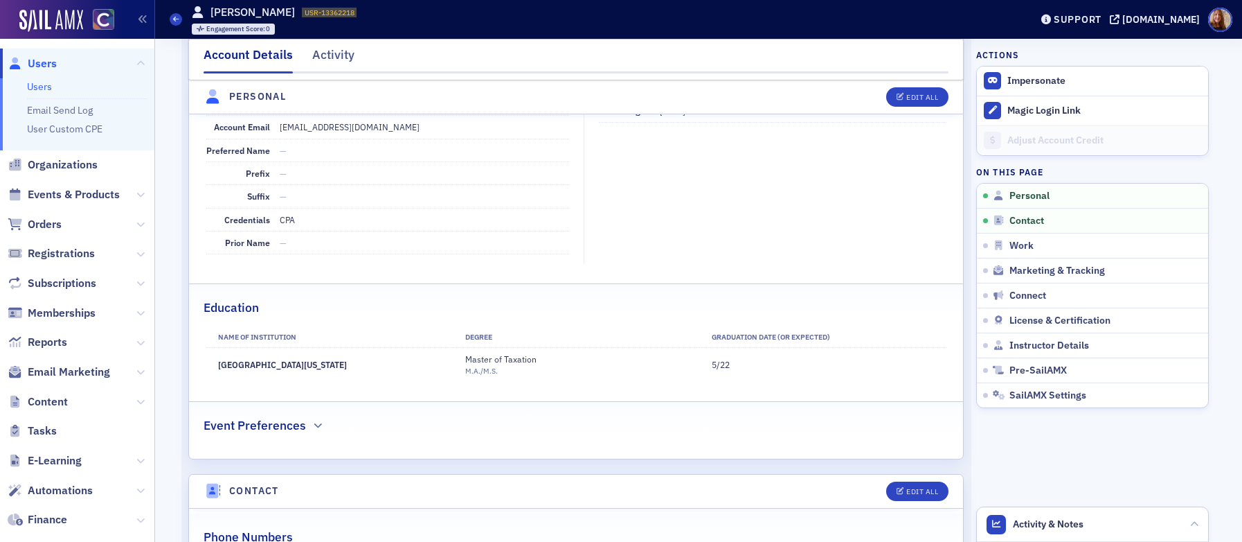
scroll to position [427, 0]
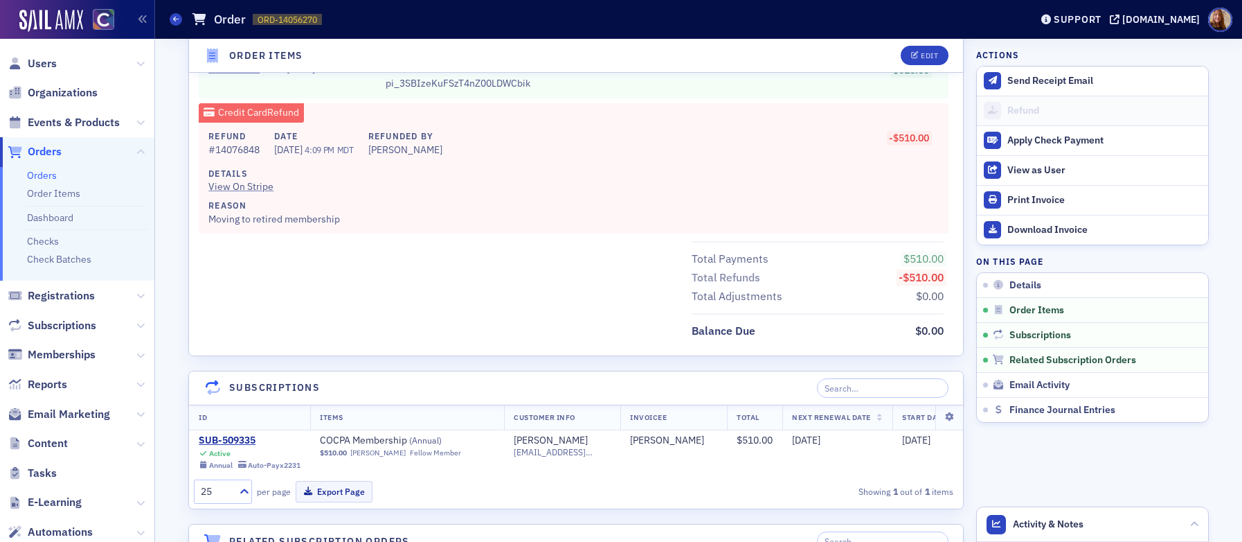
scroll to position [954, 0]
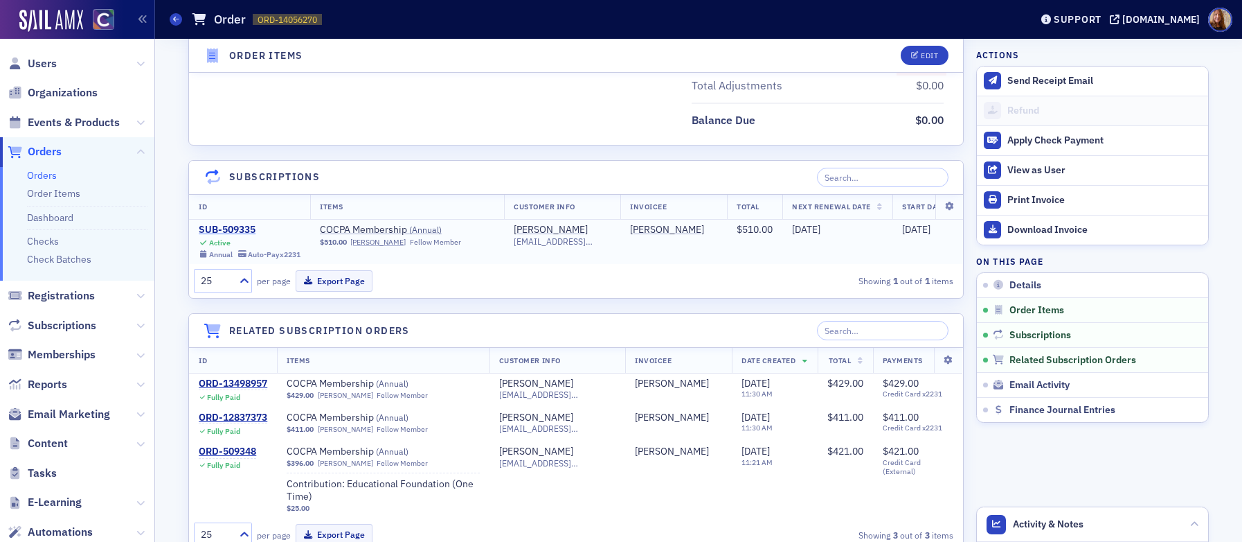
click at [227, 229] on div "SUB-509335" at bounding box center [250, 230] width 102 height 12
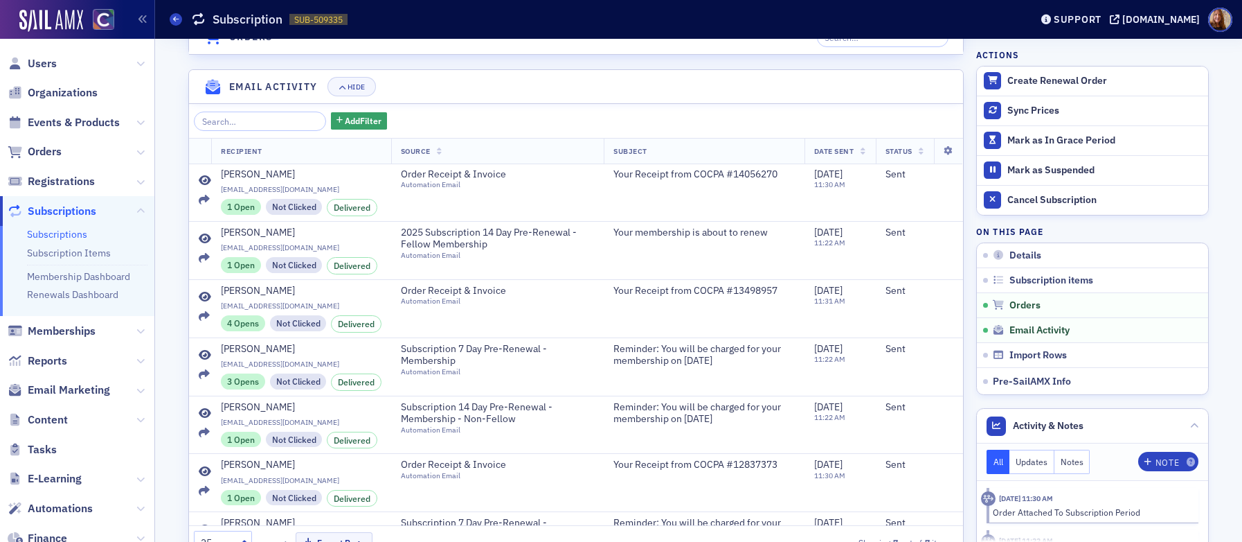
scroll to position [742, 0]
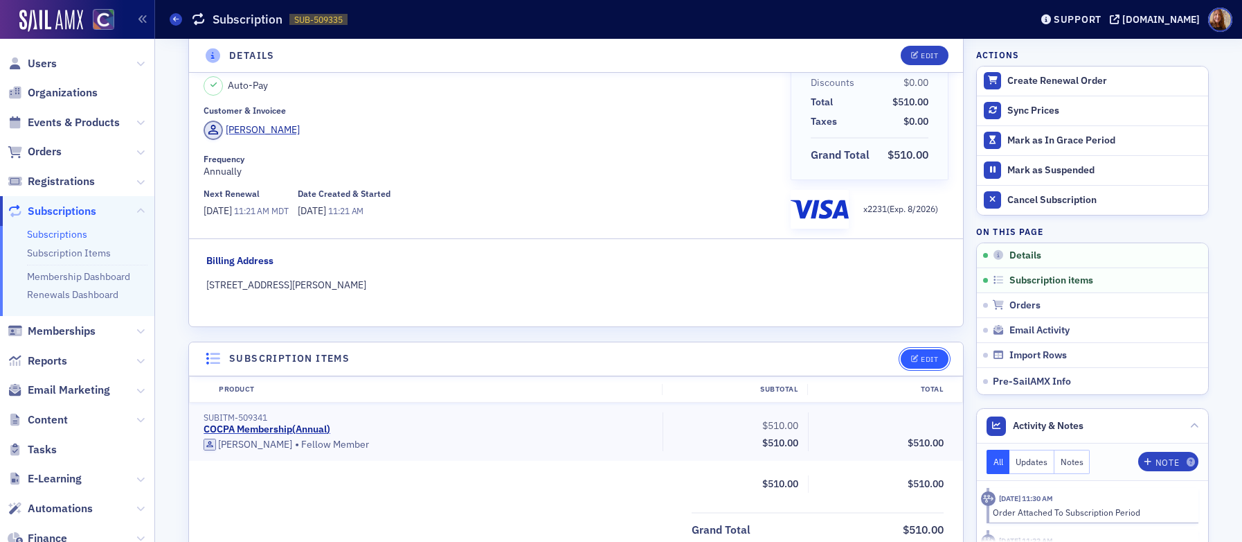
click at [925, 353] on button "Edit" at bounding box center [925, 358] width 48 height 19
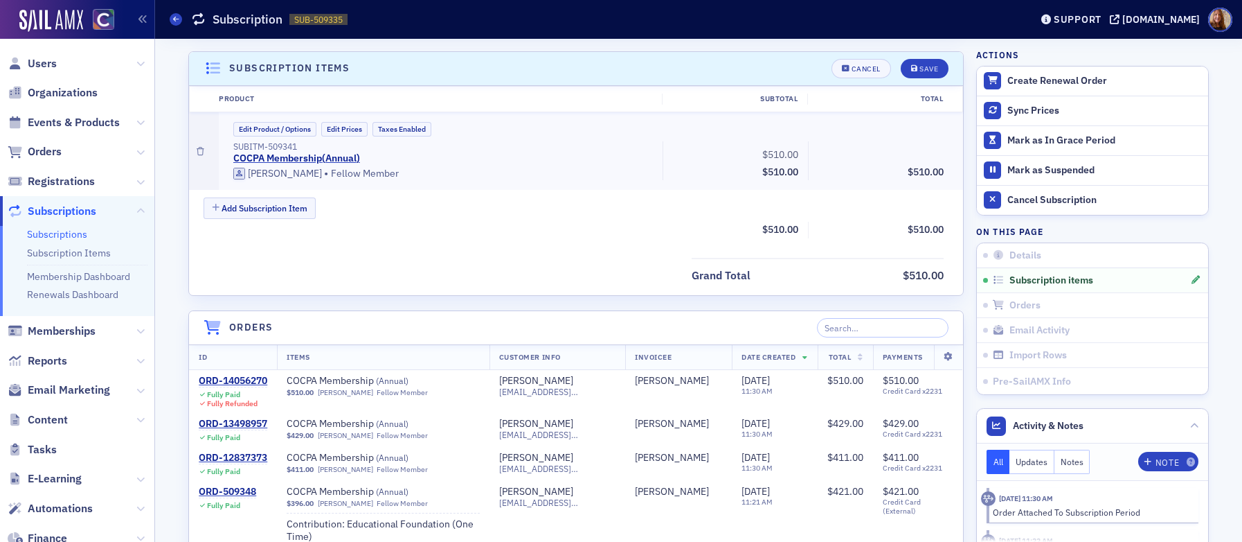
scroll to position [359, 0]
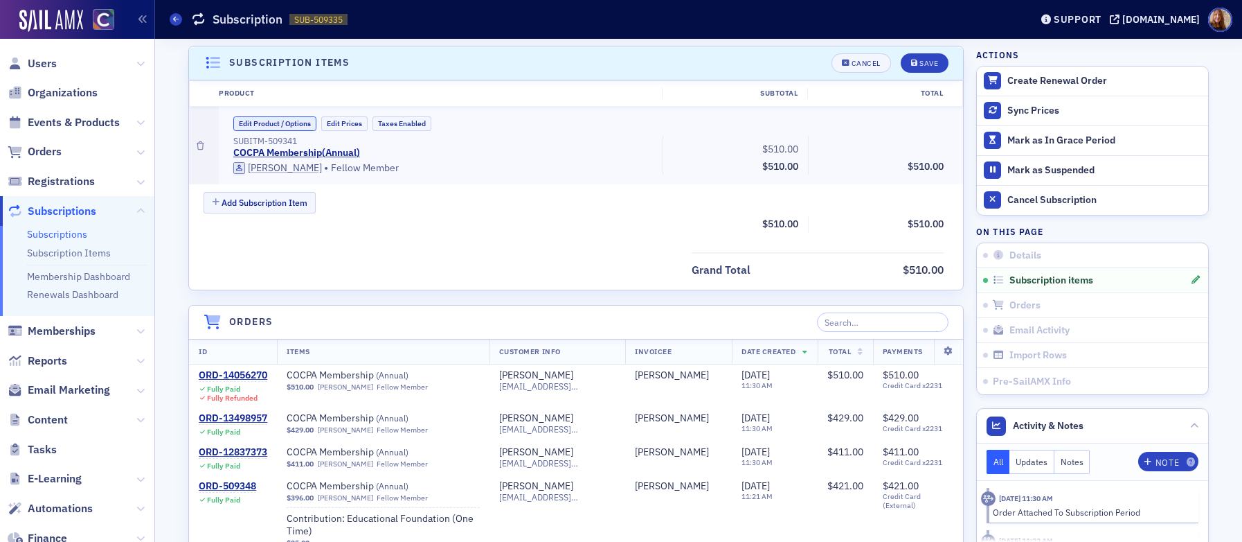
click at [269, 125] on button "Edit Product / Options" at bounding box center [274, 123] width 83 height 15
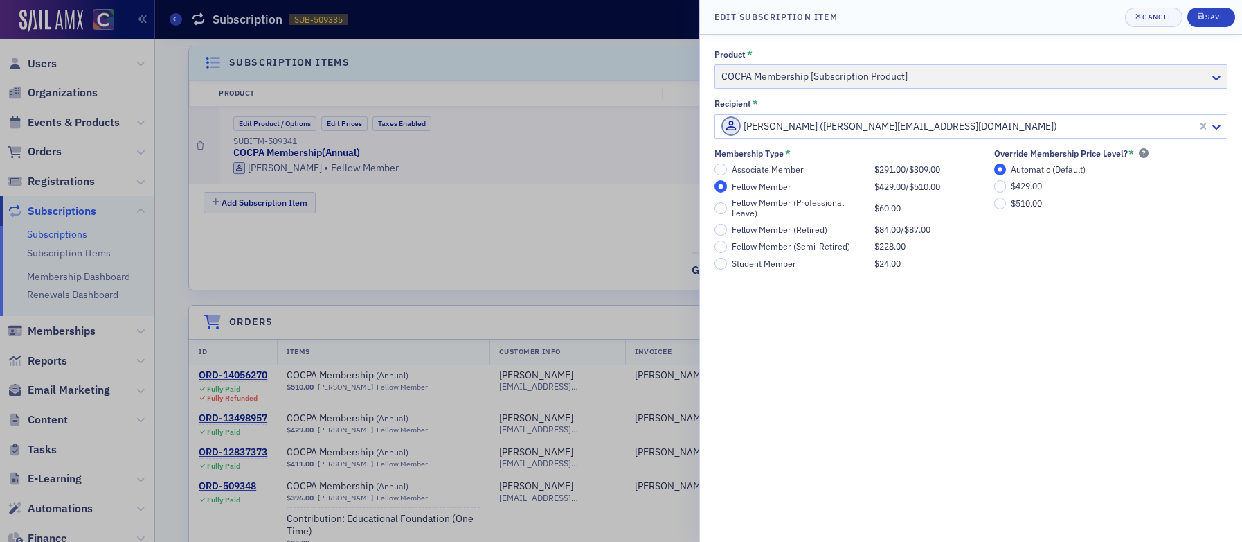
click at [754, 226] on div "Fellow Member (Retired)" at bounding box center [800, 229] width 136 height 10
click at [727, 226] on input "Fellow Member (Retired) $84.00 / $87.00" at bounding box center [721, 230] width 12 height 12
click at [1222, 20] on div "Save" at bounding box center [1215, 17] width 19 height 8
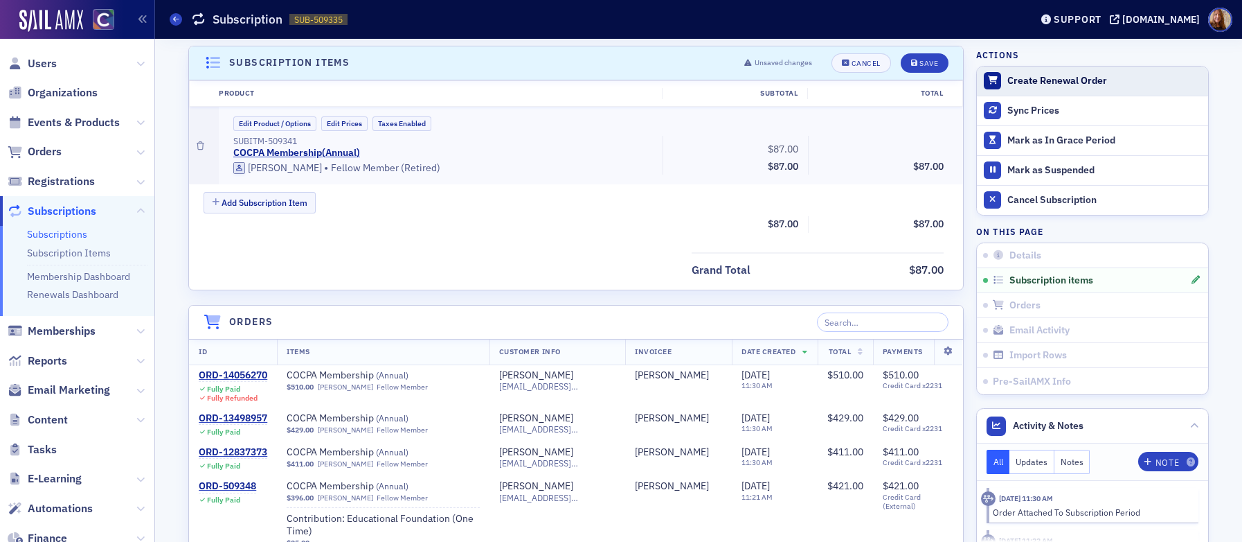
click at [1075, 82] on div "Create Renewal Order" at bounding box center [1105, 81] width 194 height 12
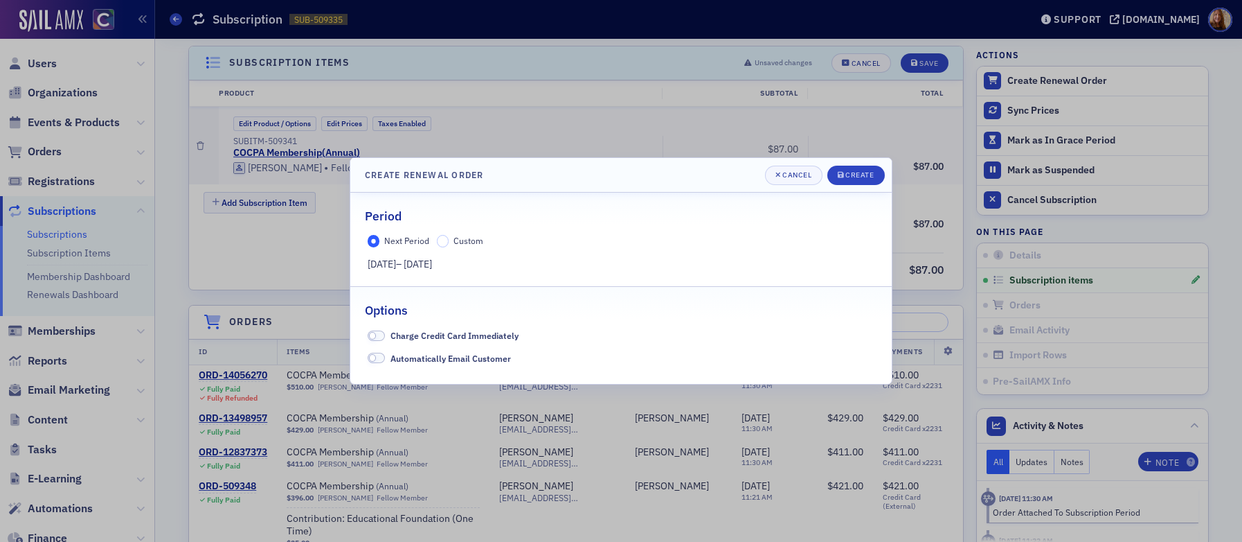
click at [483, 339] on span "Charge Credit Card Immediately" at bounding box center [455, 335] width 128 height 11
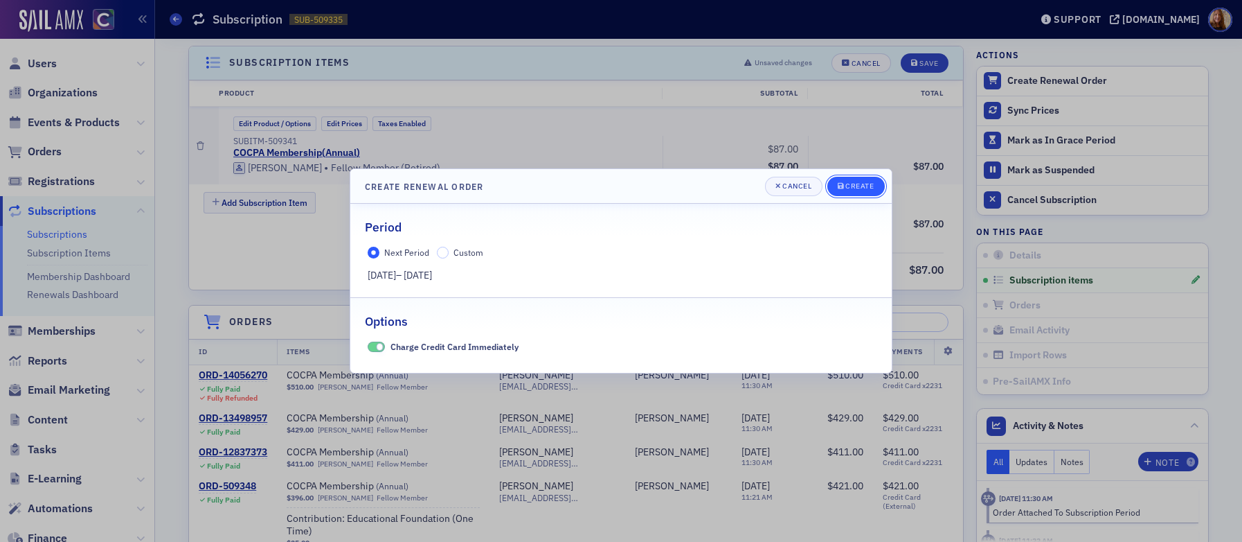
click at [875, 189] on button "Create" at bounding box center [856, 186] width 57 height 19
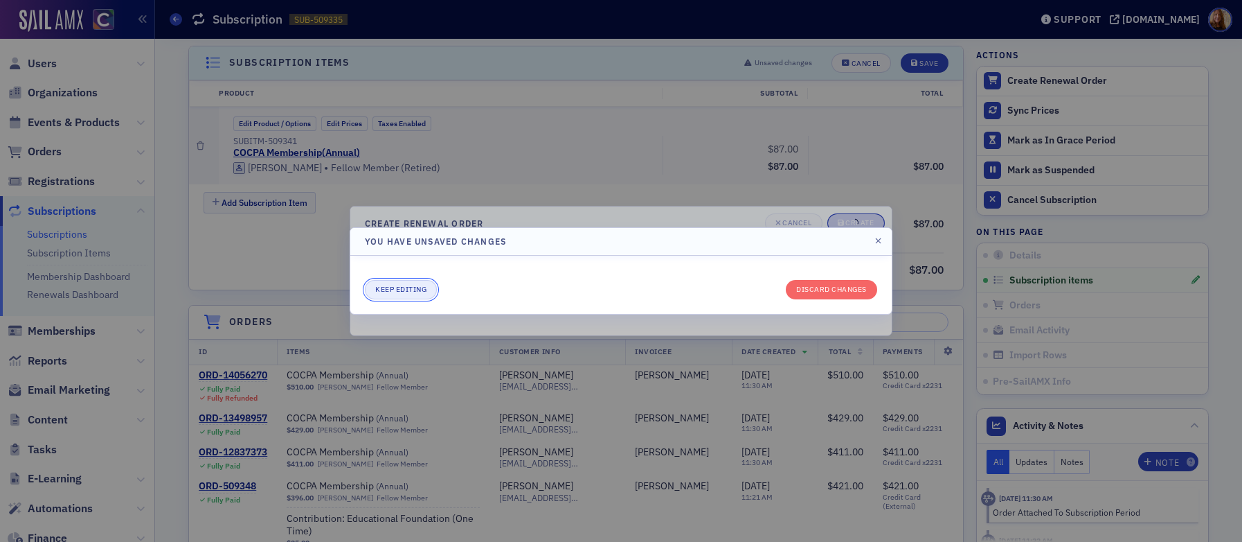
click at [405, 291] on button "Keep editing" at bounding box center [401, 289] width 72 height 19
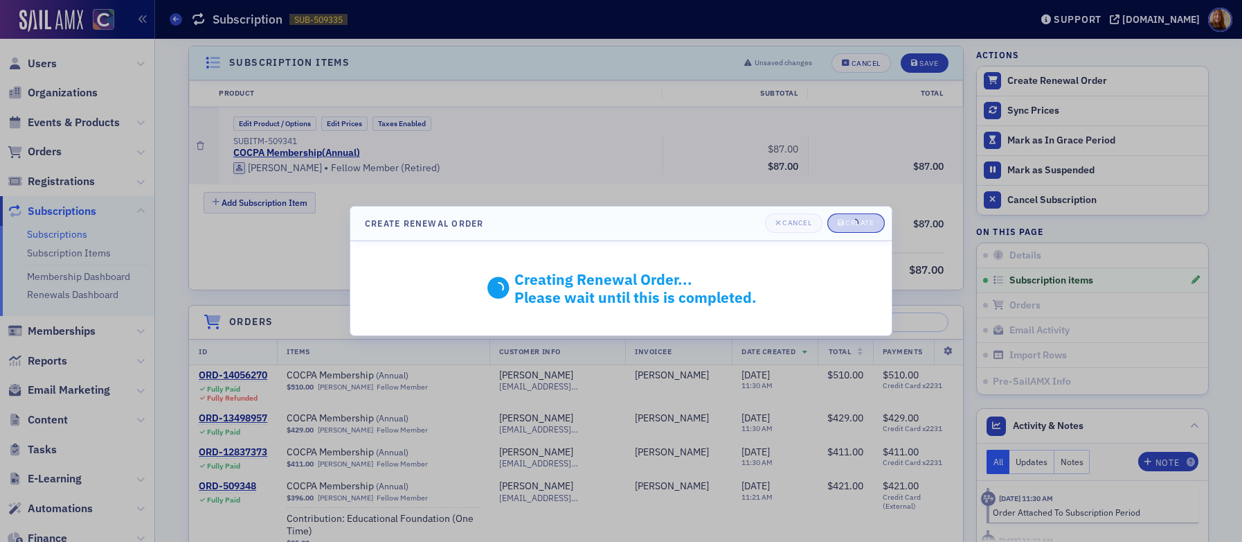
click at [677, 227] on header "Create Renewal Order Cancel Create" at bounding box center [621, 223] width 542 height 35
click at [578, 138] on div at bounding box center [621, 271] width 1242 height 542
drag, startPoint x: 585, startPoint y: 136, endPoint x: 598, endPoint y: 147, distance: 16.7
click at [585, 136] on div at bounding box center [621, 271] width 1242 height 542
click at [672, 65] on div at bounding box center [621, 271] width 1242 height 542
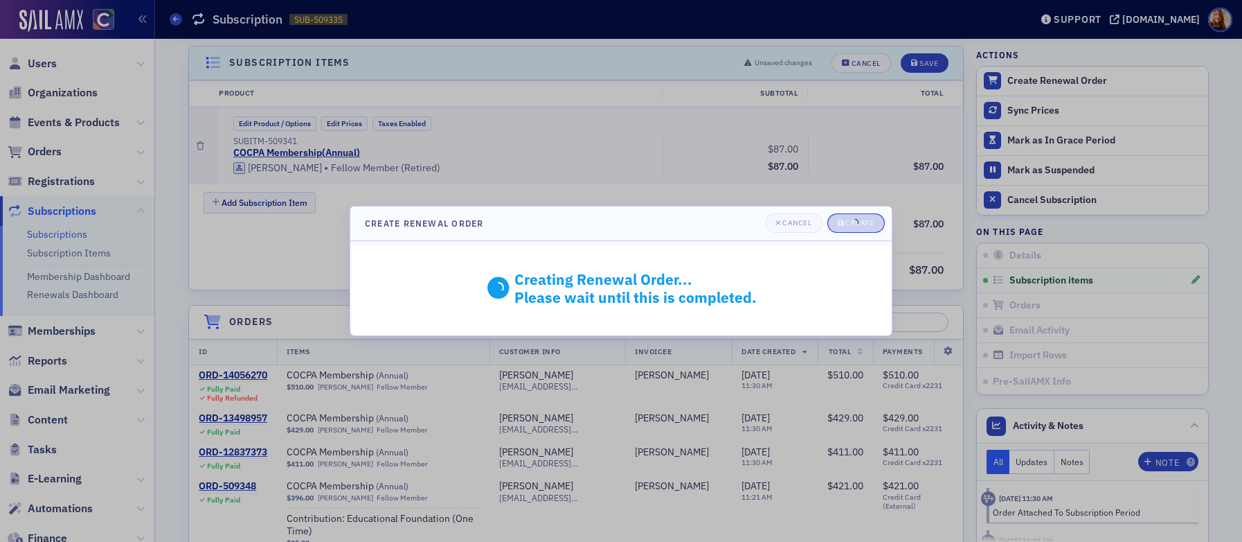
click at [918, 66] on div at bounding box center [621, 271] width 1242 height 542
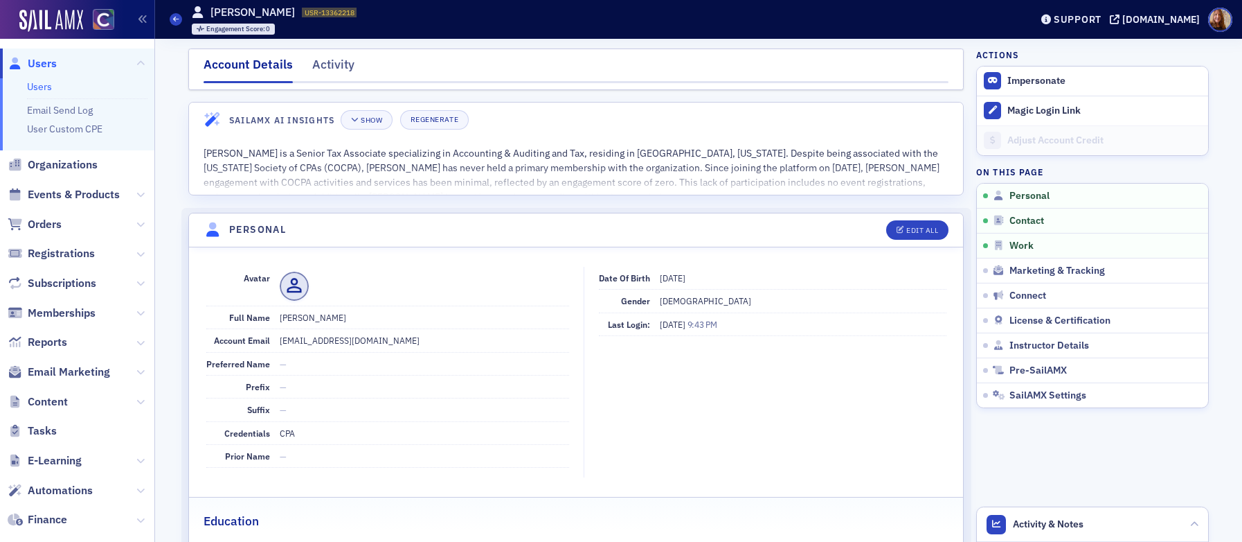
scroll to position [427, 0]
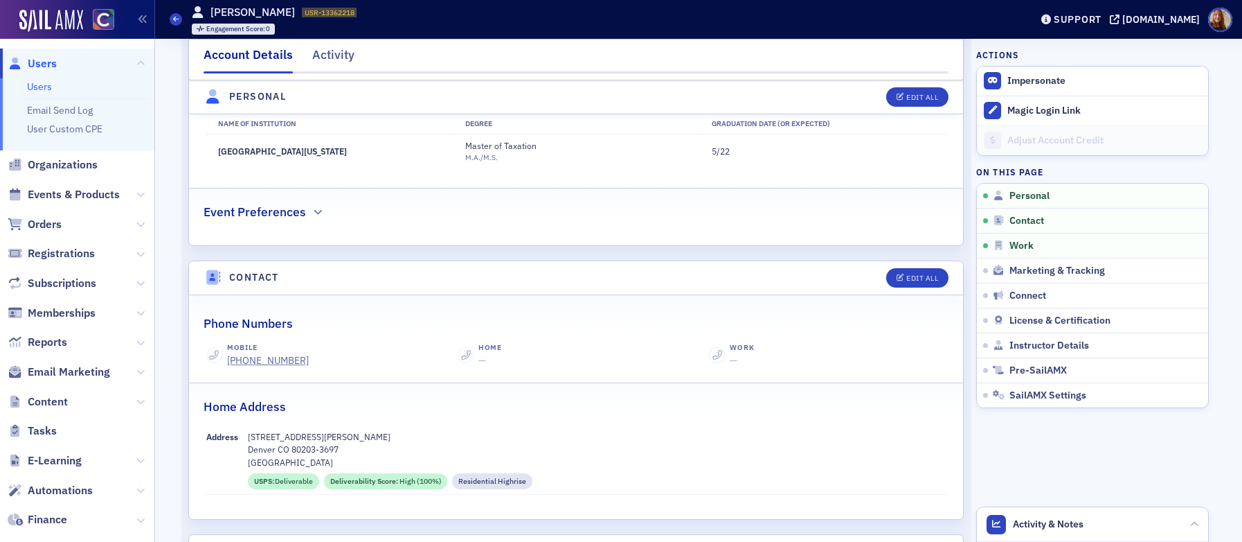
click at [52, 87] on li "Users" at bounding box center [87, 86] width 121 height 13
click at [49, 85] on link "Users" at bounding box center [39, 86] width 25 height 12
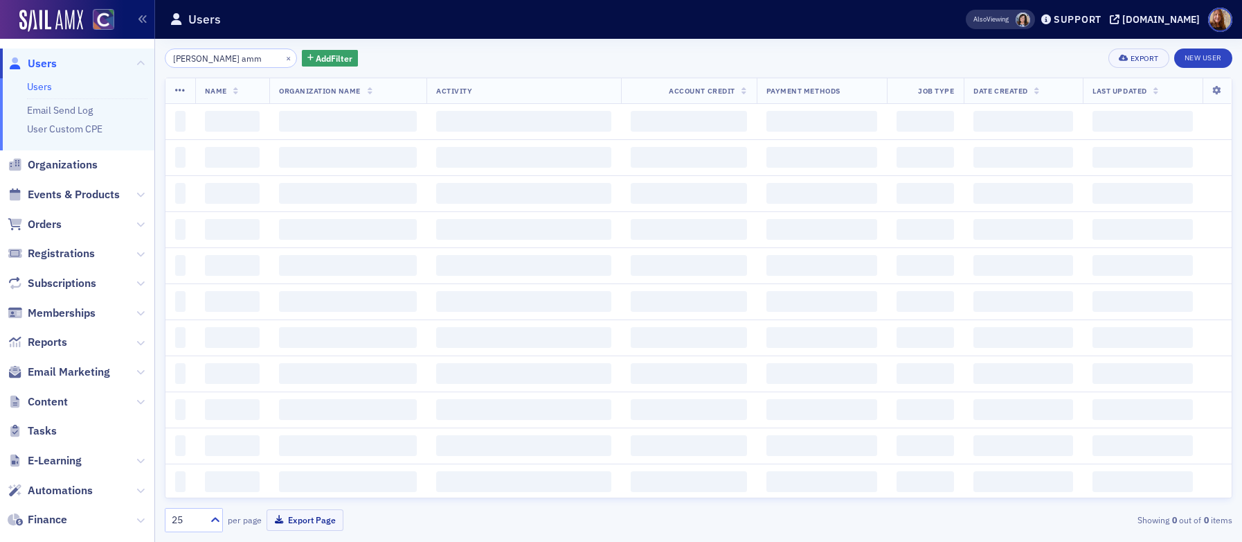
click at [220, 60] on input "tatum amm" at bounding box center [231, 57] width 132 height 19
click at [224, 60] on input "tatum amm" at bounding box center [231, 57] width 132 height 19
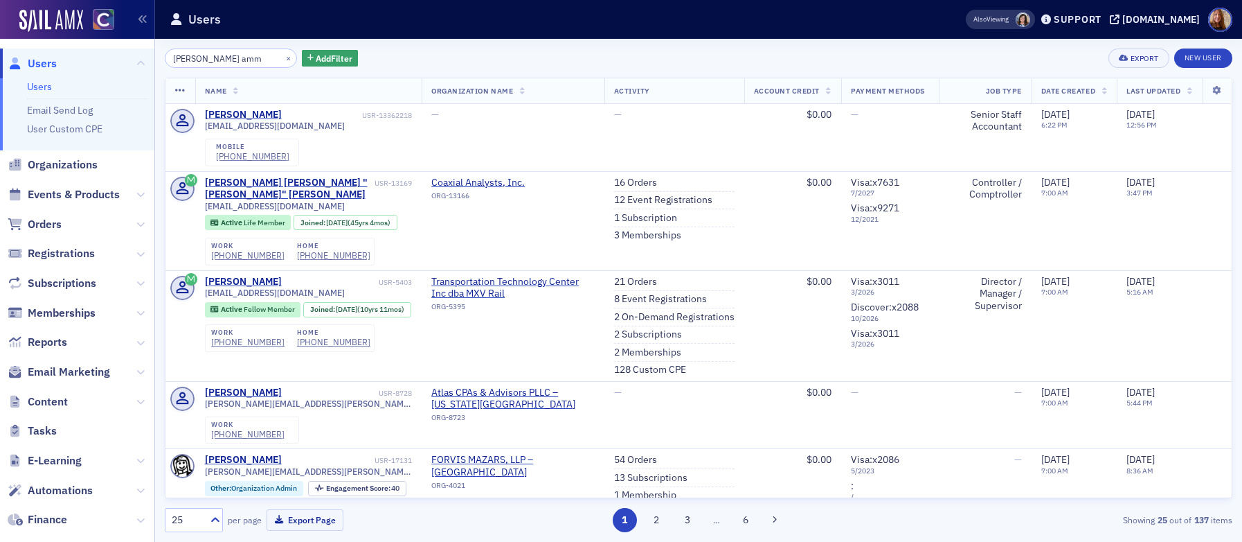
click at [224, 60] on input "tatum amm" at bounding box center [231, 57] width 132 height 19
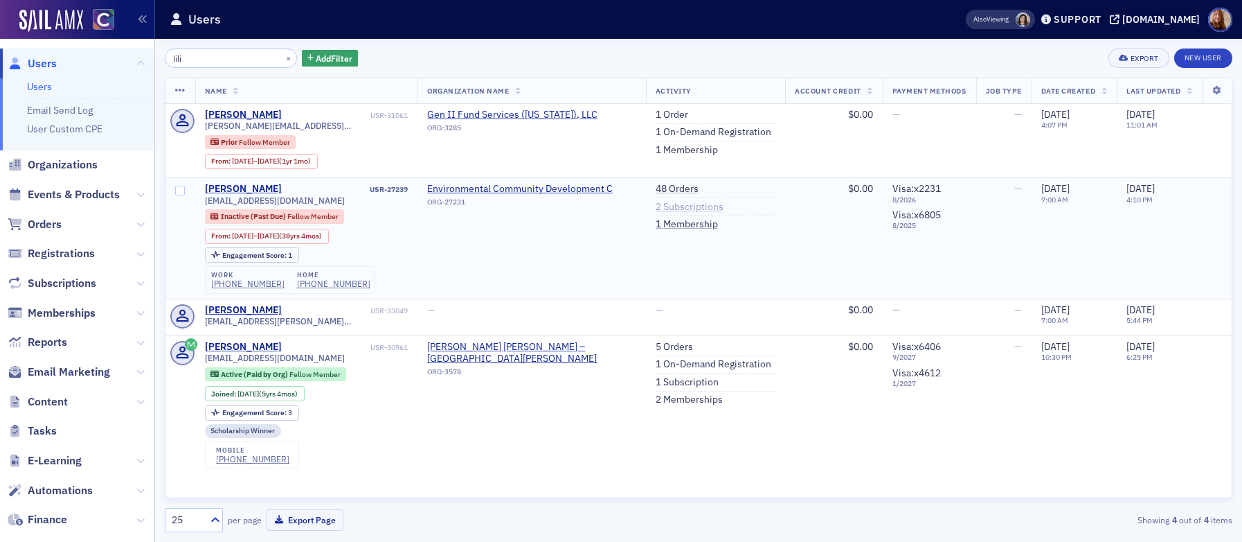
type input "lili"
click at [701, 201] on link "2 Subscriptions" at bounding box center [690, 207] width 68 height 12
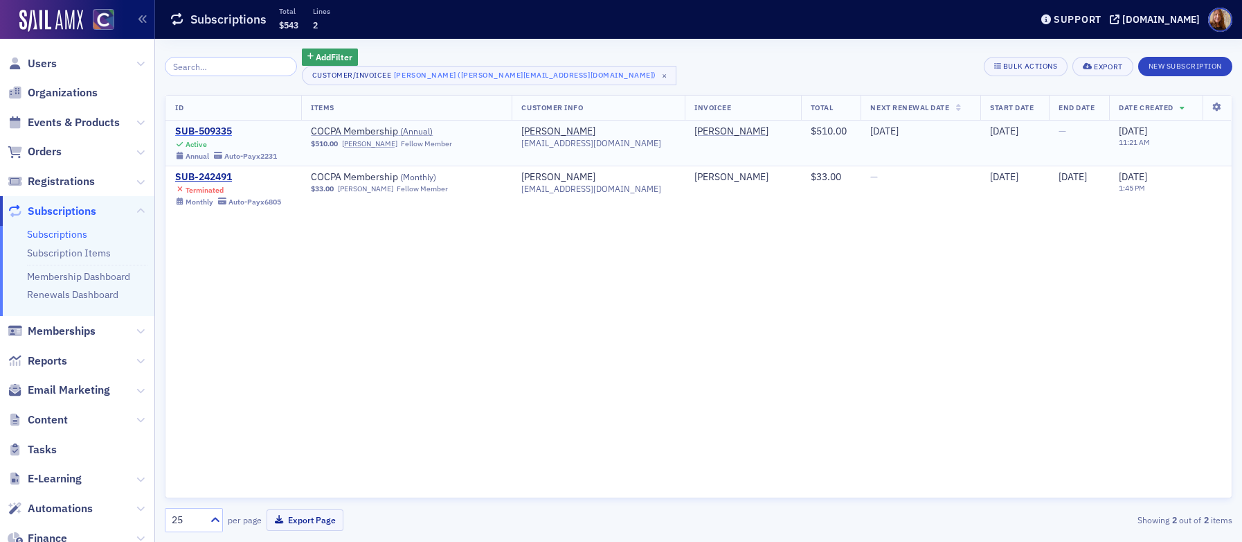
click at [210, 130] on div "SUB-509335" at bounding box center [226, 131] width 102 height 12
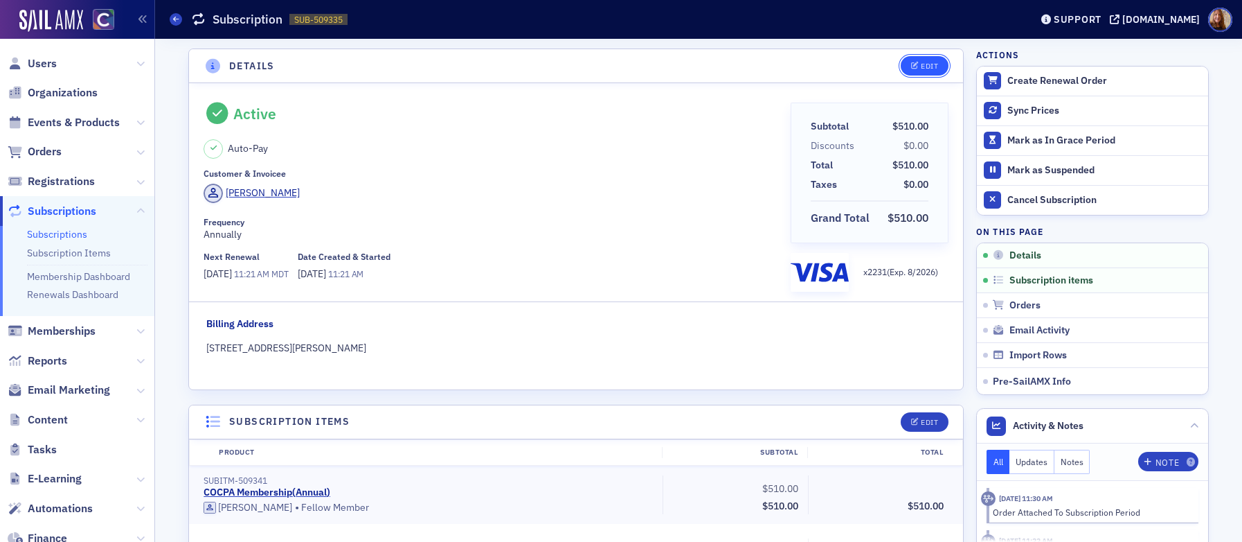
click at [927, 69] on div "Edit" at bounding box center [929, 66] width 17 height 8
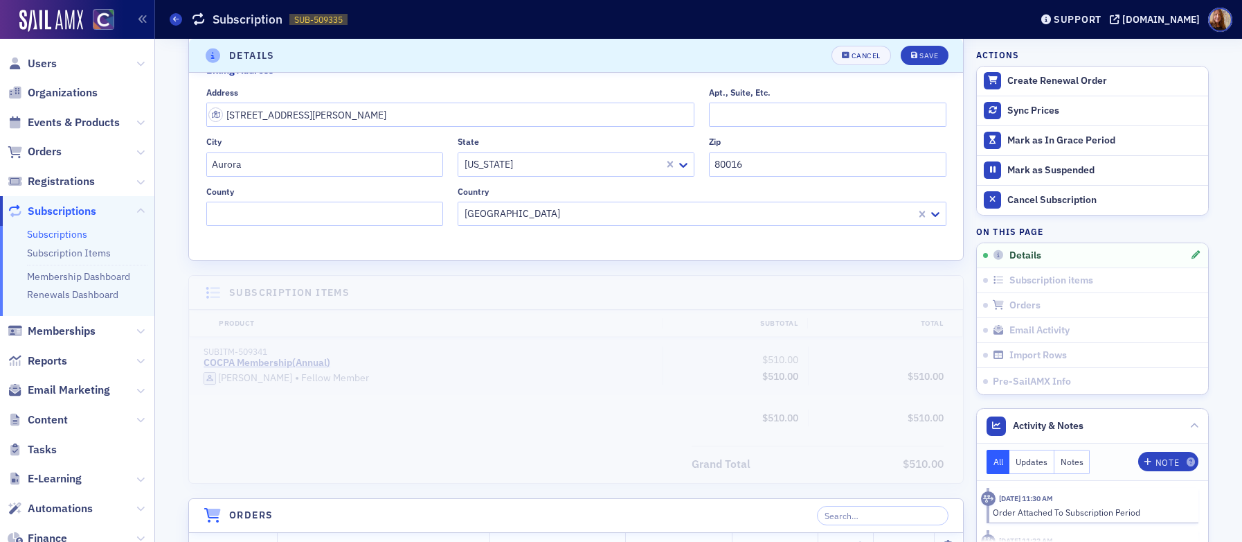
scroll to position [481, 0]
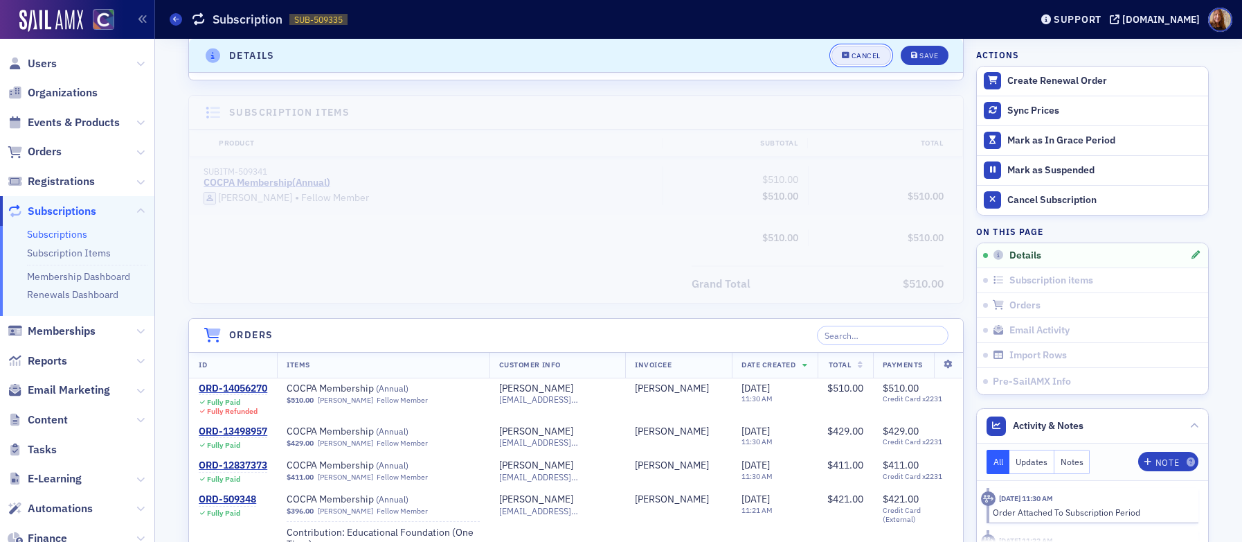
click at [852, 56] on div "Cancel" at bounding box center [866, 56] width 29 height 8
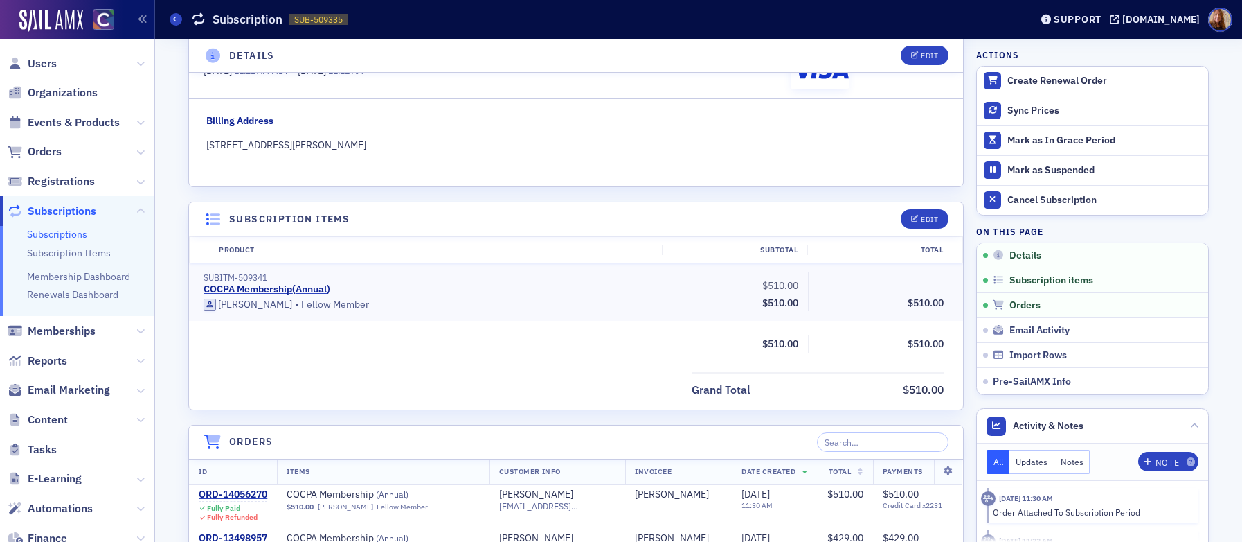
scroll to position [237, 0]
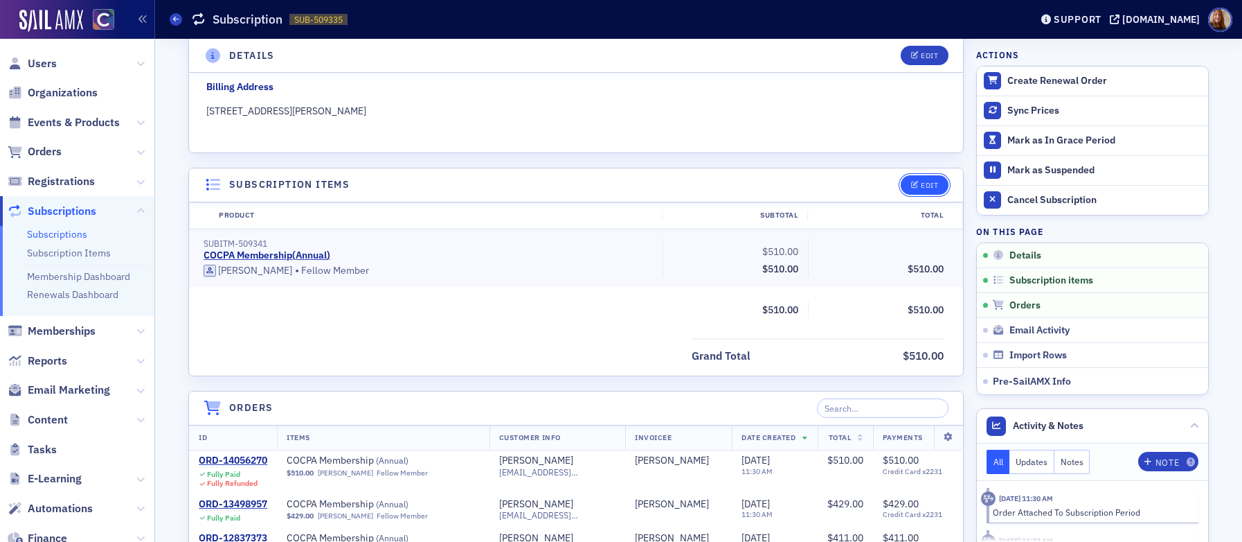
click at [921, 189] on div "Edit" at bounding box center [929, 185] width 17 height 8
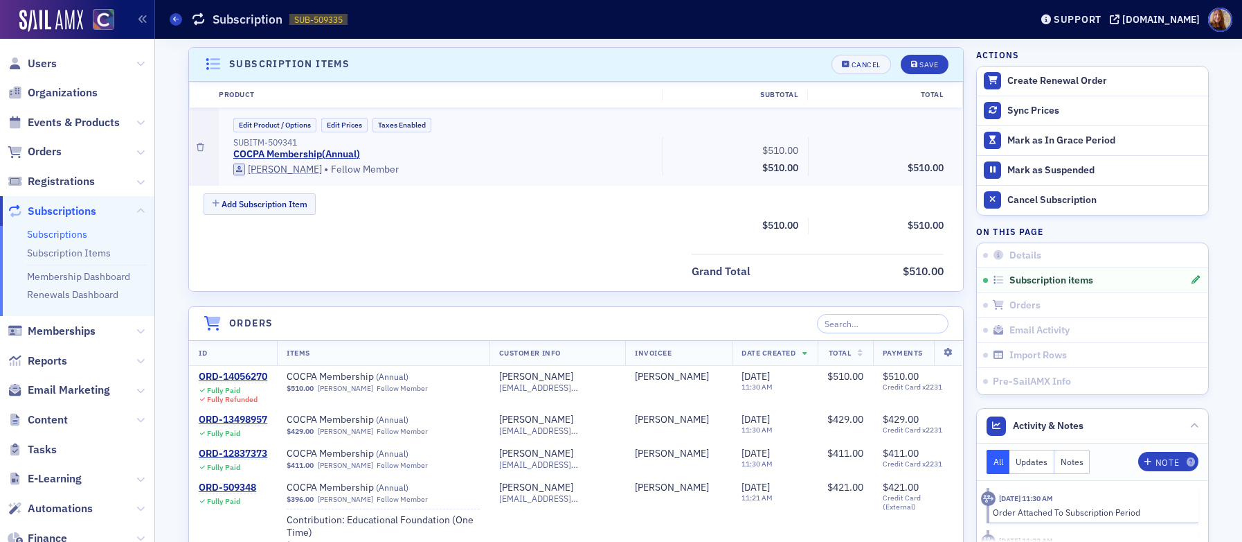
scroll to position [359, 0]
click at [271, 127] on button "Edit Product / Options" at bounding box center [274, 123] width 83 height 15
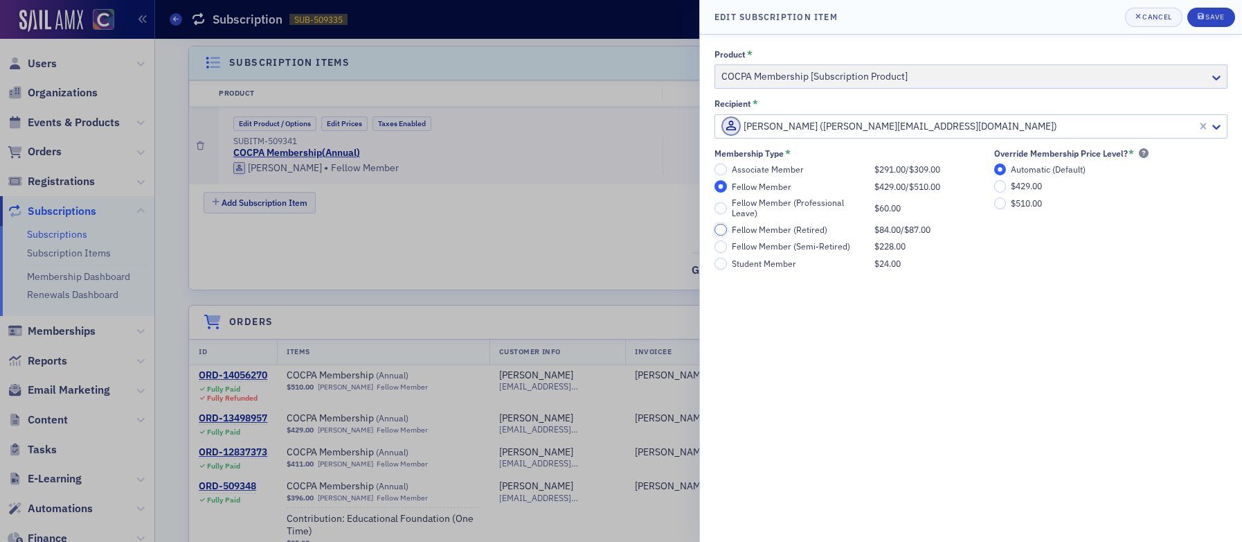
click at [717, 227] on input "Fellow Member (Retired) $84.00 / $87.00" at bounding box center [721, 230] width 12 height 12
click at [1222, 20] on div "Save" at bounding box center [1215, 17] width 19 height 8
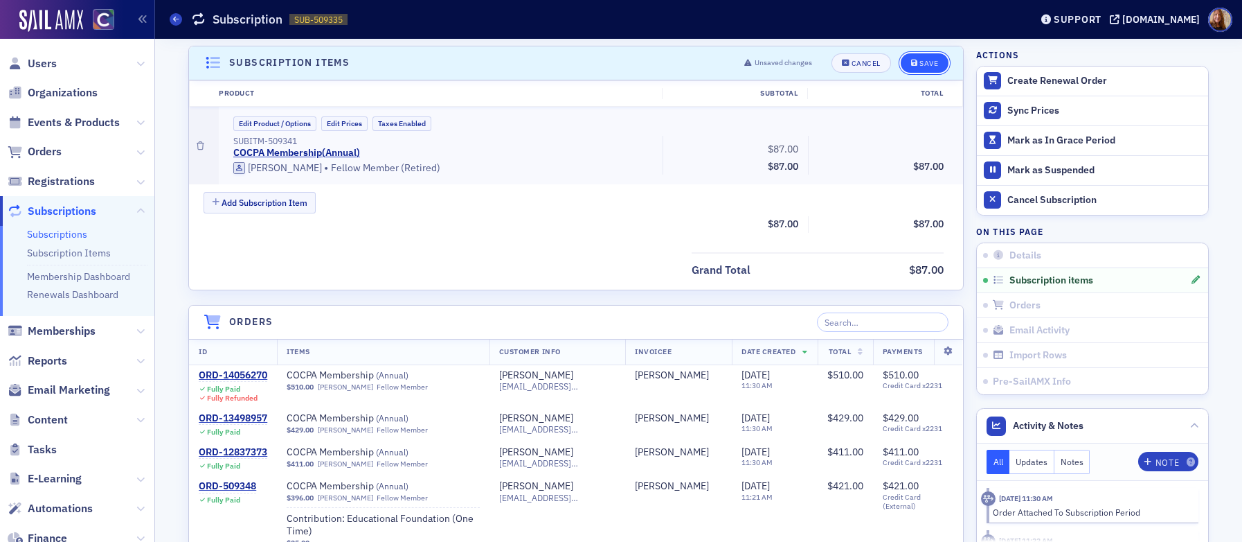
click at [920, 66] on div "Save" at bounding box center [929, 64] width 19 height 8
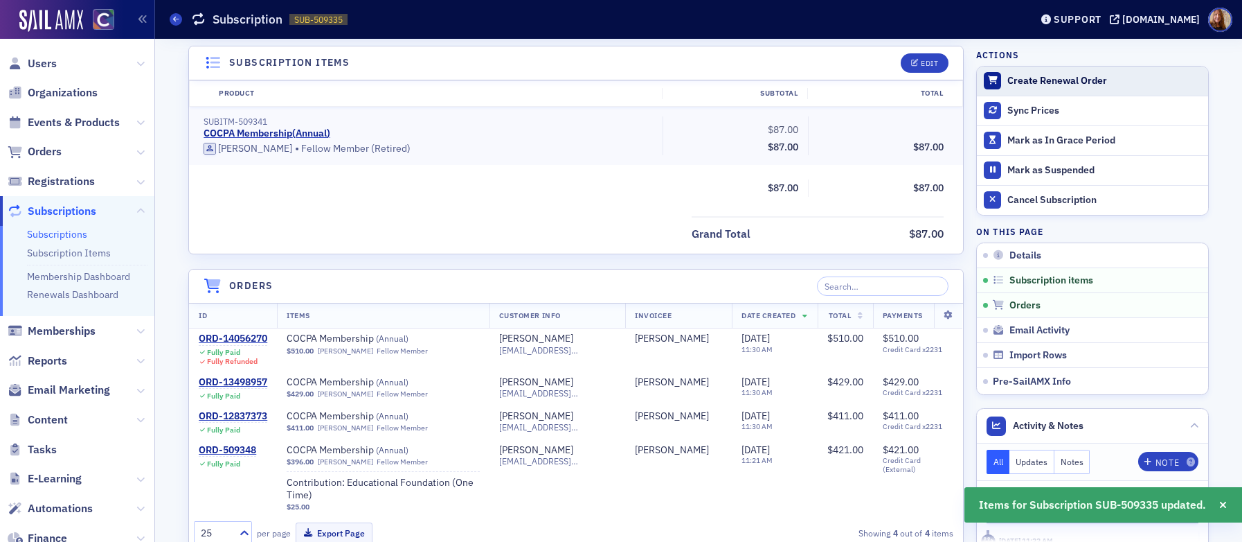
click at [1038, 80] on div "Create Renewal Order" at bounding box center [1105, 81] width 194 height 12
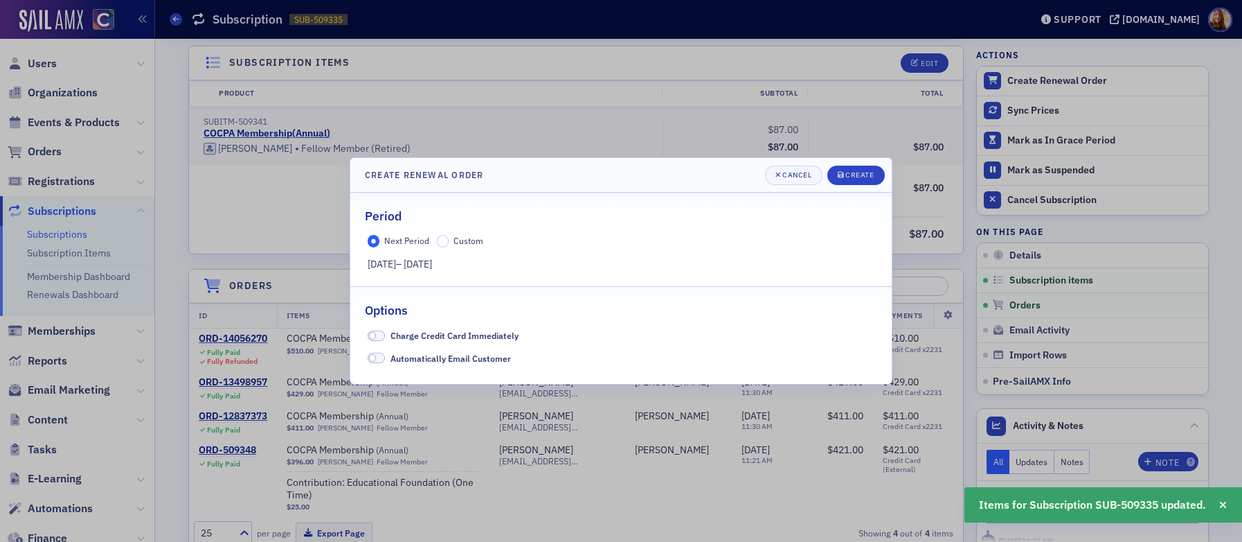
click at [406, 338] on span "Charge Credit Card Immediately" at bounding box center [455, 335] width 128 height 11
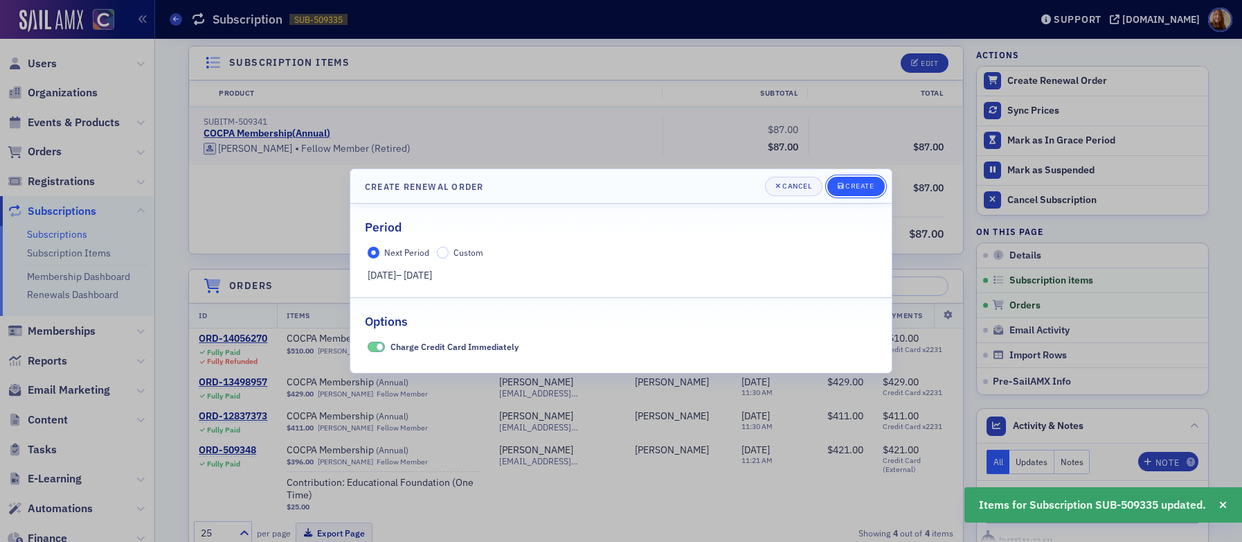
click at [858, 189] on div "Create" at bounding box center [860, 186] width 28 height 8
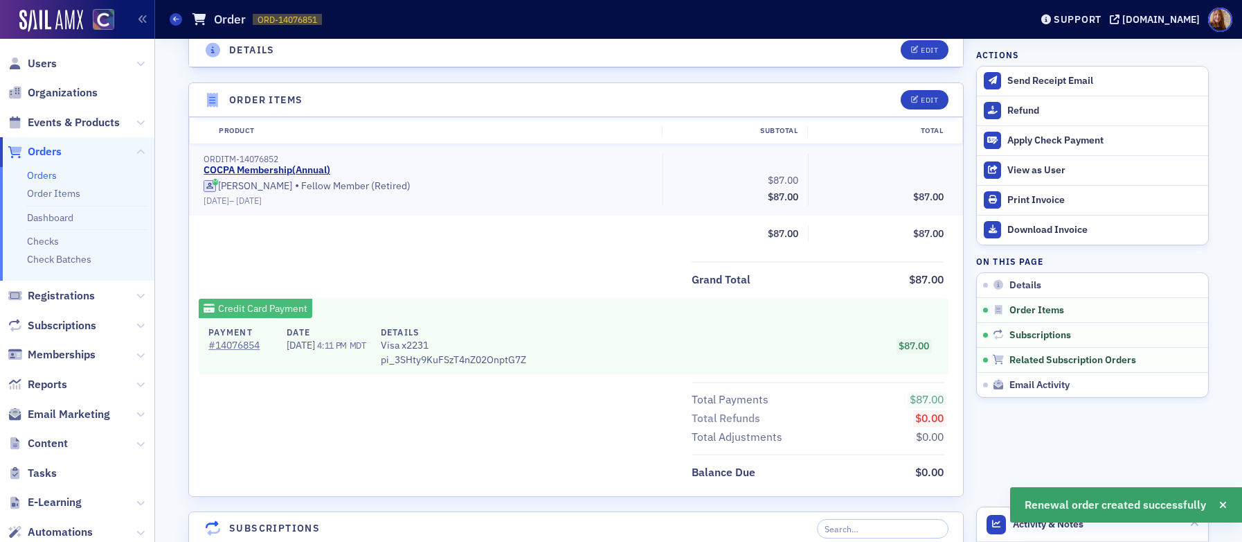
scroll to position [804, 0]
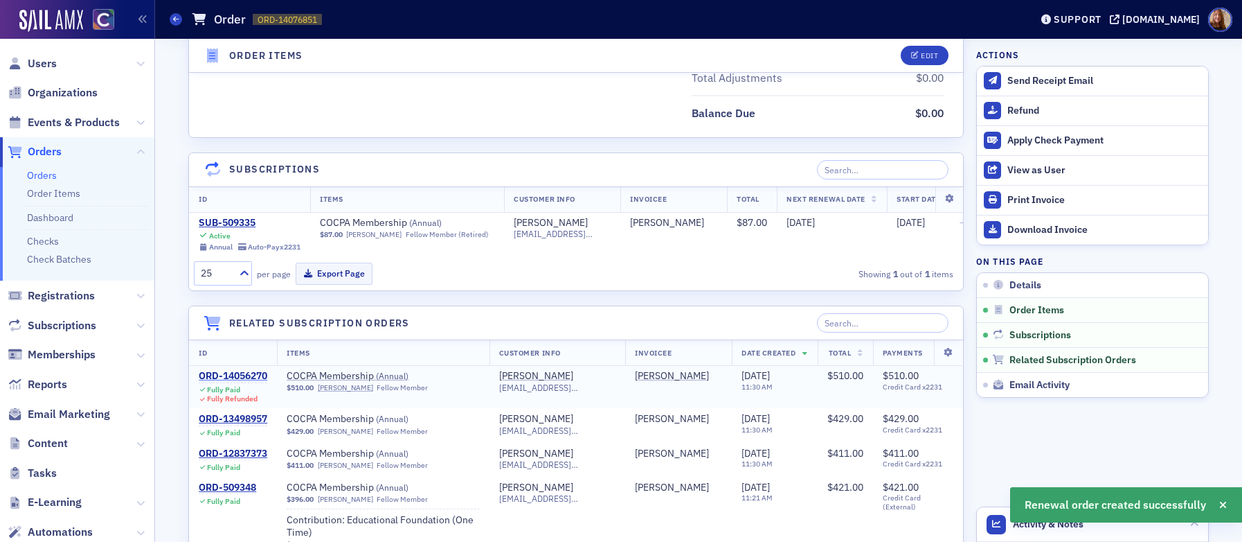
click at [223, 382] on div "ORD-14056270" at bounding box center [233, 376] width 69 height 12
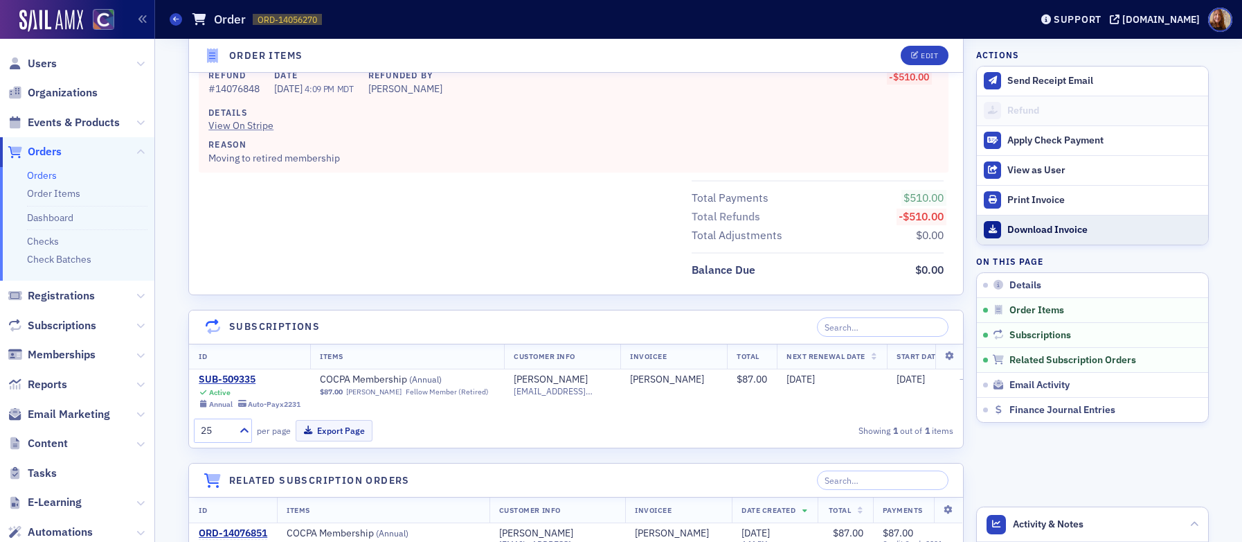
click at [1033, 230] on div "Download Invoice" at bounding box center [1105, 230] width 194 height 12
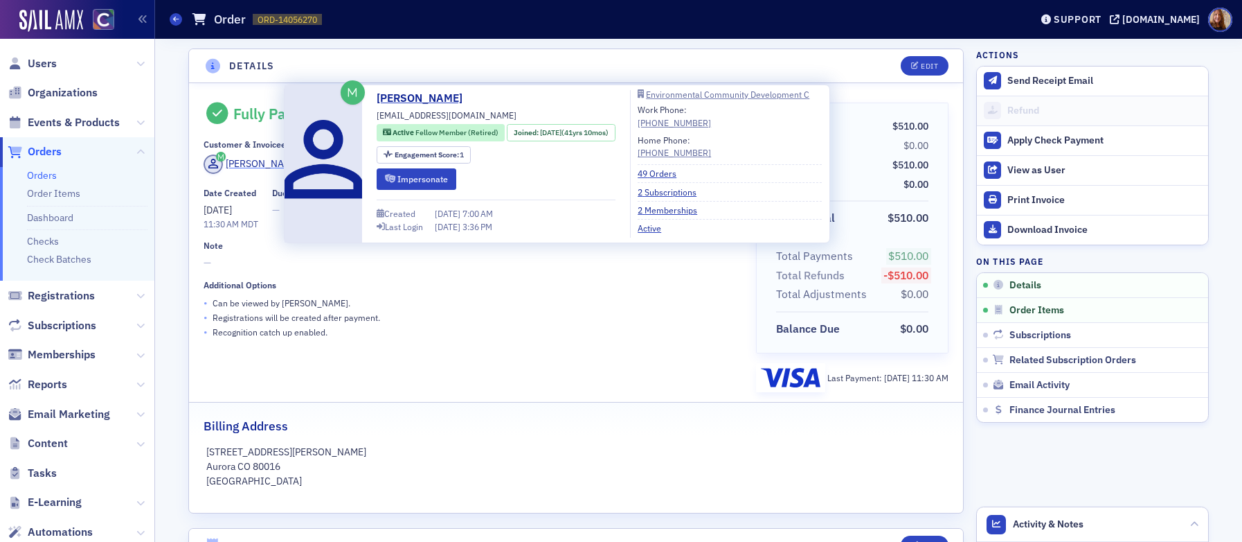
click at [249, 163] on div "[PERSON_NAME]" at bounding box center [263, 164] width 74 height 15
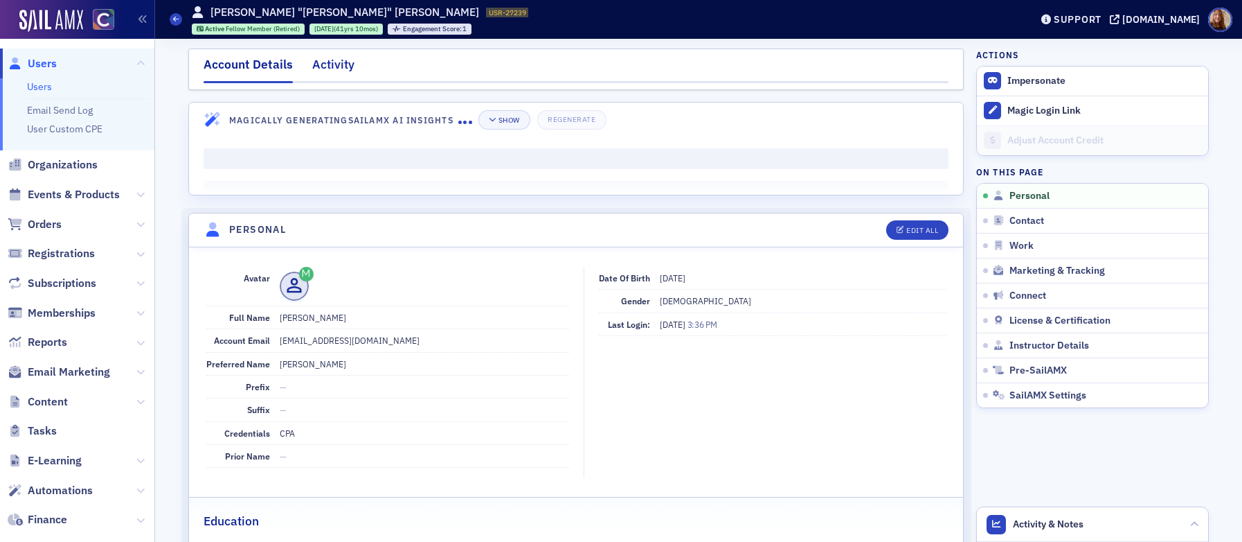
click at [327, 69] on div "Activity" at bounding box center [333, 68] width 42 height 26
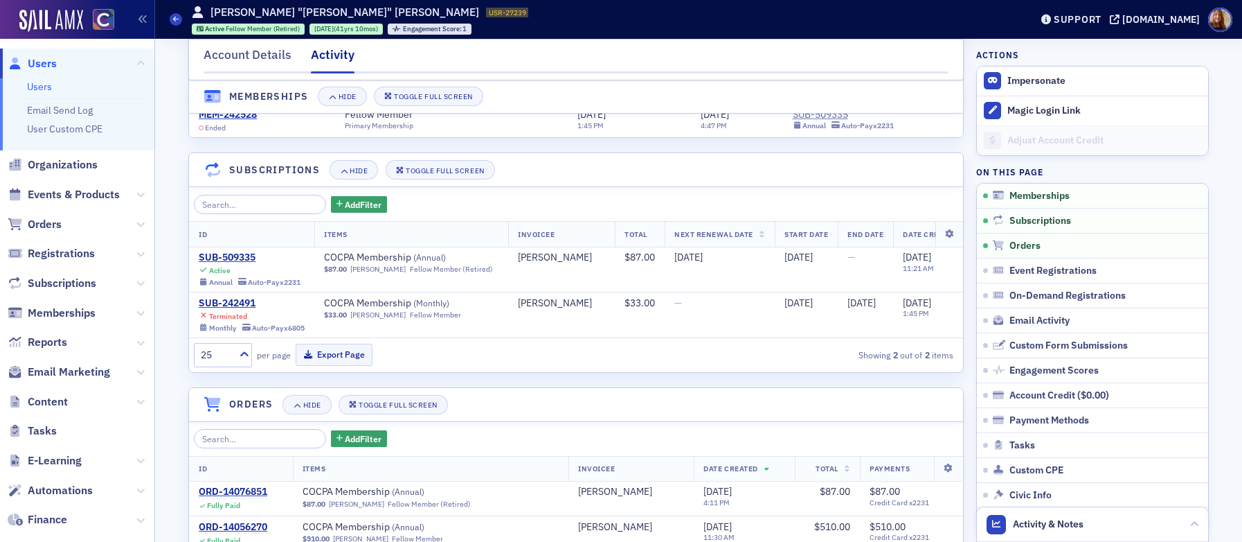
scroll to position [193, 0]
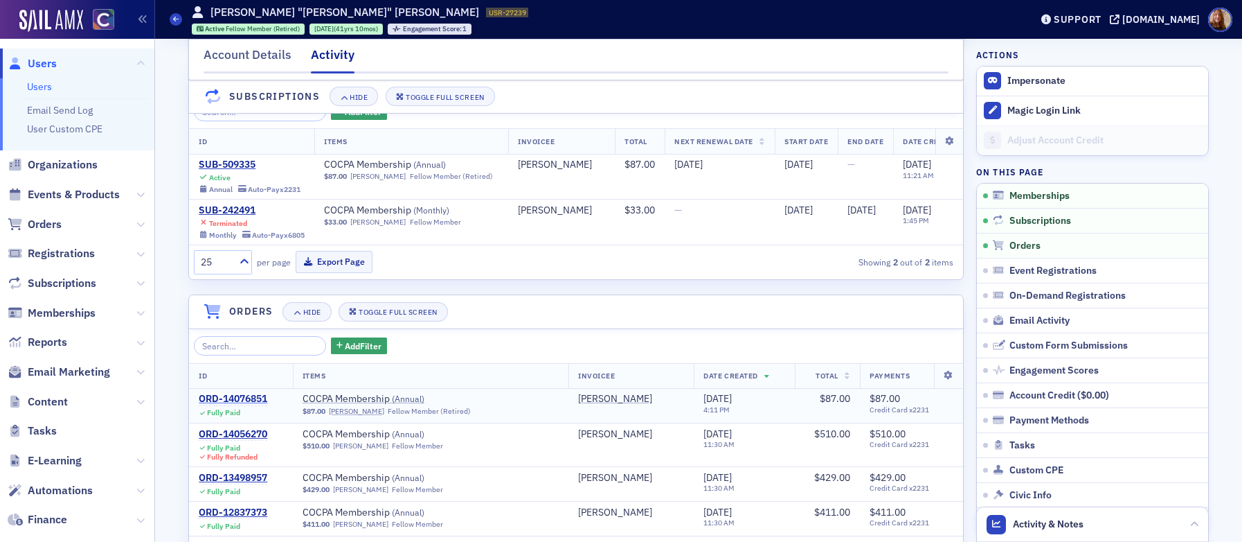
click at [222, 405] on div "ORD-14076851" at bounding box center [233, 399] width 69 height 12
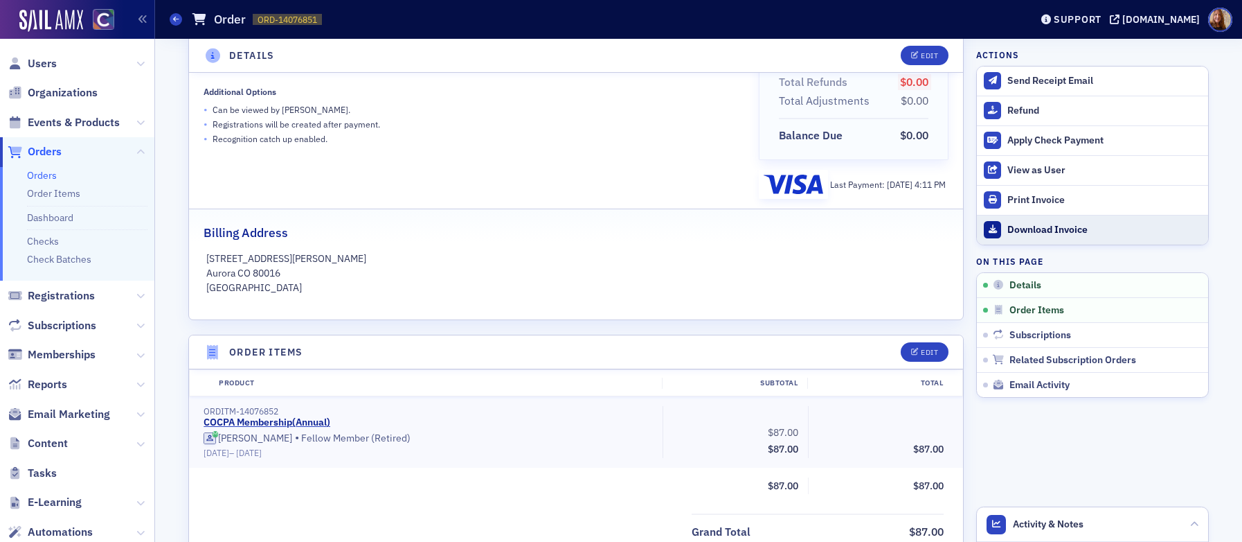
click at [1035, 230] on div "Download Invoice" at bounding box center [1105, 230] width 194 height 12
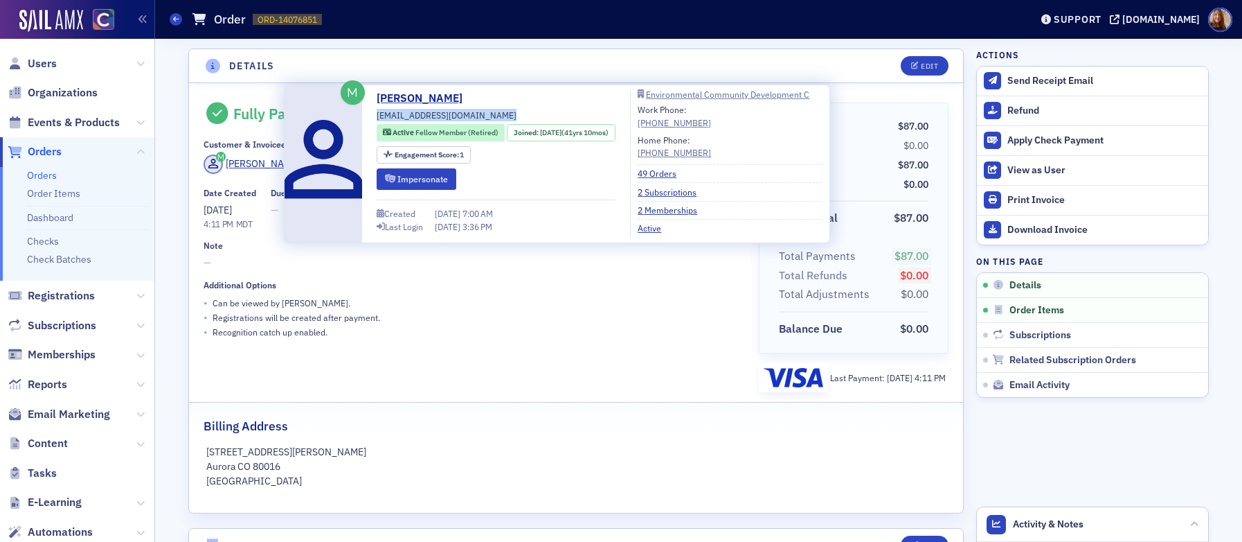
drag, startPoint x: 456, startPoint y: 117, endPoint x: 377, endPoint y: 120, distance: 79.0
click at [377, 120] on div "David Lilierose davidl@ecdco.com Active Fellow Member (Retired) Joined : 11/16/…" at bounding box center [496, 164] width 239 height 148
copy div "[EMAIL_ADDRESS][DOMAIN_NAME]"
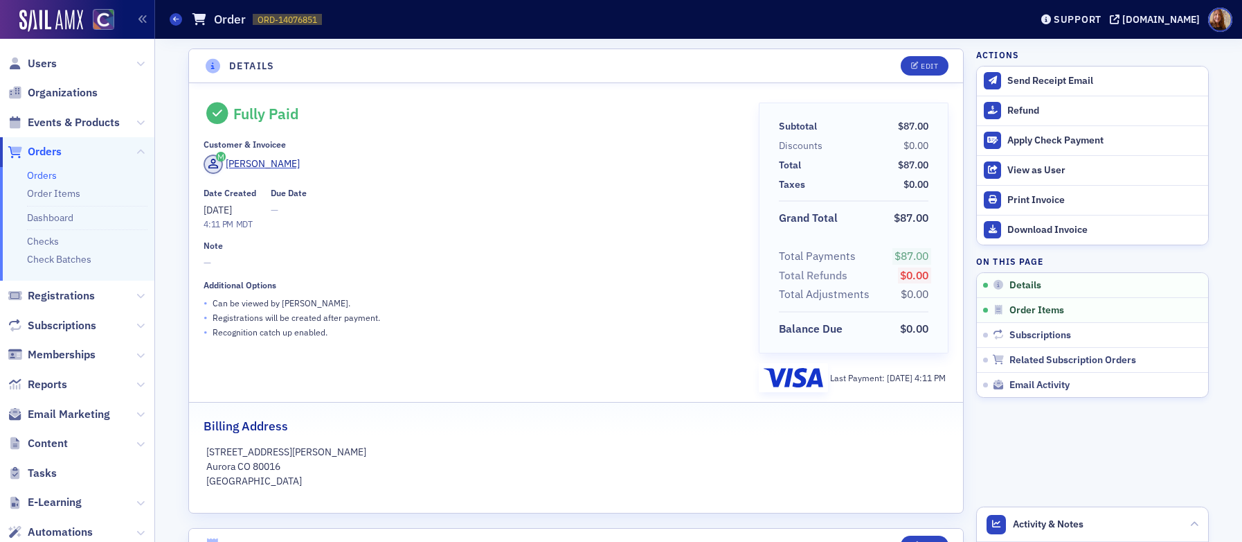
click at [522, 157] on div "[PERSON_NAME]" at bounding box center [471, 166] width 535 height 24
drag, startPoint x: 553, startPoint y: 164, endPoint x: 548, endPoint y: 134, distance: 30.1
click at [553, 164] on div "[PERSON_NAME]" at bounding box center [471, 166] width 535 height 24
click at [57, 95] on span "Organizations" at bounding box center [63, 92] width 70 height 15
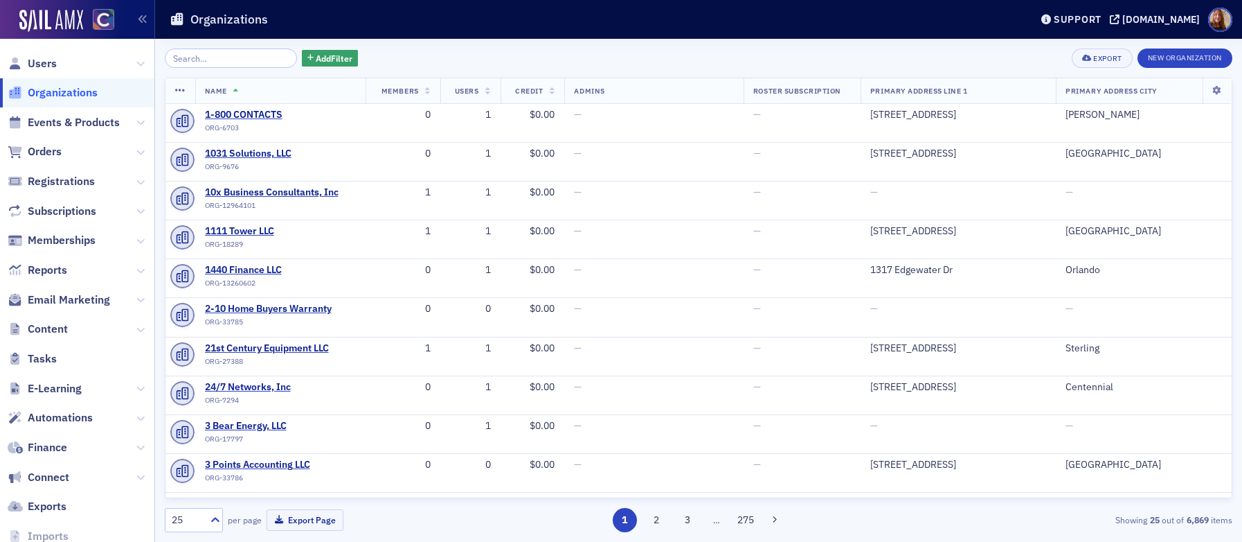
click at [196, 55] on input "search" at bounding box center [231, 57] width 132 height 19
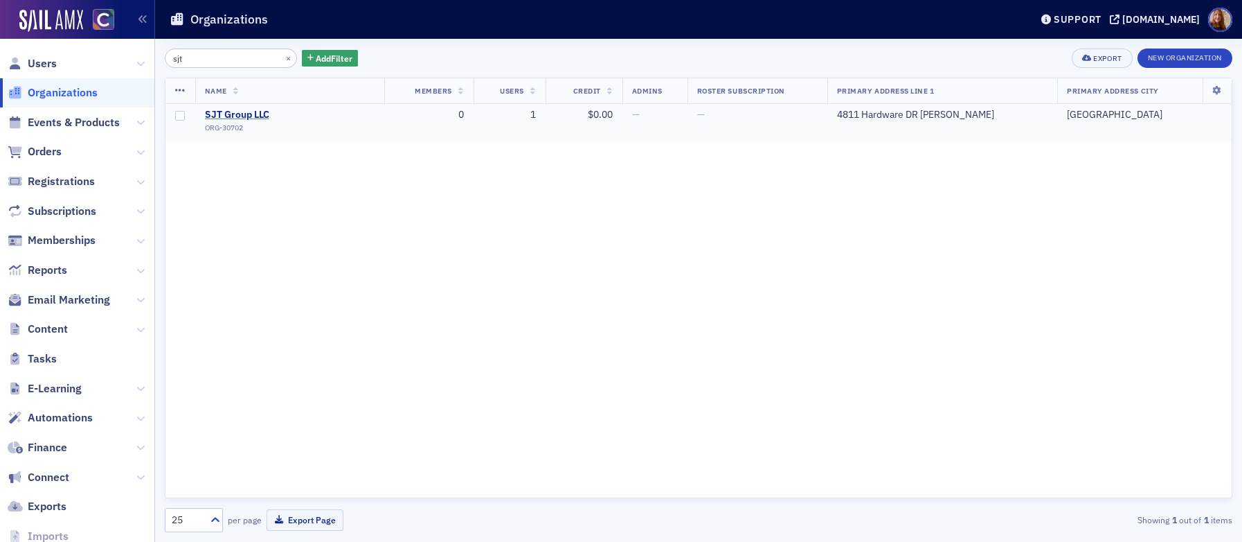
type input "sjt"
click at [231, 111] on span "SJT Group LLC" at bounding box center [268, 115] width 126 height 12
select select "US"
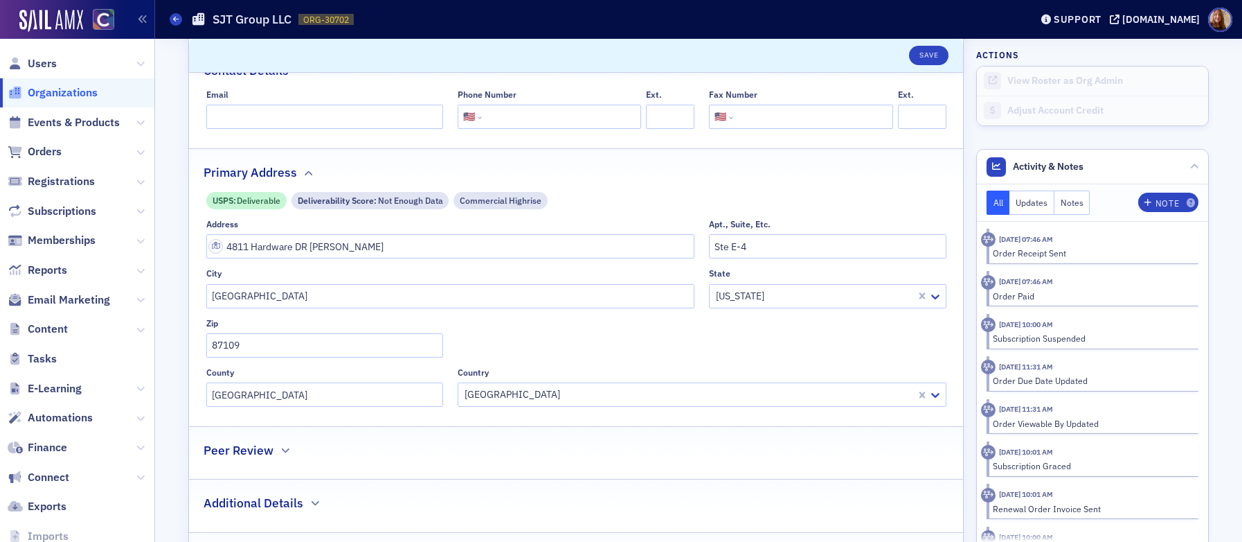
scroll to position [33, 0]
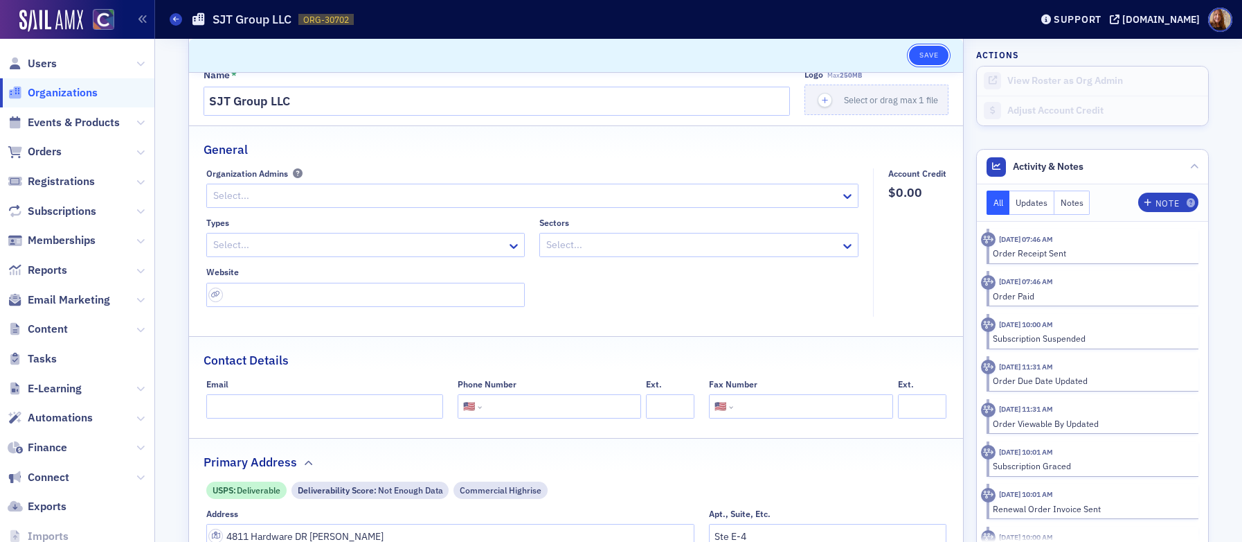
click at [911, 62] on button "Save" at bounding box center [928, 55] width 39 height 19
click at [39, 62] on span "Users" at bounding box center [42, 63] width 29 height 15
